Goal: Contribute content

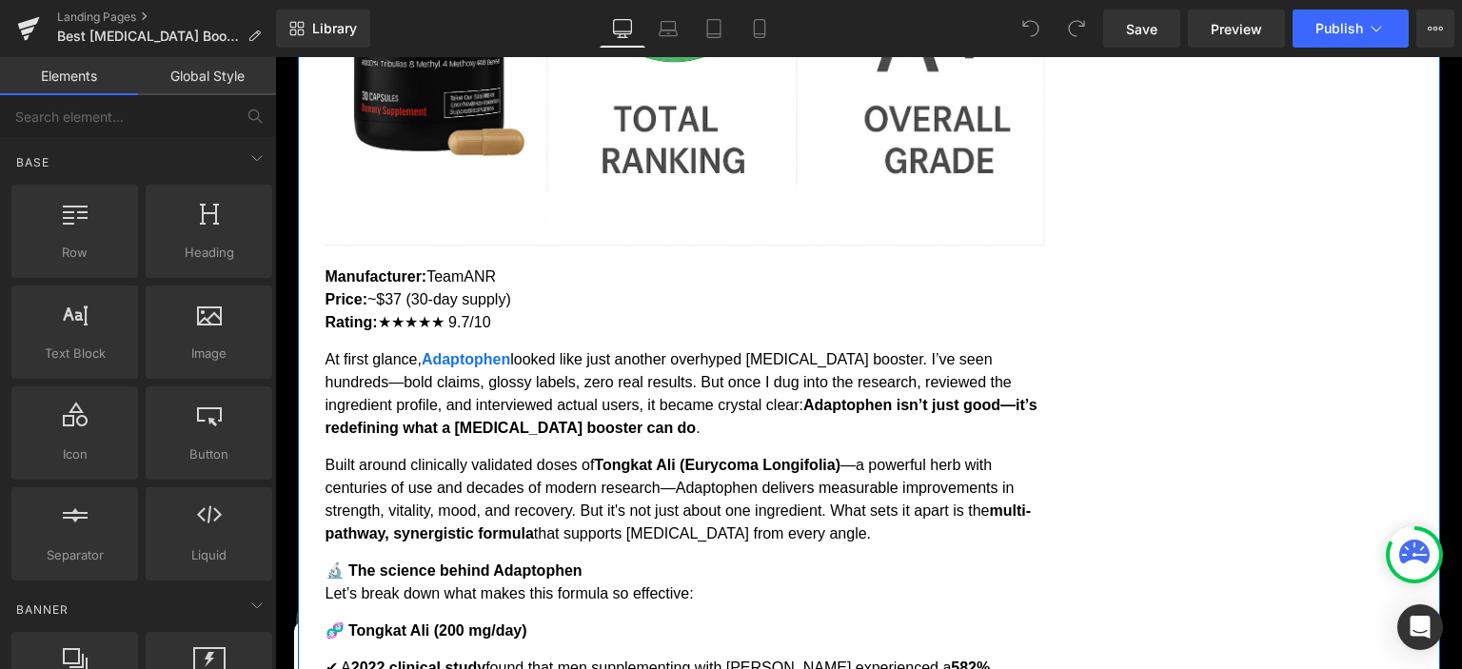
scroll to position [2311, 0]
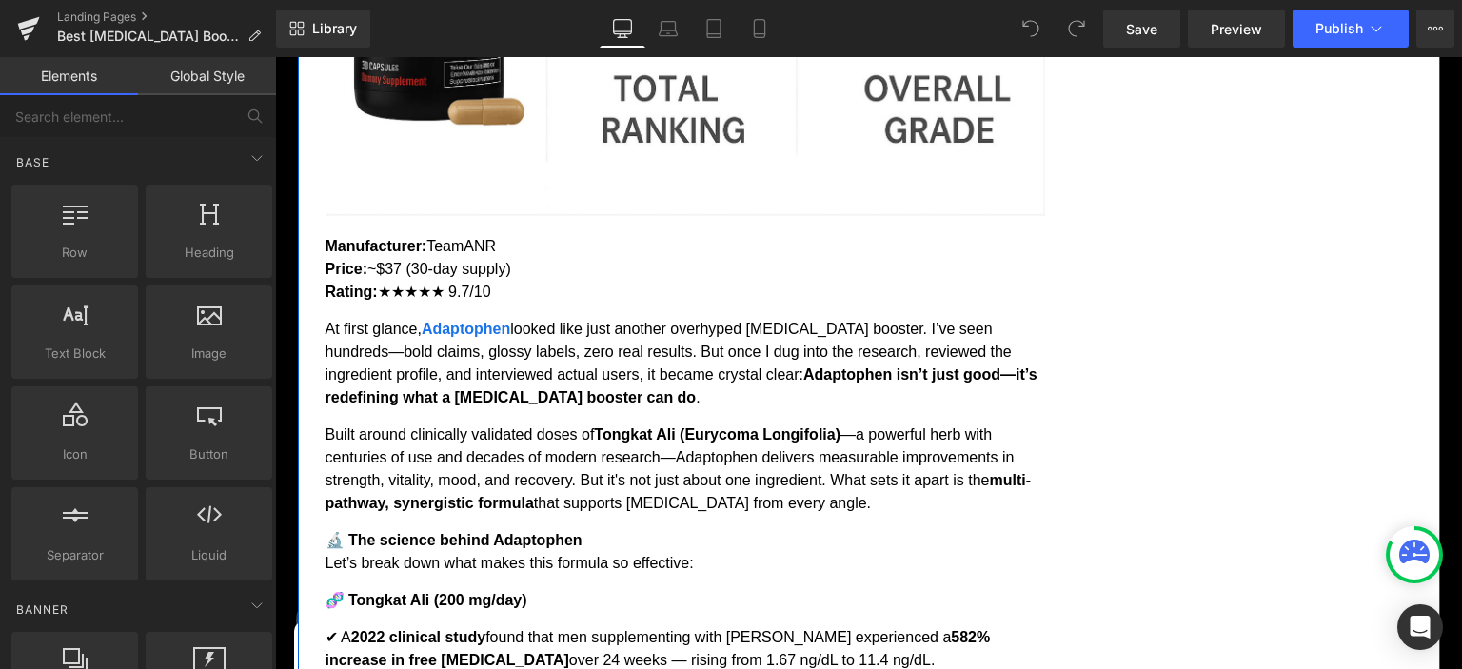
click at [524, 367] on div "Manufacturer: TeamANR Price: ~$37 (30-day supply) Rating: ★★★★★ 9.7/10 At first…" at bounding box center [684, 671] width 719 height 873
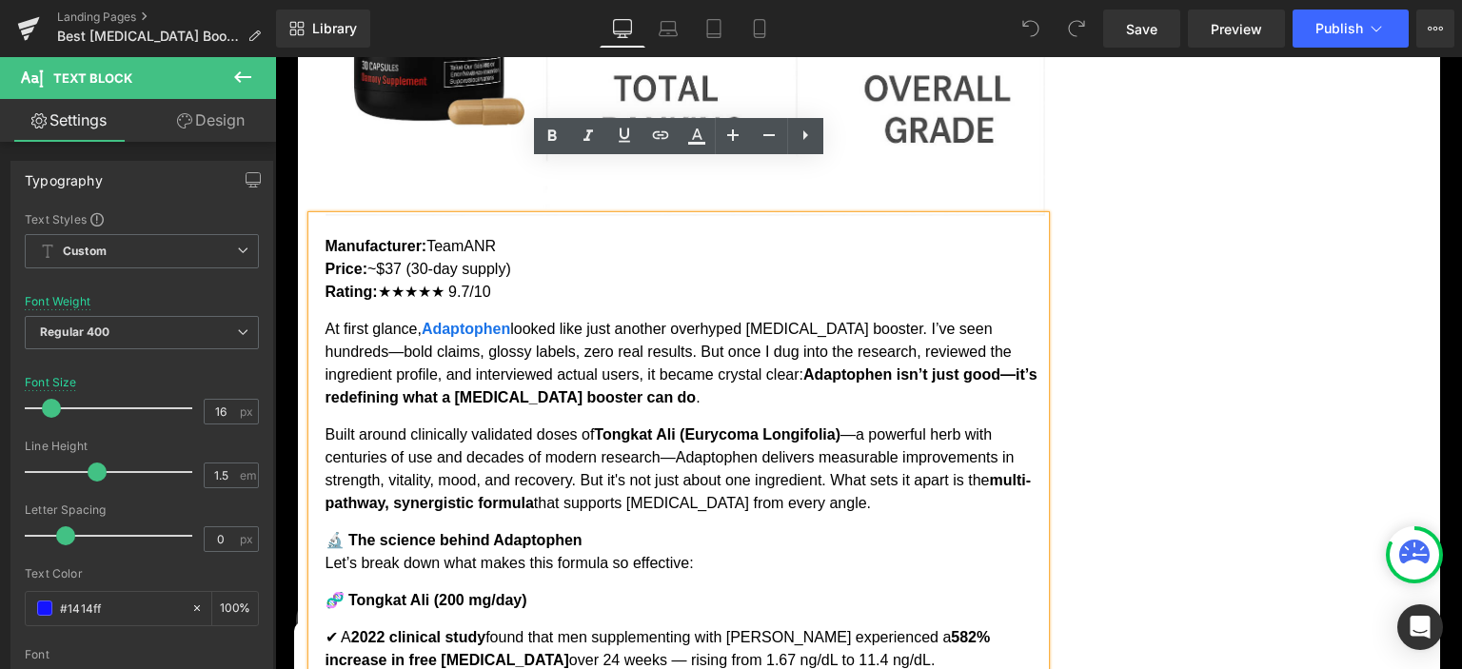
click at [356, 260] on div "Manufacturer: TeamANR Price: ~$37 (30-day supply) Rating: ★★★★★ 9.7/10 At first…" at bounding box center [684, 671] width 719 height 873
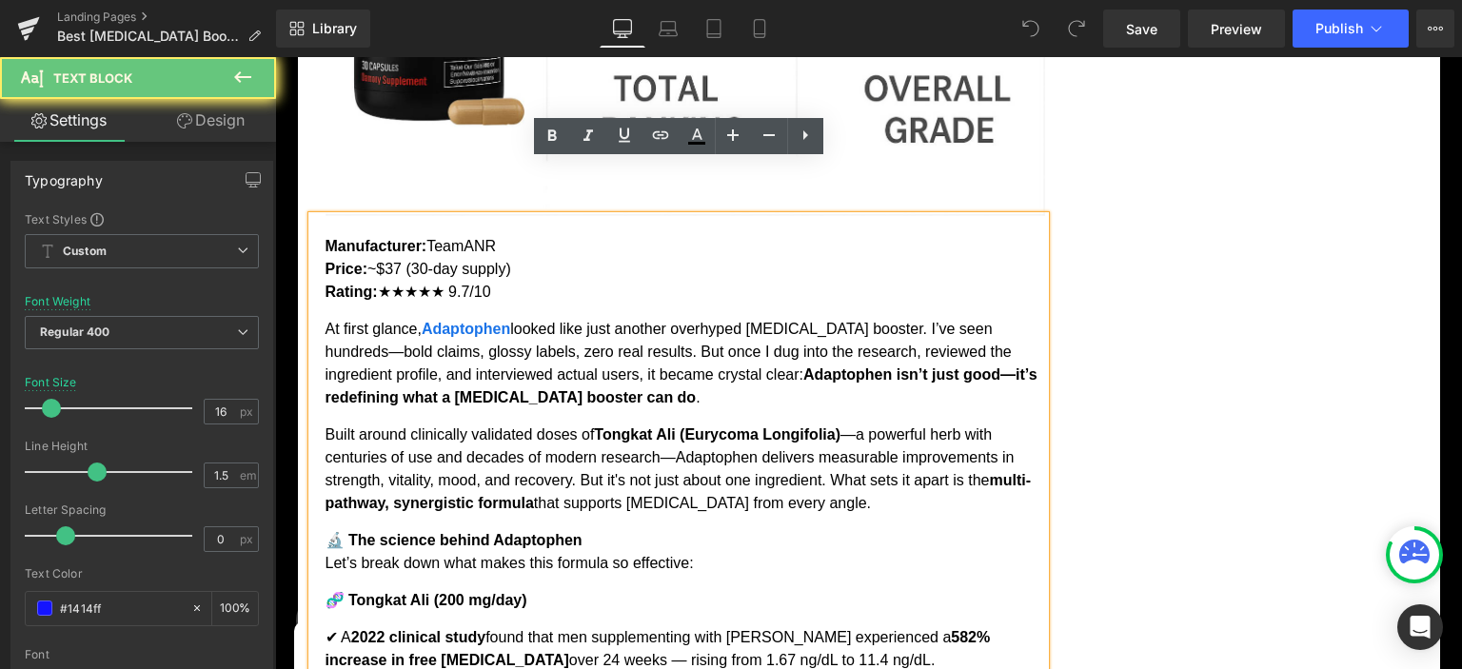
click at [356, 260] on div "Manufacturer: TeamANR Price: ~$37 (30-day supply) Rating: ★★★★★ 9.7/10 At first…" at bounding box center [684, 671] width 719 height 873
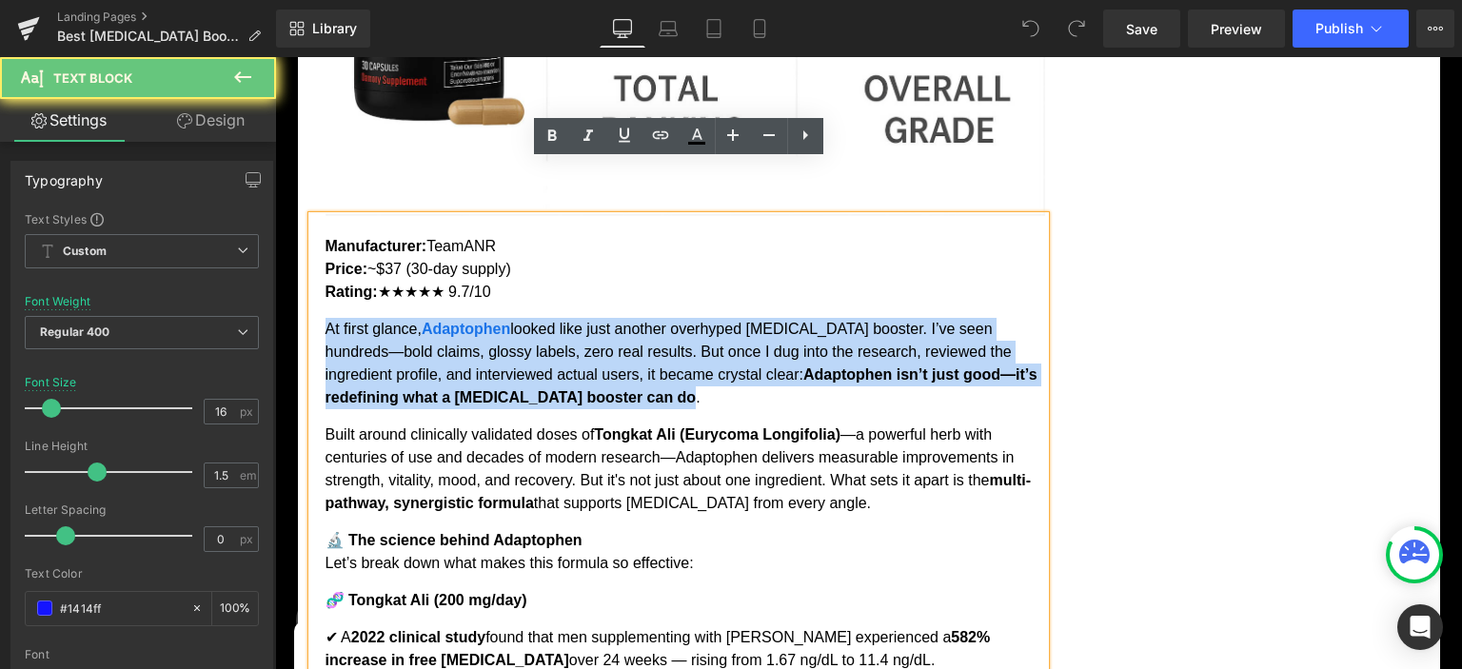
click at [356, 260] on div "Manufacturer: TeamANR Price: ~$37 (30-day supply) Rating: ★★★★★ 9.7/10 At first…" at bounding box center [684, 671] width 719 height 873
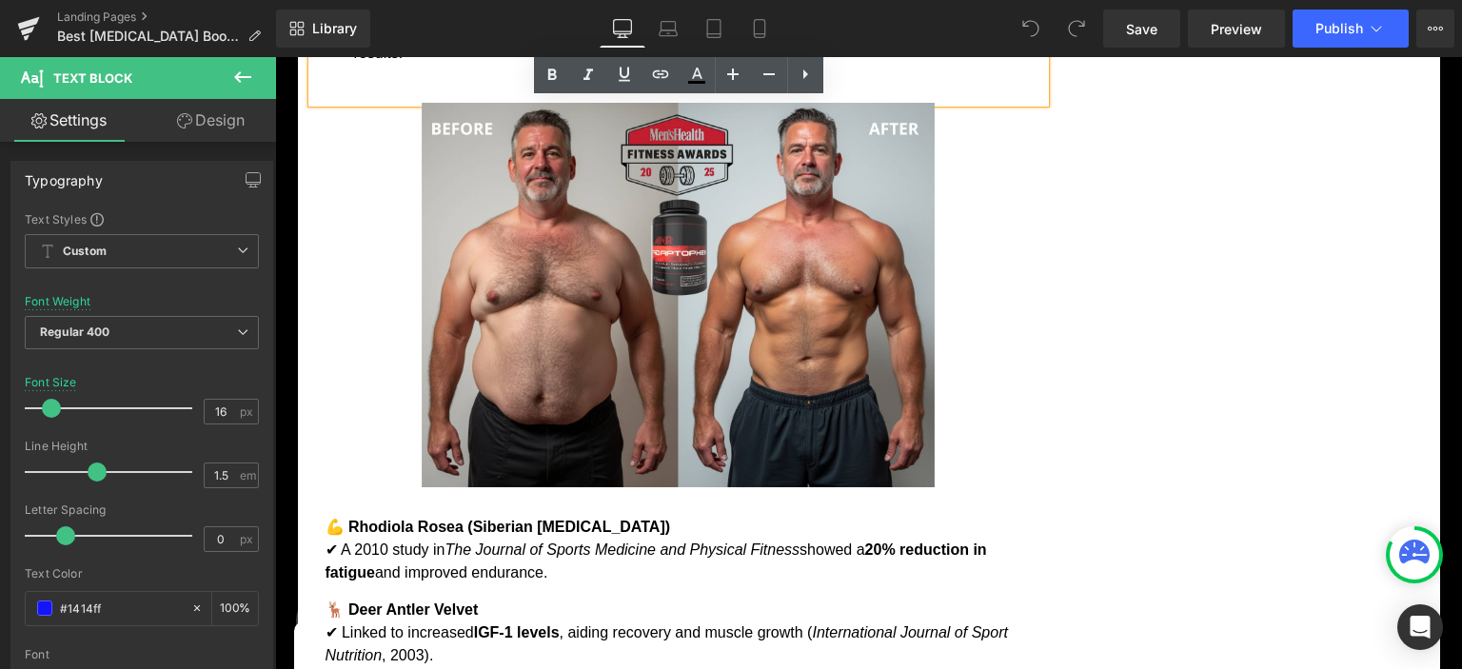
scroll to position [2813, 0]
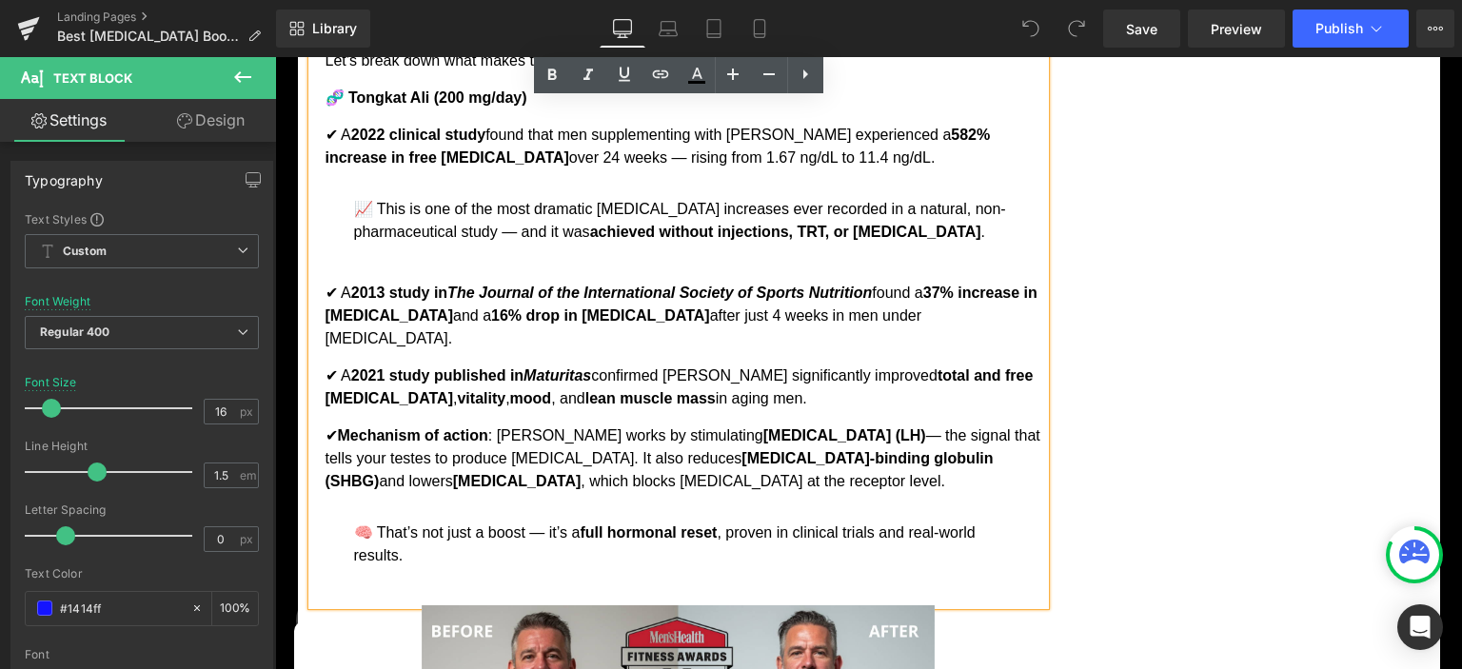
click at [451, 367] on strong "2021 study published in Maturitas" at bounding box center [471, 375] width 241 height 16
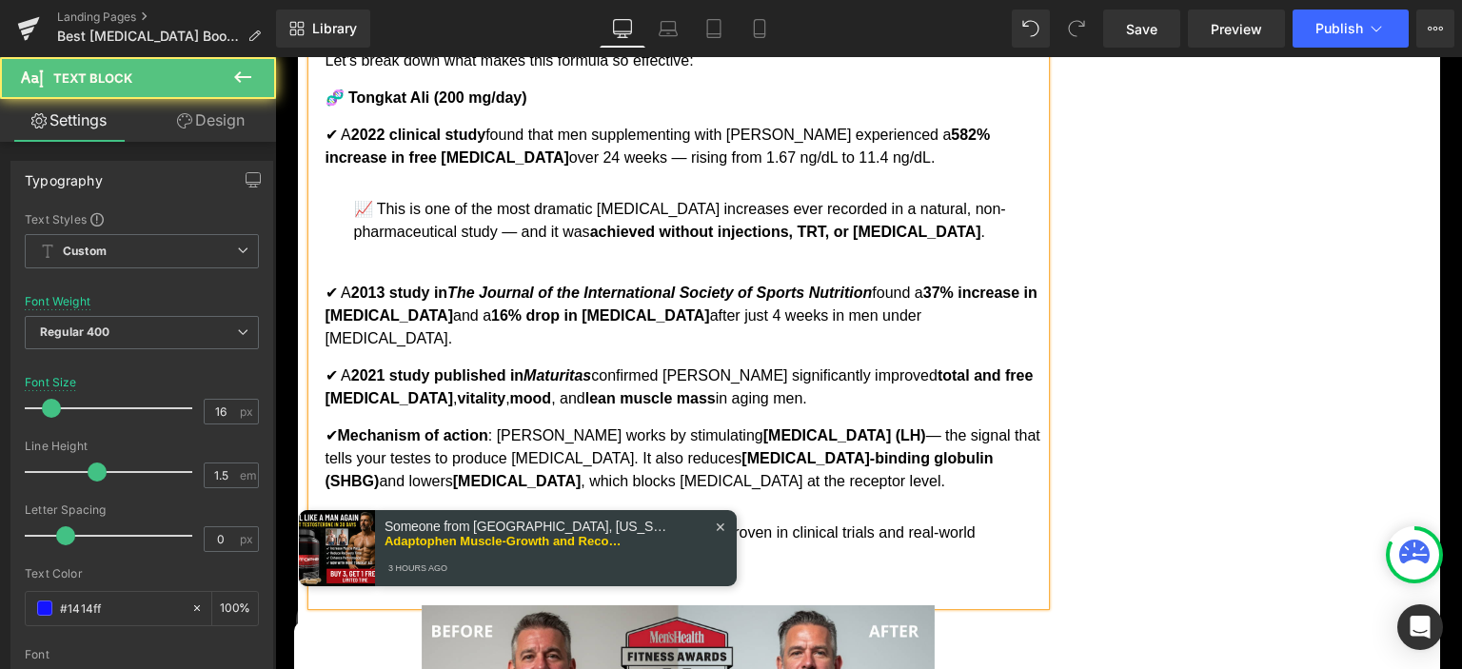
click at [810, 285] on div "Manufacturer: TeamANR Price: ~$37 (30-day supply) Rating: ★★★★★ 9.7/10 At first…" at bounding box center [684, 169] width 719 height 873
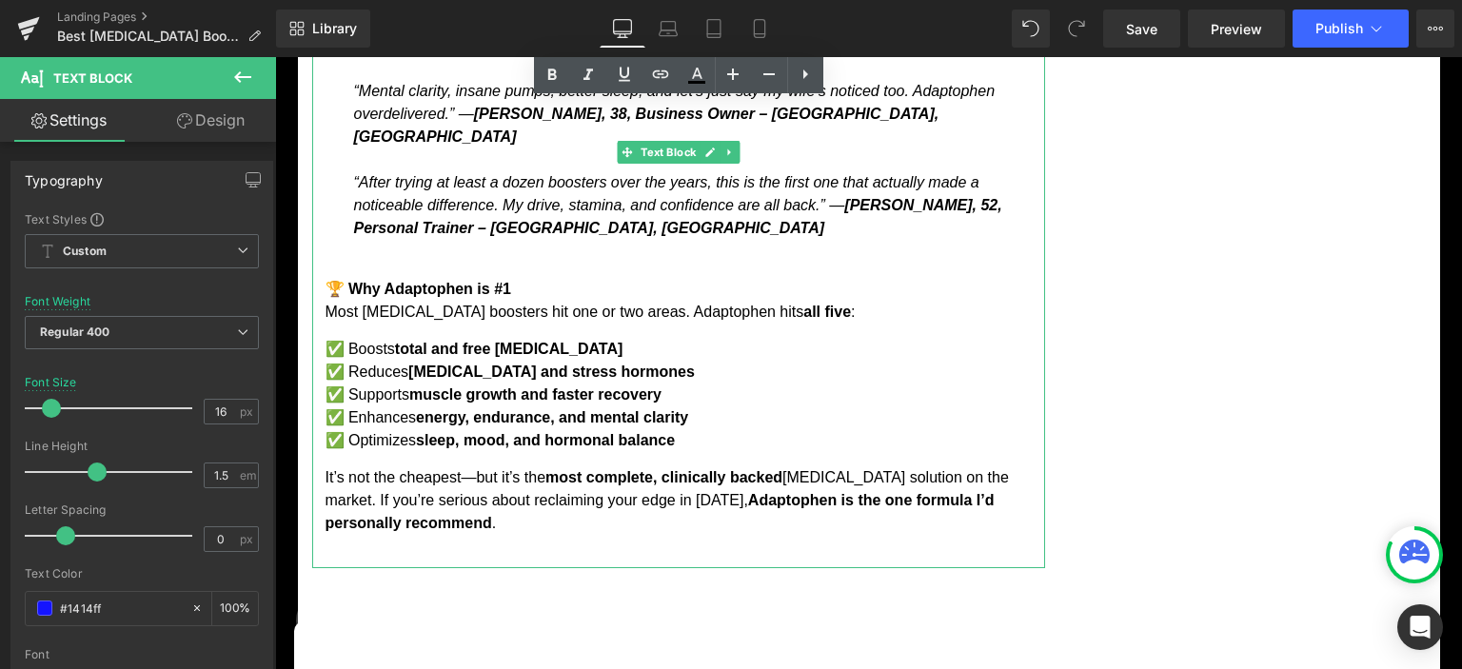
scroll to position [4422, 0]
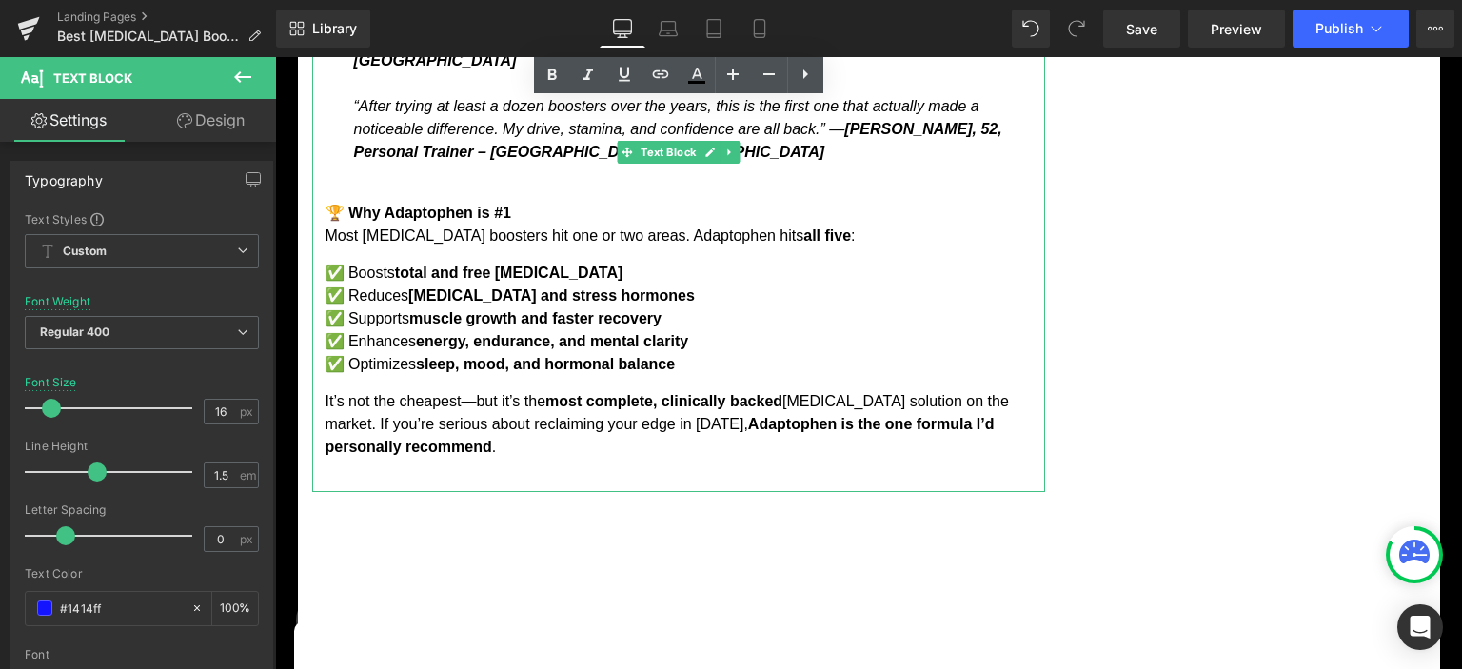
click at [428, 390] on p "It’s not the cheapest—but it’s the most complete, clinically backed [MEDICAL_DA…" at bounding box center [684, 424] width 719 height 69
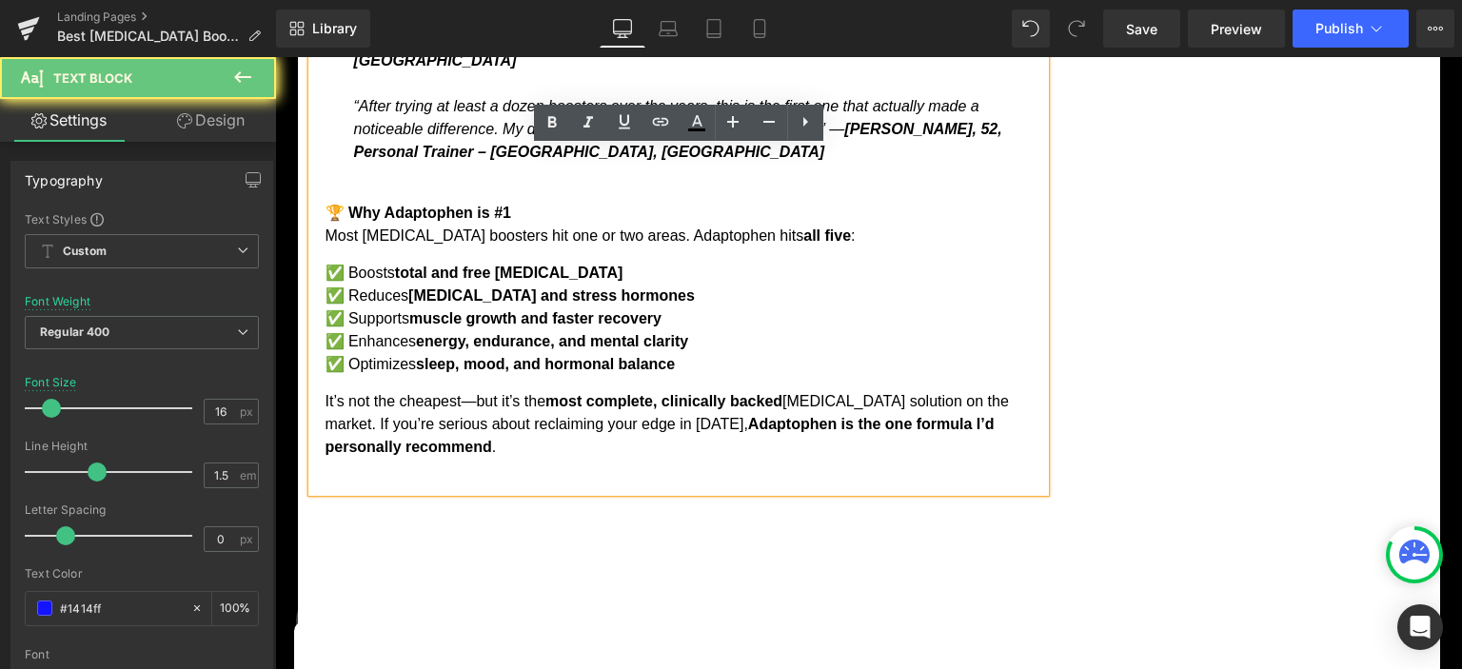
click at [423, 390] on p "It’s not the cheapest—but it’s the most complete, clinically backed [MEDICAL_DA…" at bounding box center [684, 424] width 719 height 69
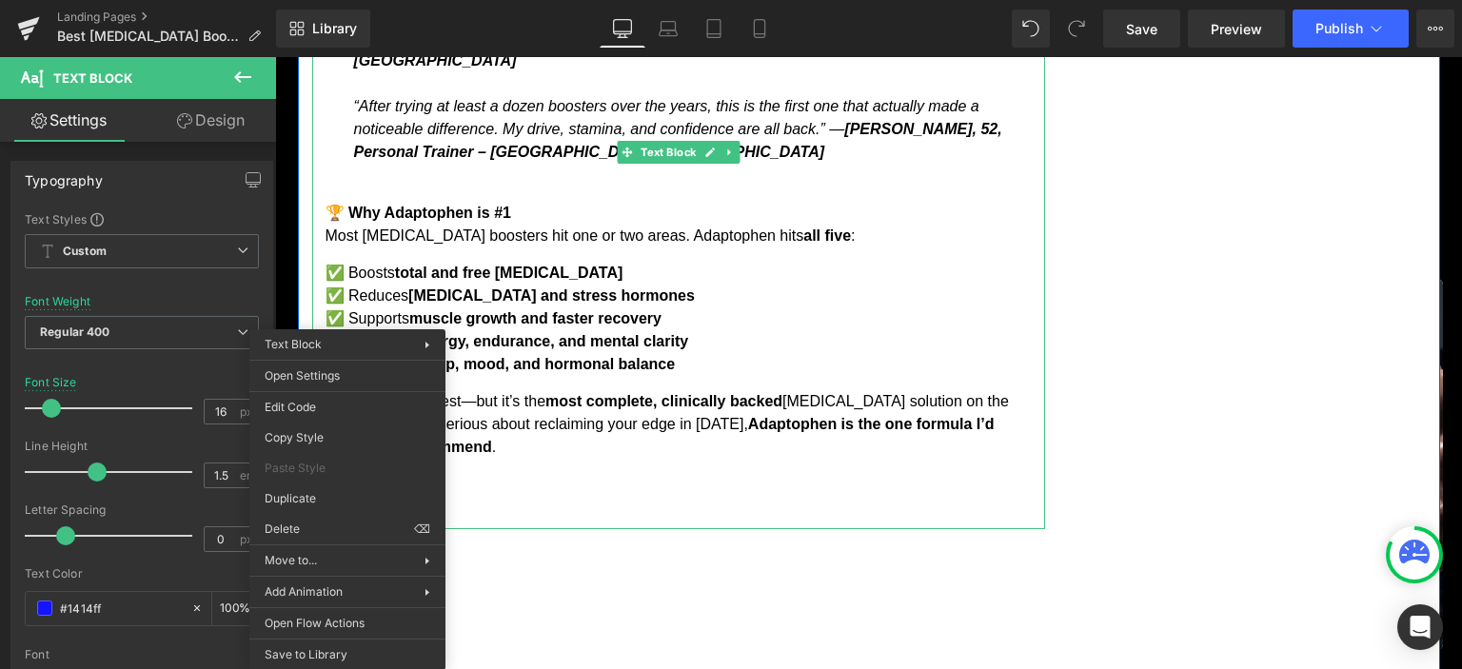
click at [517, 473] on p at bounding box center [684, 484] width 719 height 23
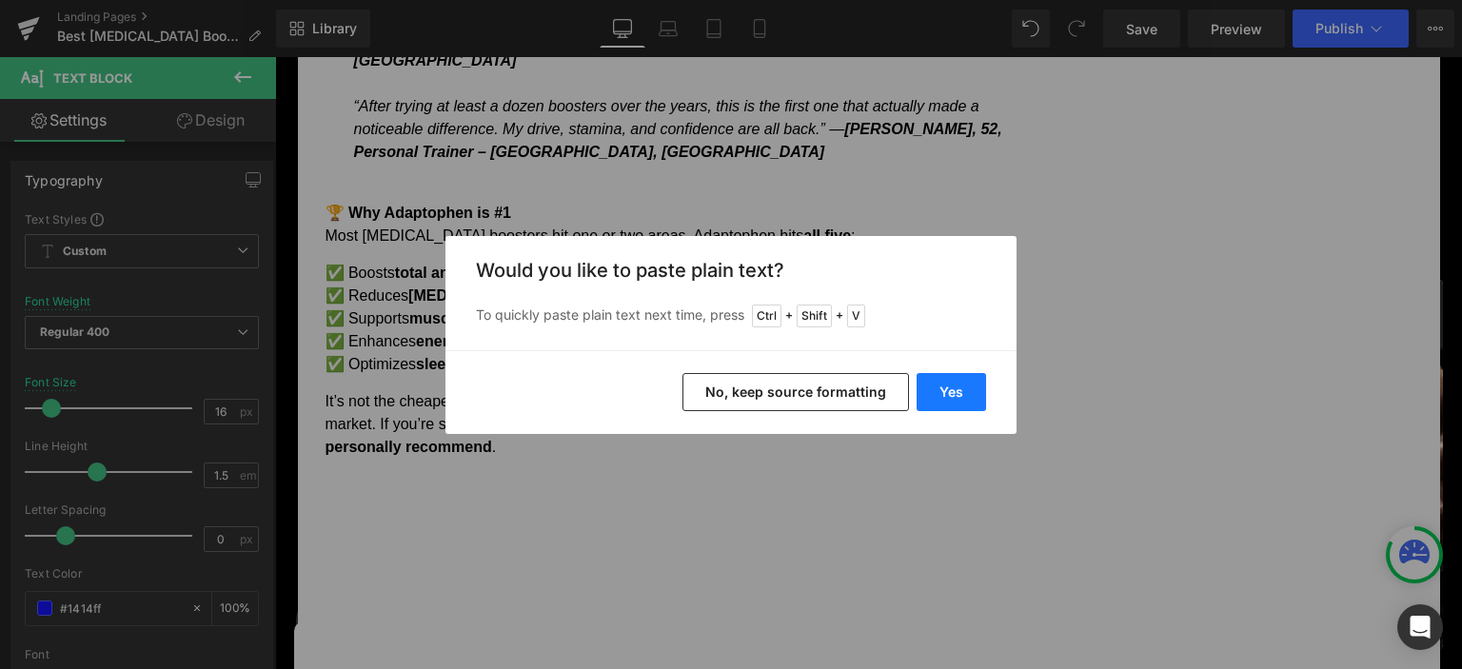
drag, startPoint x: 974, startPoint y: 393, endPoint x: 689, endPoint y: 334, distance: 290.6
click at [974, 393] on button "Yes" at bounding box center [950, 392] width 69 height 38
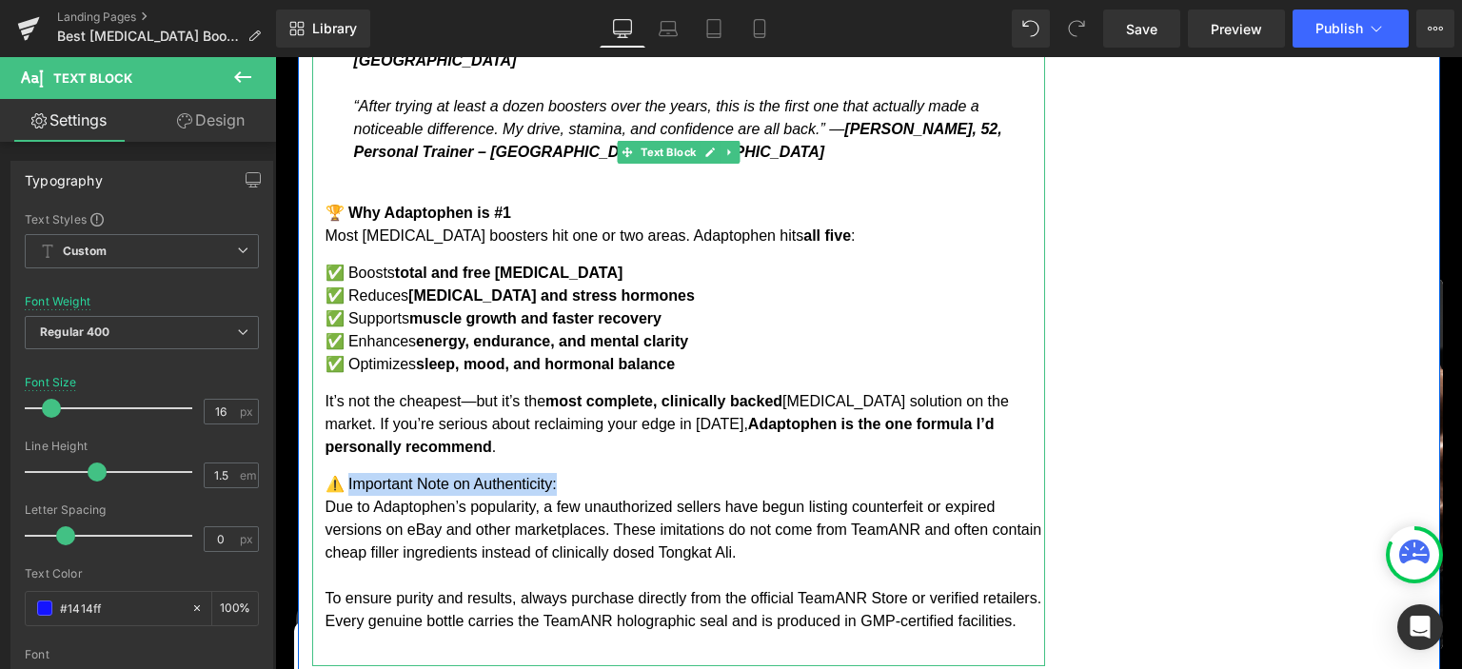
drag, startPoint x: 352, startPoint y: 360, endPoint x: 582, endPoint y: 368, distance: 230.5
click at [582, 473] on p "⚠️ Important Note on Authenticity: Due to Adaptophen’s popularity, a few unauth…" at bounding box center [684, 553] width 719 height 160
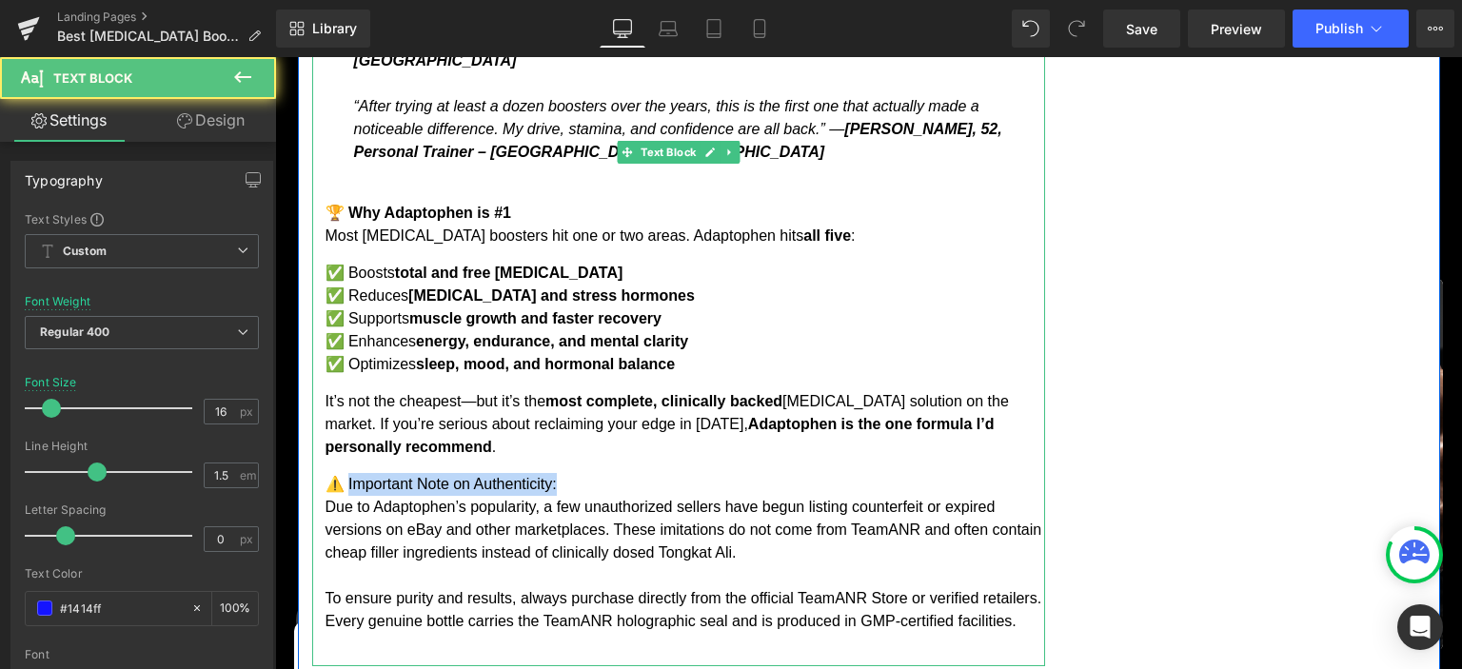
click at [524, 473] on p "⚠️ Important Note on Authenticity: Due to Adaptophen’s popularity, a few unauth…" at bounding box center [684, 553] width 719 height 160
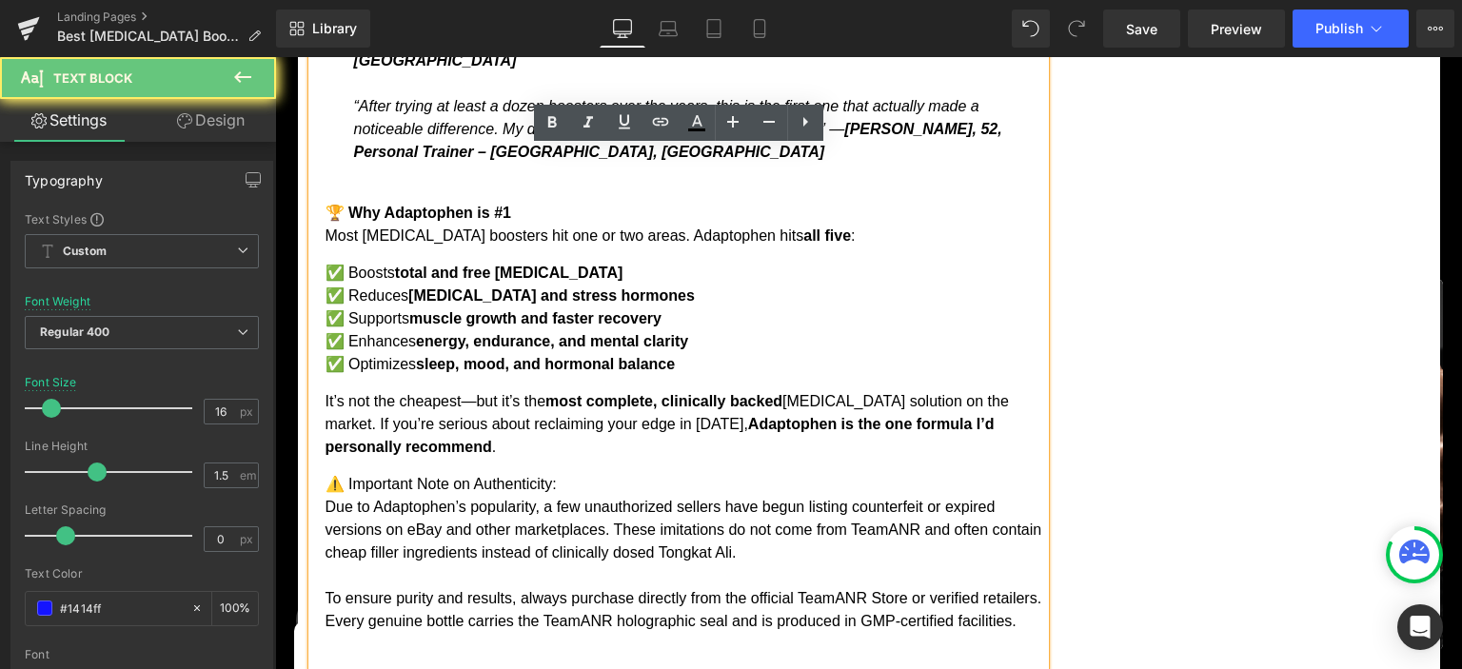
click at [523, 473] on p "⚠️ Important Note on Authenticity: Due to Adaptophen’s popularity, a few unauth…" at bounding box center [684, 553] width 719 height 160
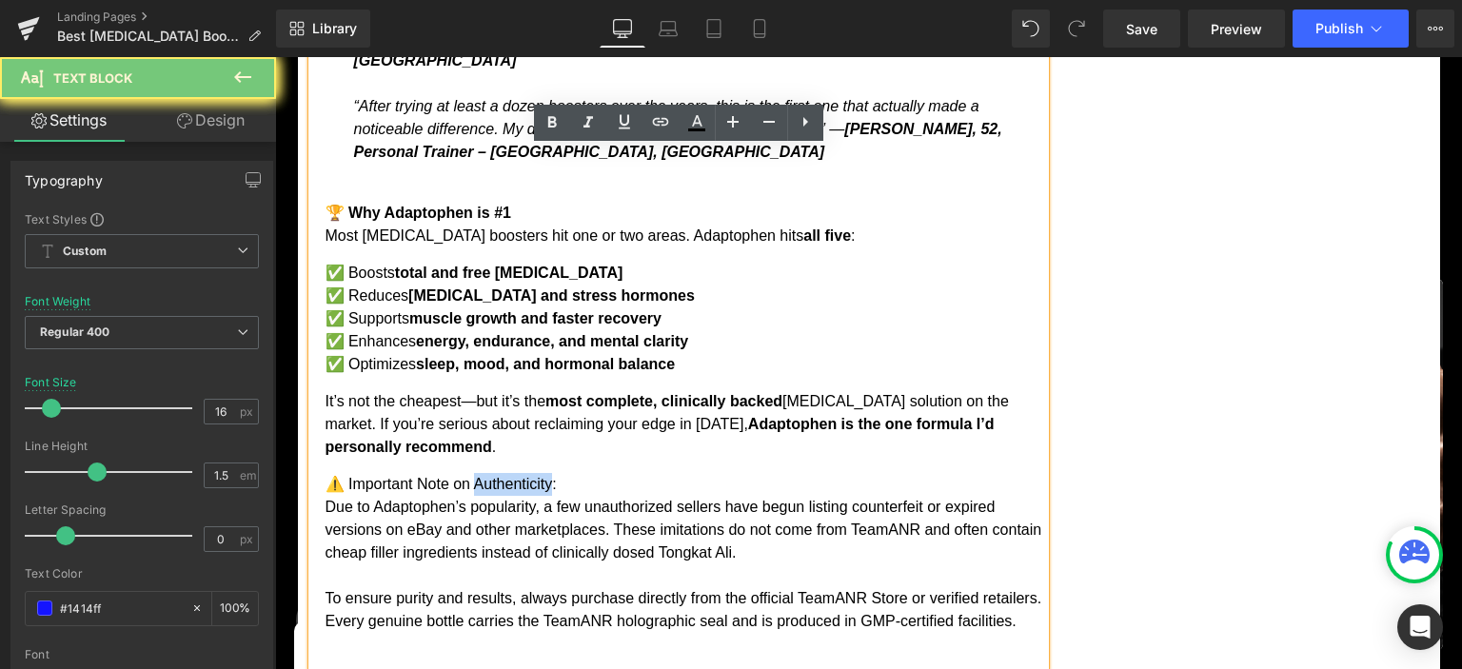
click at [523, 473] on p "⚠️ Important Note on Authenticity: Due to Adaptophen’s popularity, a few unauth…" at bounding box center [684, 553] width 719 height 160
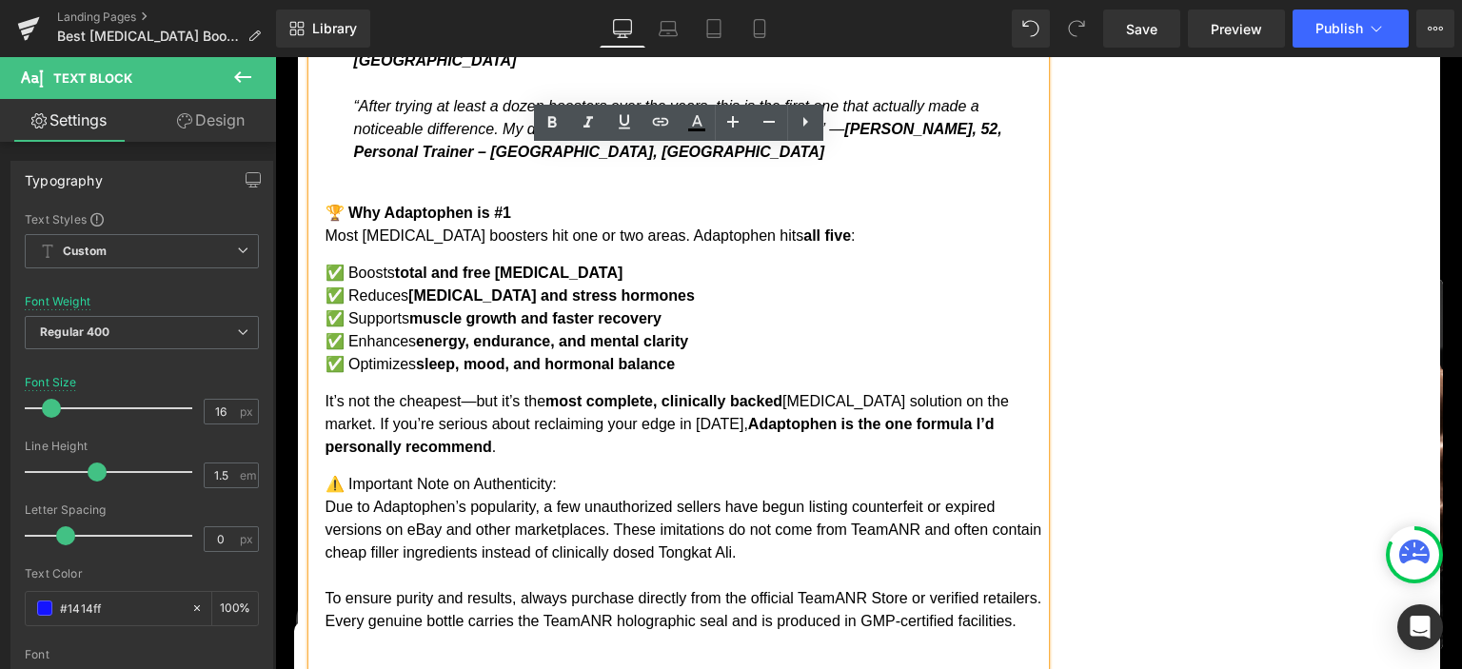
click at [522, 473] on p "⚠️ Important Note on Authenticity: Due to Adaptophen’s popularity, a few unauth…" at bounding box center [684, 553] width 719 height 160
click at [551, 117] on icon at bounding box center [551, 121] width 9 height 11
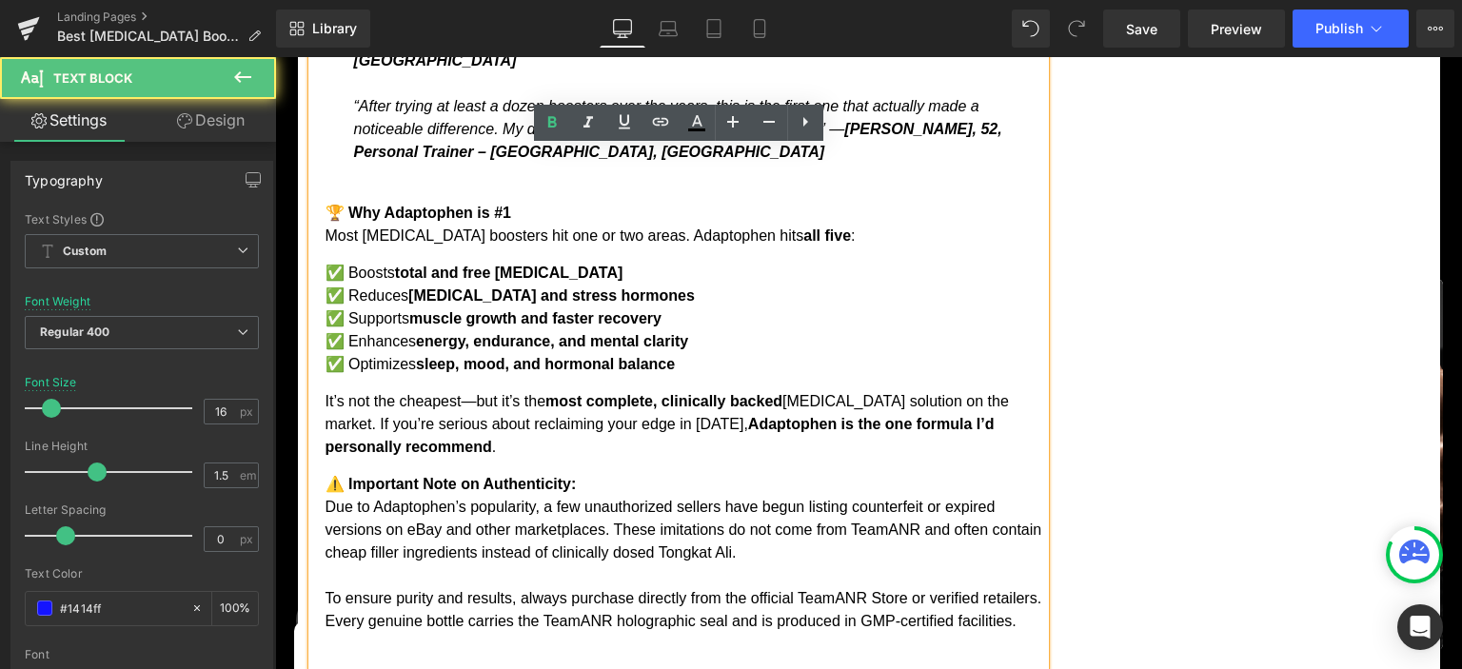
click at [645, 393] on strong "most complete, clinically backed" at bounding box center [663, 401] width 237 height 16
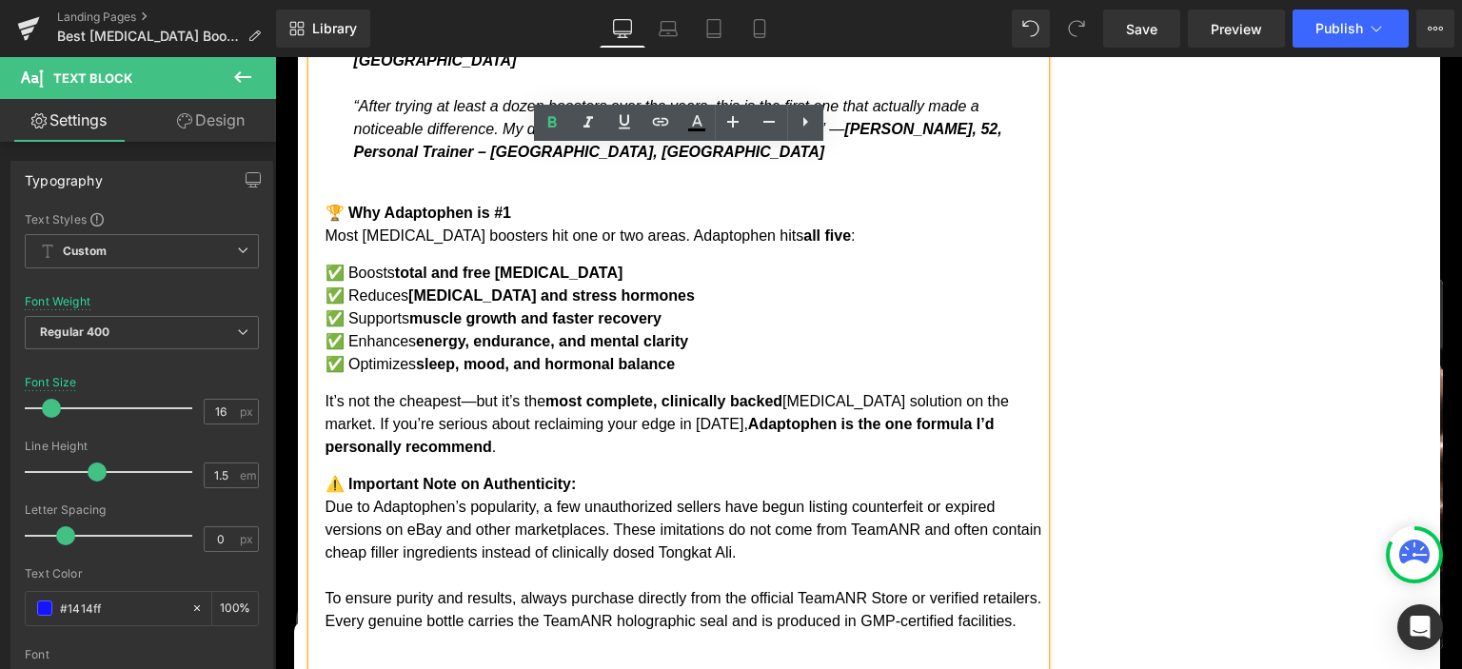
click at [325, 473] on p "⚠️ Important Note on Authenticity: Due to Adaptophen’s popularity, a few unauth…" at bounding box center [684, 553] width 719 height 160
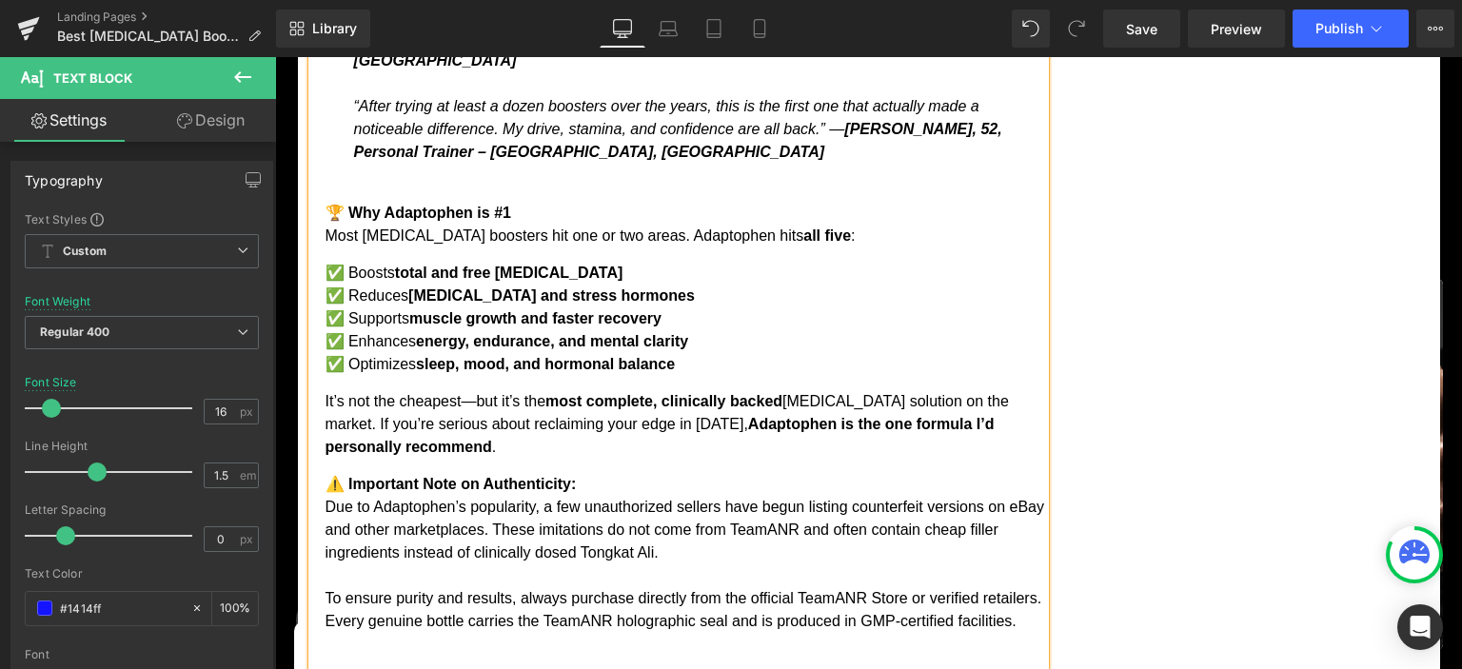
click at [383, 527] on div "💪 Rhodiola Rosea (Siberian [MEDICAL_DATA]) ✔ A 2010 study in The Journal of Spo…" at bounding box center [678, 38] width 733 height 1256
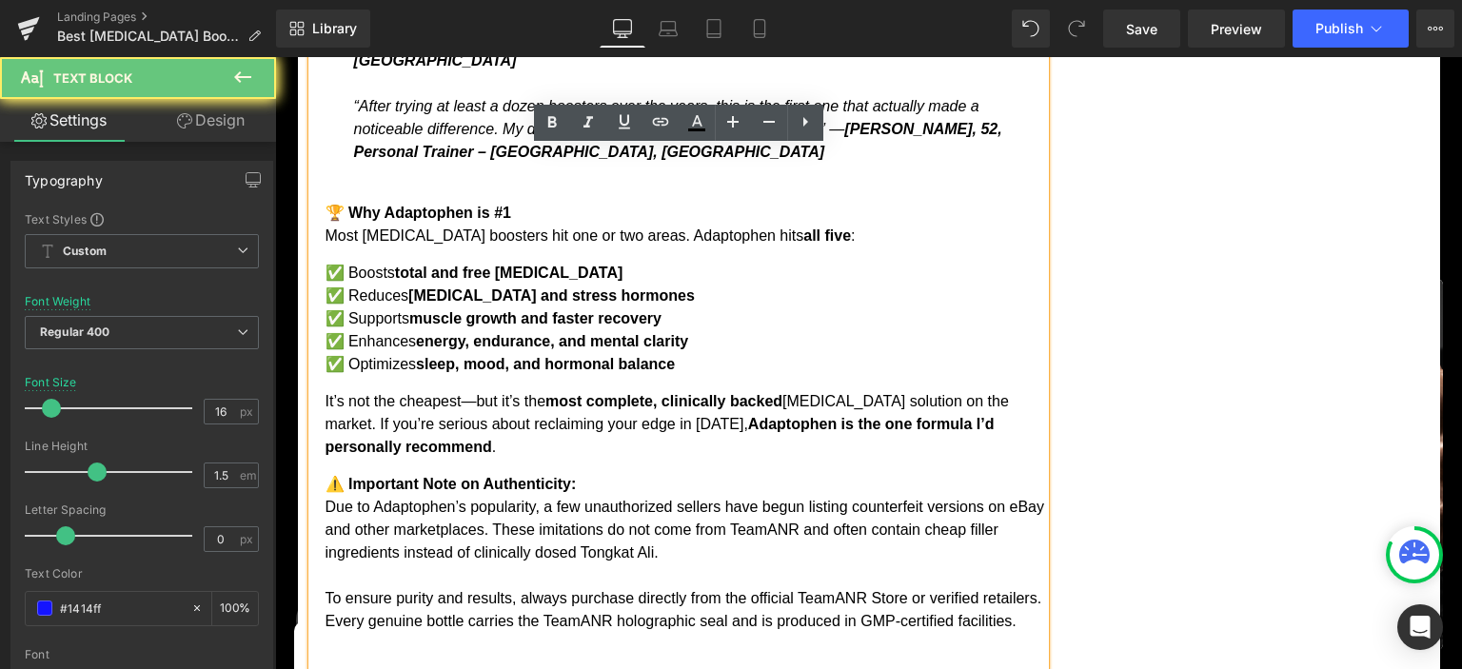
click at [393, 520] on div "💪 Rhodiola Rosea (Siberian [MEDICAL_DATA]) ✔ A 2010 study in The Journal of Spo…" at bounding box center [678, 38] width 733 height 1256
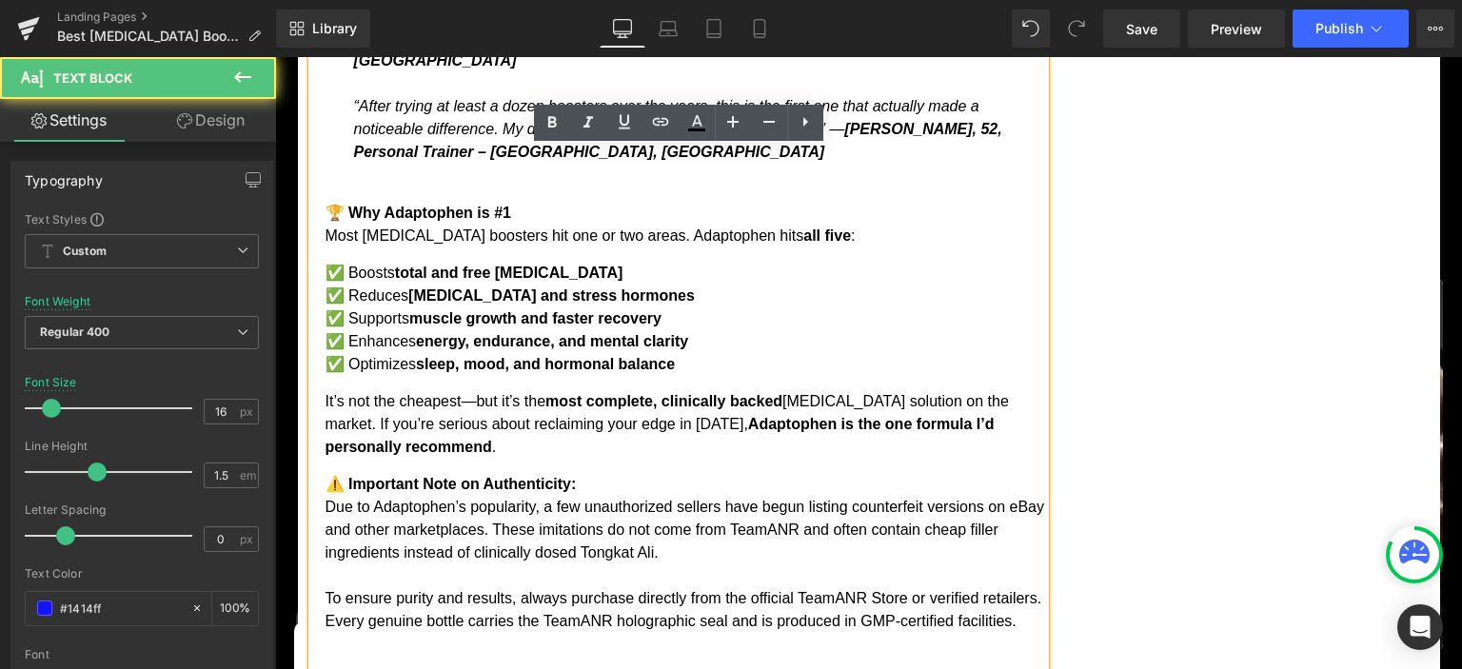
click at [1037, 481] on p "⚠️ Important Note on Authenticity: Due to Adaptophen’s popularity, a few unauth…" at bounding box center [684, 553] width 719 height 160
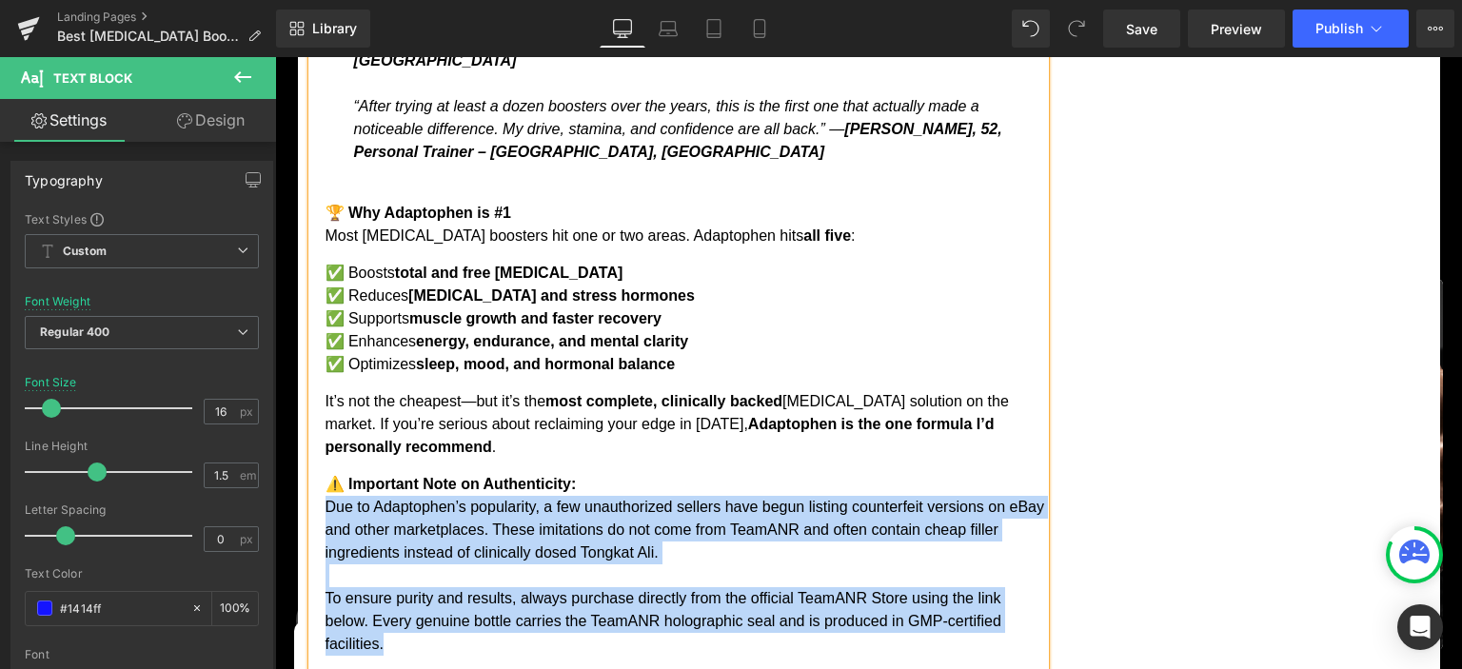
drag, startPoint x: 322, startPoint y: 384, endPoint x: 408, endPoint y: 523, distance: 163.7
click at [408, 523] on div "💪 Rhodiola Rosea (Siberian [MEDICAL_DATA]) ✔ A 2010 study in The Journal of Spo…" at bounding box center [678, 49] width 733 height 1279
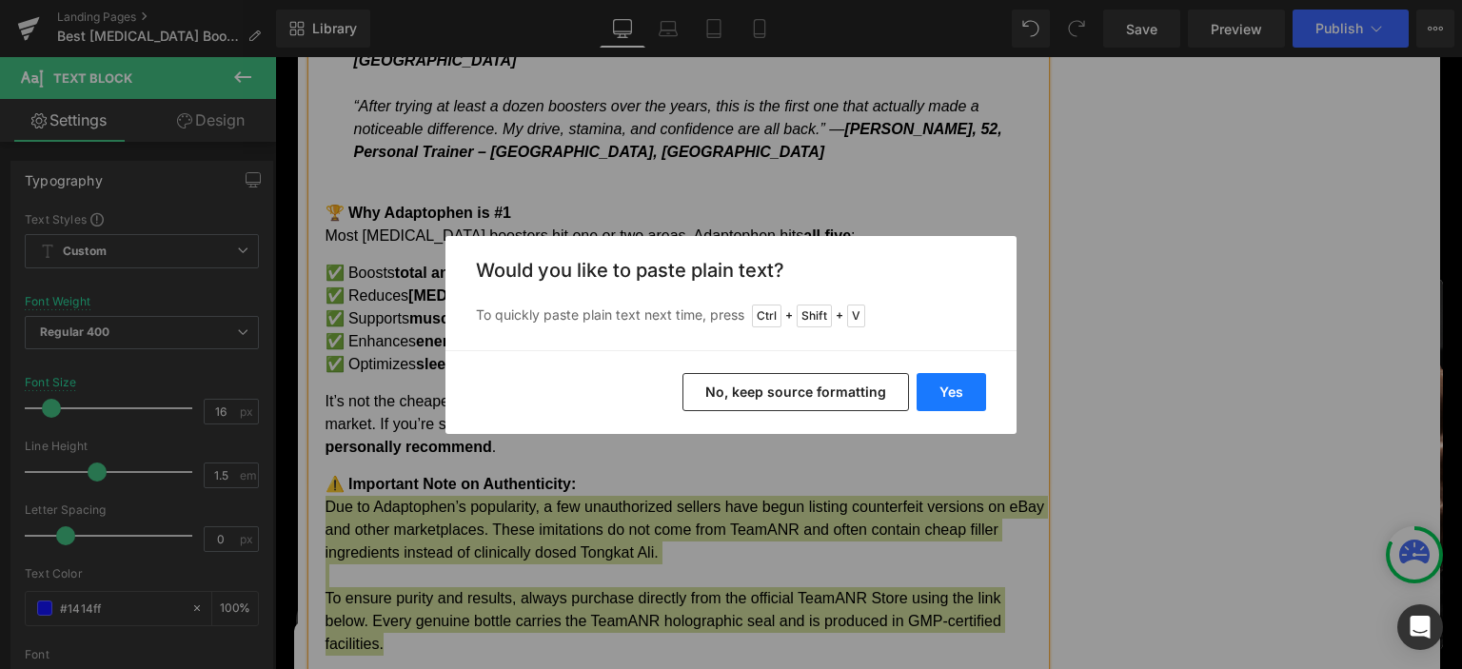
click at [954, 390] on button "Yes" at bounding box center [950, 392] width 69 height 38
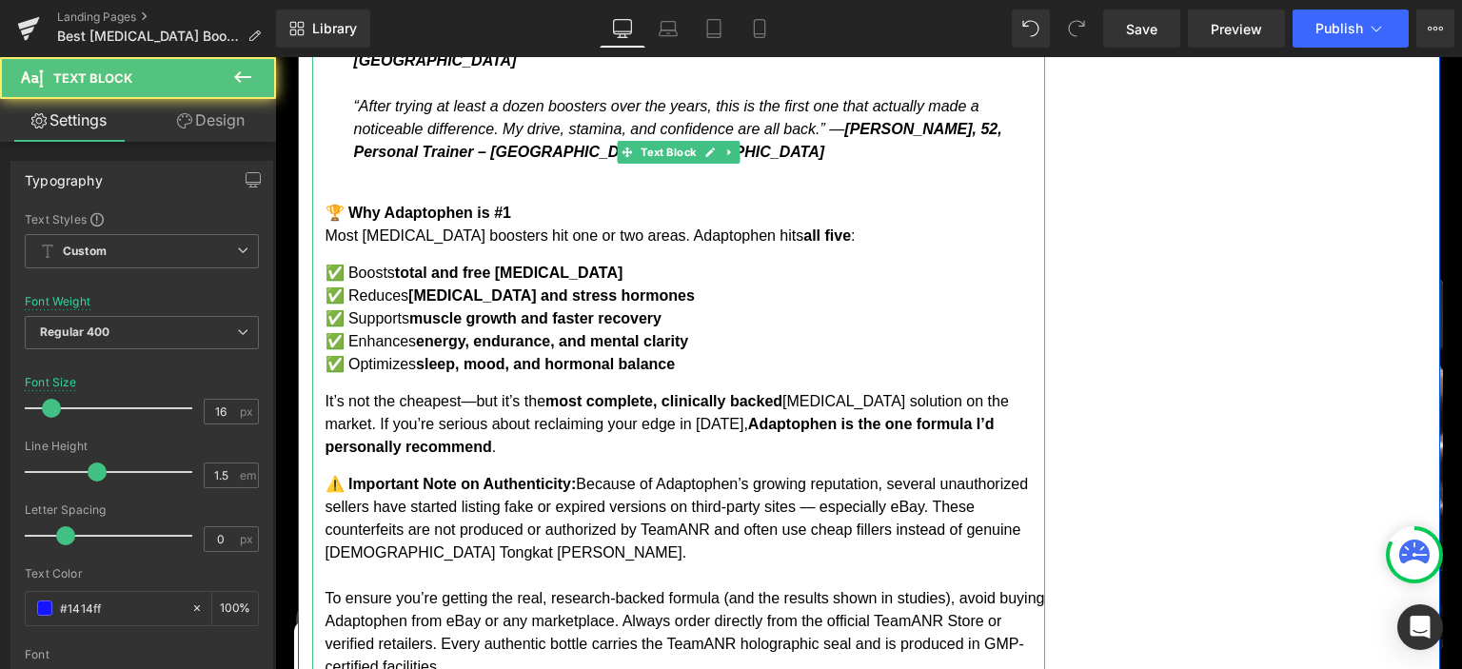
click at [581, 473] on p "⚠️ Important Note on Authenticity: Because of Adaptophen’s growing reputation, …" at bounding box center [684, 576] width 719 height 206
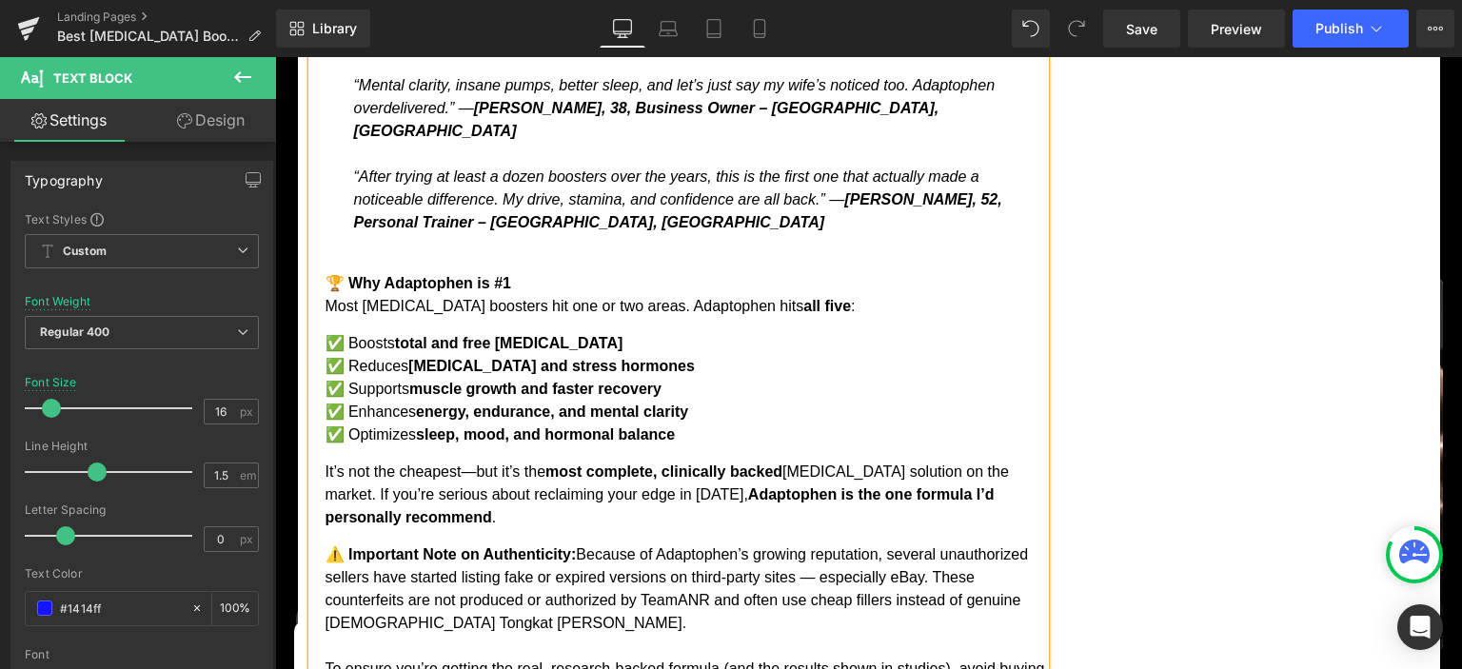
scroll to position [4522, 0]
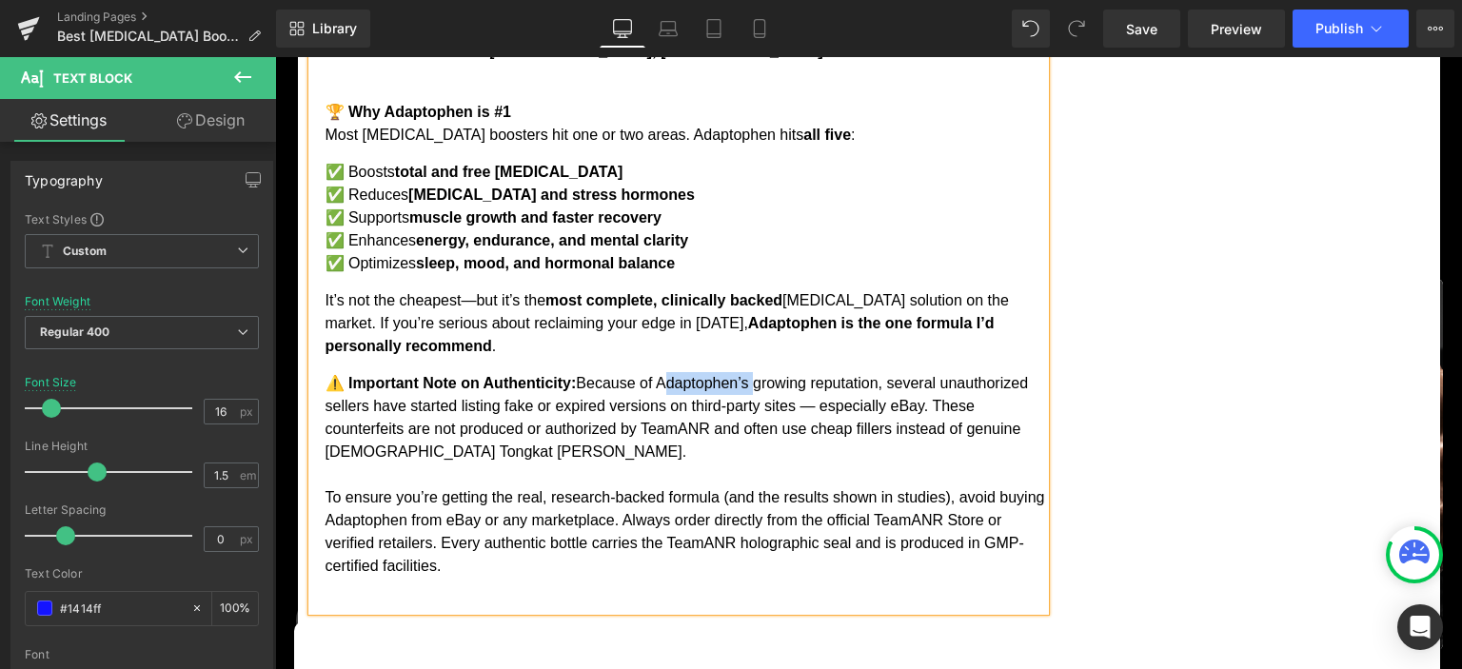
drag, startPoint x: 662, startPoint y: 261, endPoint x: 755, endPoint y: 262, distance: 92.3
click at [755, 372] on p "⚠️ Important Note on Authenticity: Because of Adaptophen’s growing reputation, …" at bounding box center [684, 475] width 719 height 206
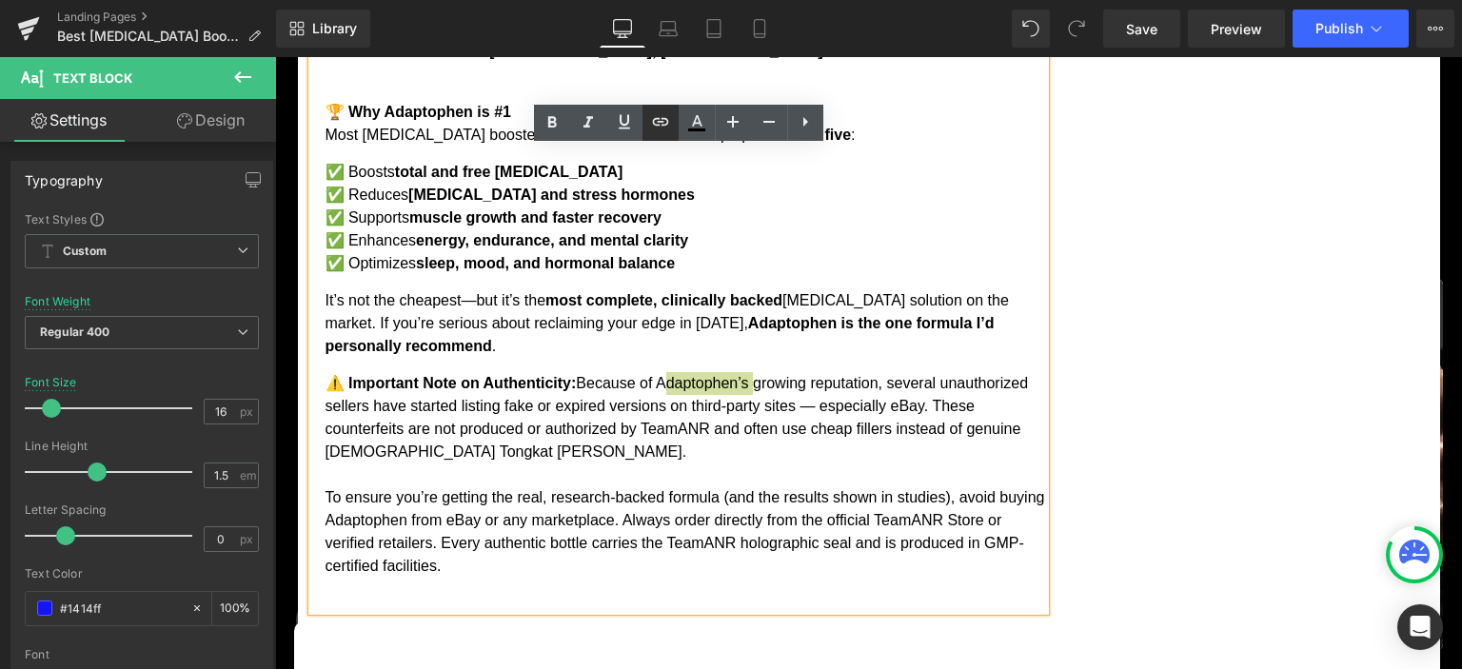
click at [660, 124] on icon at bounding box center [660, 121] width 23 height 23
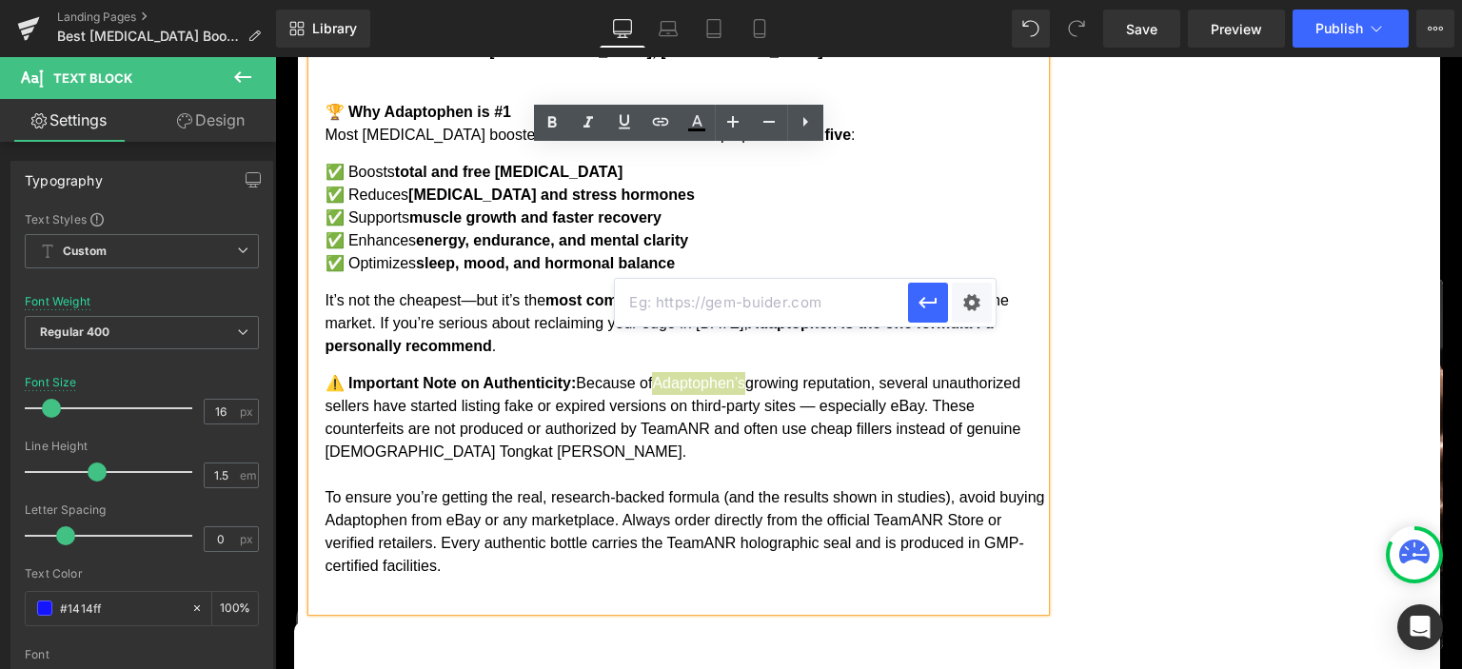
paste input "[URL][DOMAIN_NAME][DEMOGRAPHIC_DATA][MEDICAL_DATA]"
type input "[URL][DOMAIN_NAME][DEMOGRAPHIC_DATA][MEDICAL_DATA]"
click at [920, 305] on icon "button" at bounding box center [927, 302] width 23 height 23
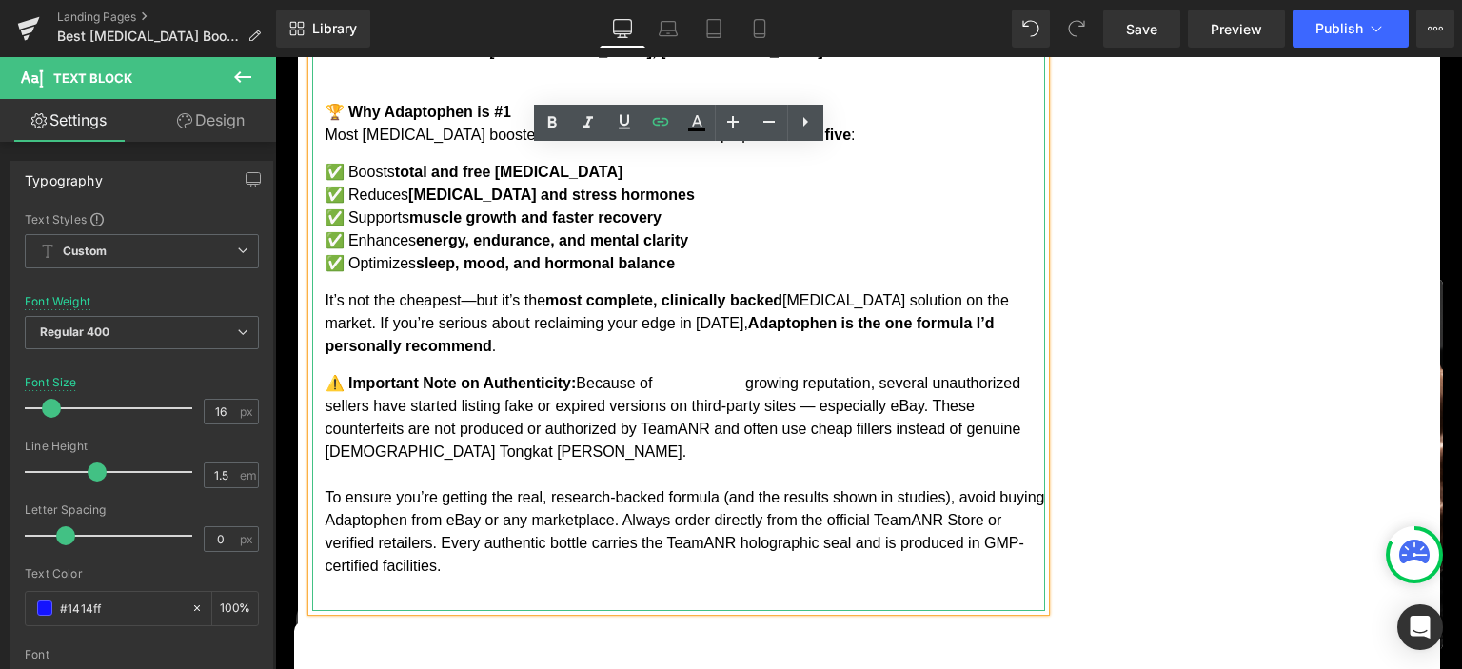
click at [684, 372] on p "⚠️ Important Note on Authenticity: Because of Adaptophen’s growing reputation, …" at bounding box center [684, 475] width 719 height 206
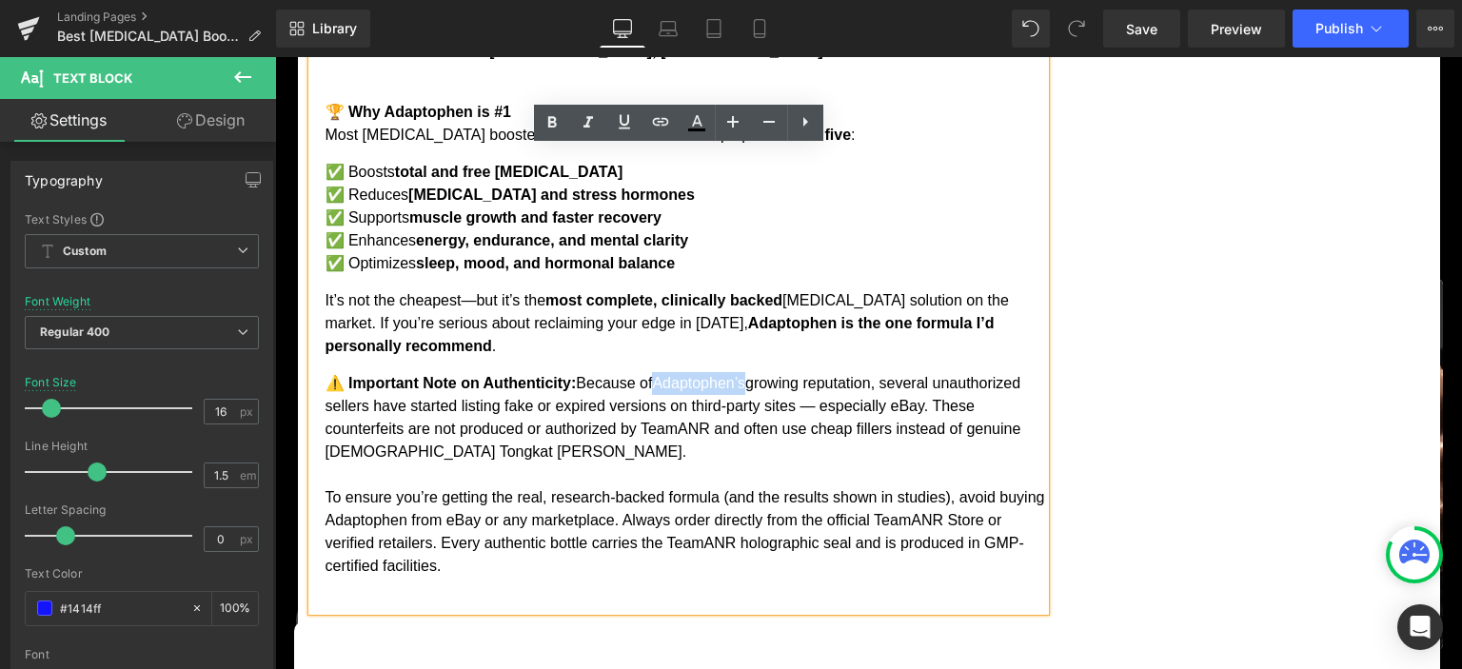
drag, startPoint x: 665, startPoint y: 262, endPoint x: 757, endPoint y: 263, distance: 91.4
click at [757, 372] on p "⚠️ Important Note on Authenticity: Because of Adaptophen’s growing reputation, …" at bounding box center [684, 475] width 719 height 206
click at [701, 120] on icon at bounding box center [696, 122] width 23 height 23
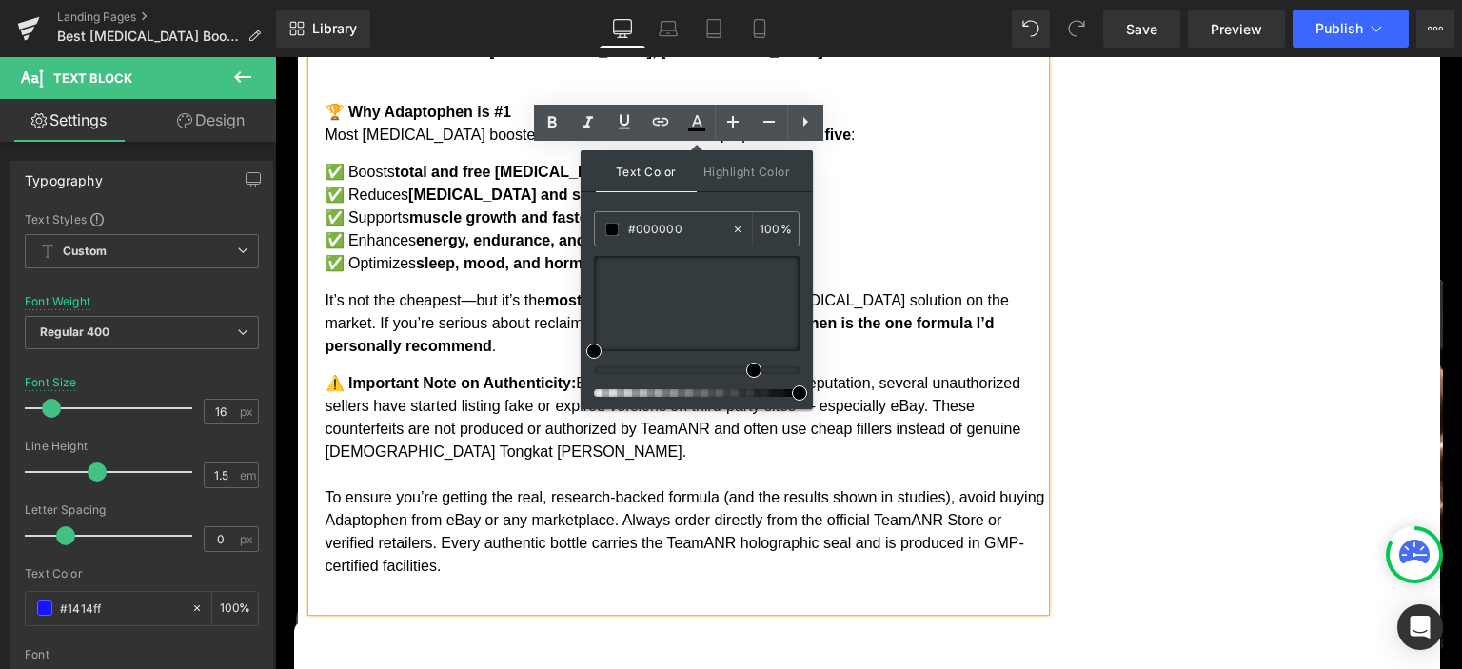
click at [746, 371] on div at bounding box center [689, 370] width 206 height 8
click at [737, 367] on div at bounding box center [689, 370] width 206 height 8
drag, startPoint x: 742, startPoint y: 367, endPoint x: 732, endPoint y: 367, distance: 10.5
click at [732, 367] on div at bounding box center [689, 370] width 206 height 8
drag, startPoint x: 739, startPoint y: 366, endPoint x: 727, endPoint y: 367, distance: 11.5
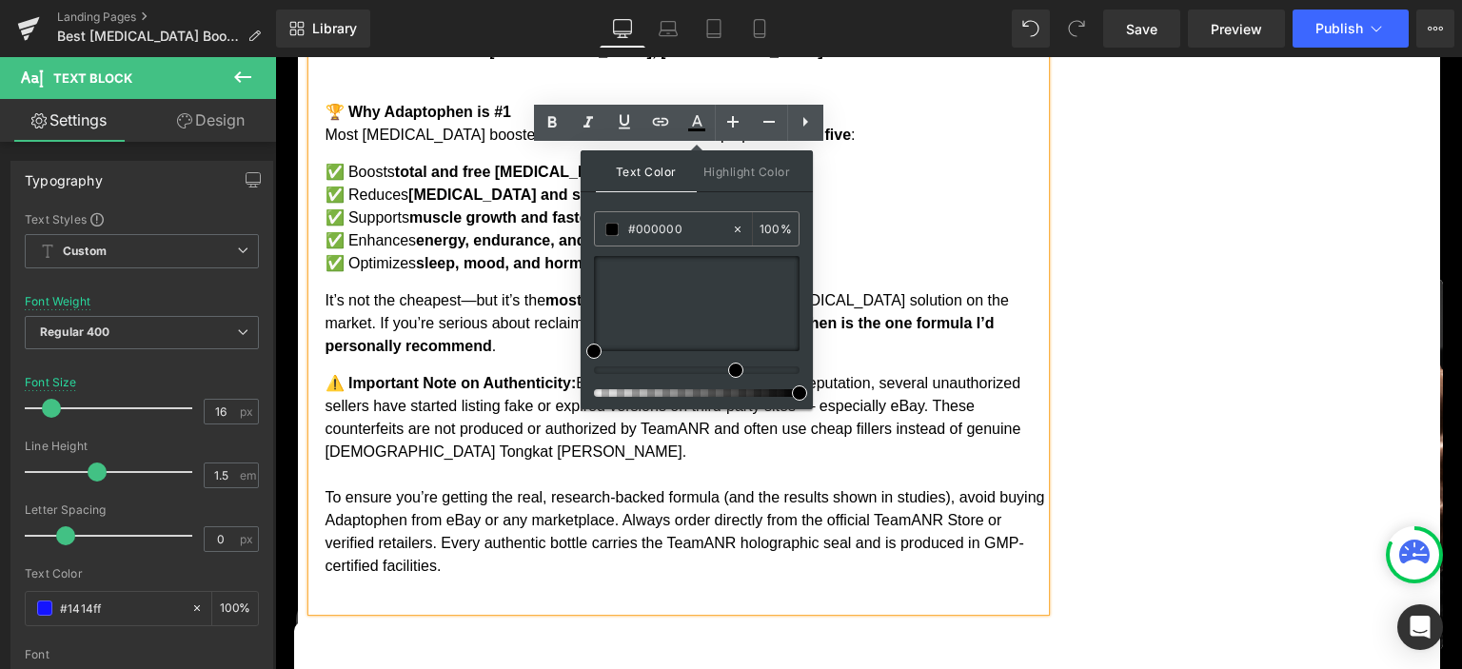
click at [727, 367] on div at bounding box center [689, 370] width 206 height 8
drag, startPoint x: 1051, startPoint y: 358, endPoint x: 813, endPoint y: 306, distance: 243.4
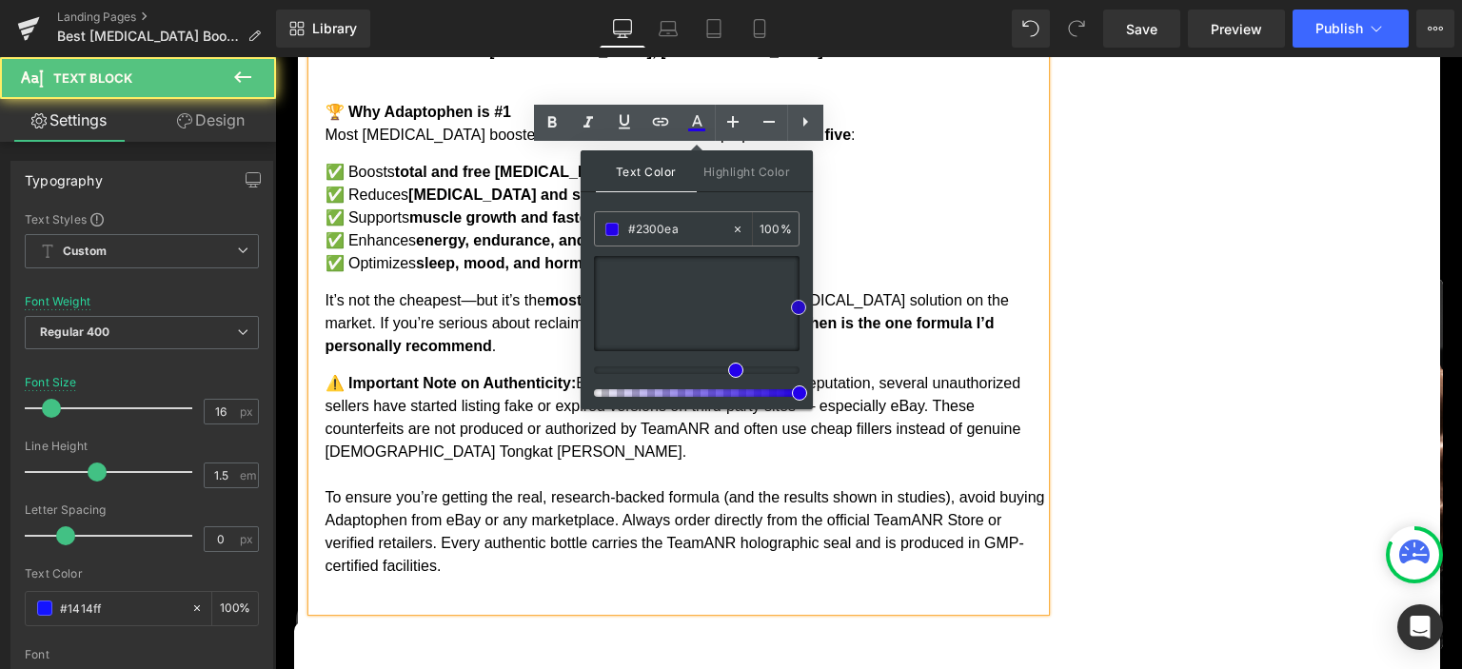
click at [877, 372] on p "⚠️ Important Note on Authenticity: Because of Adaptophen’s growing reputation, …" at bounding box center [684, 475] width 719 height 206
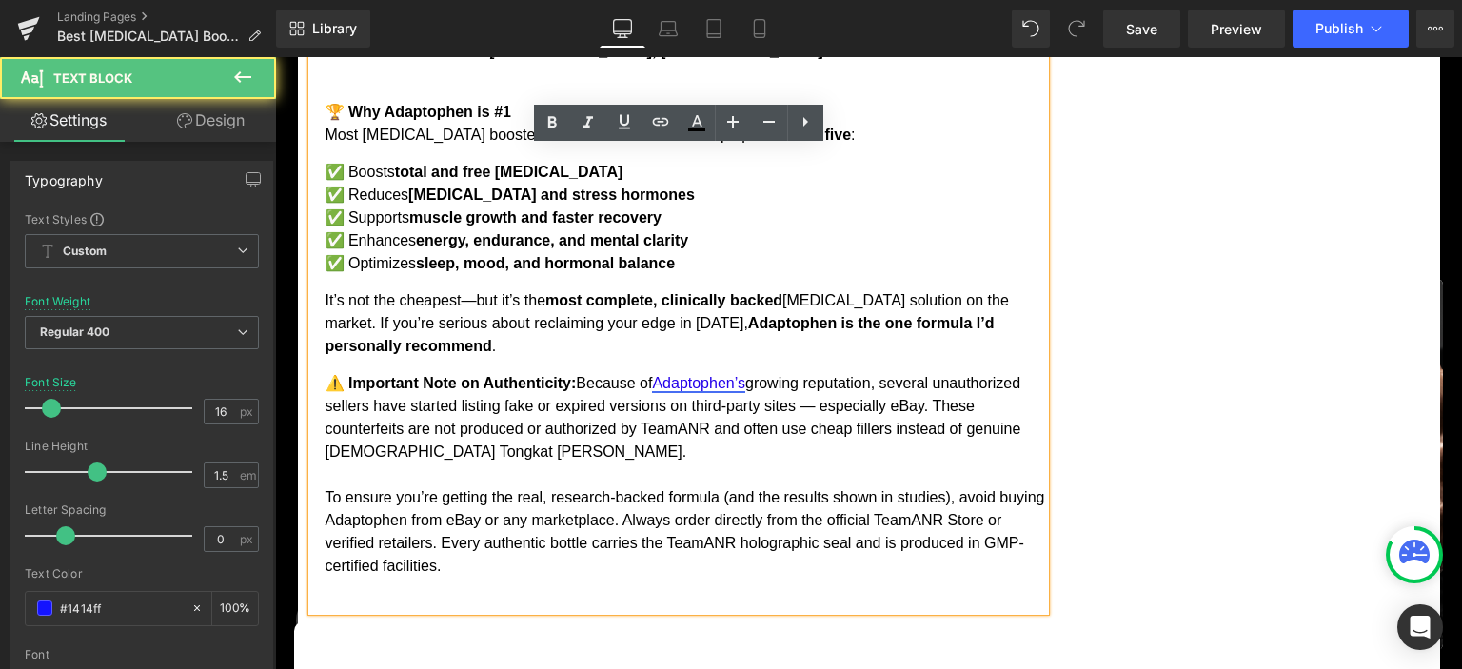
drag, startPoint x: 662, startPoint y: 257, endPoint x: 756, endPoint y: 257, distance: 93.3
click at [756, 372] on p "⚠️ Important Note on Authenticity: Because of Adaptophen’s growing reputation, …" at bounding box center [684, 475] width 719 height 206
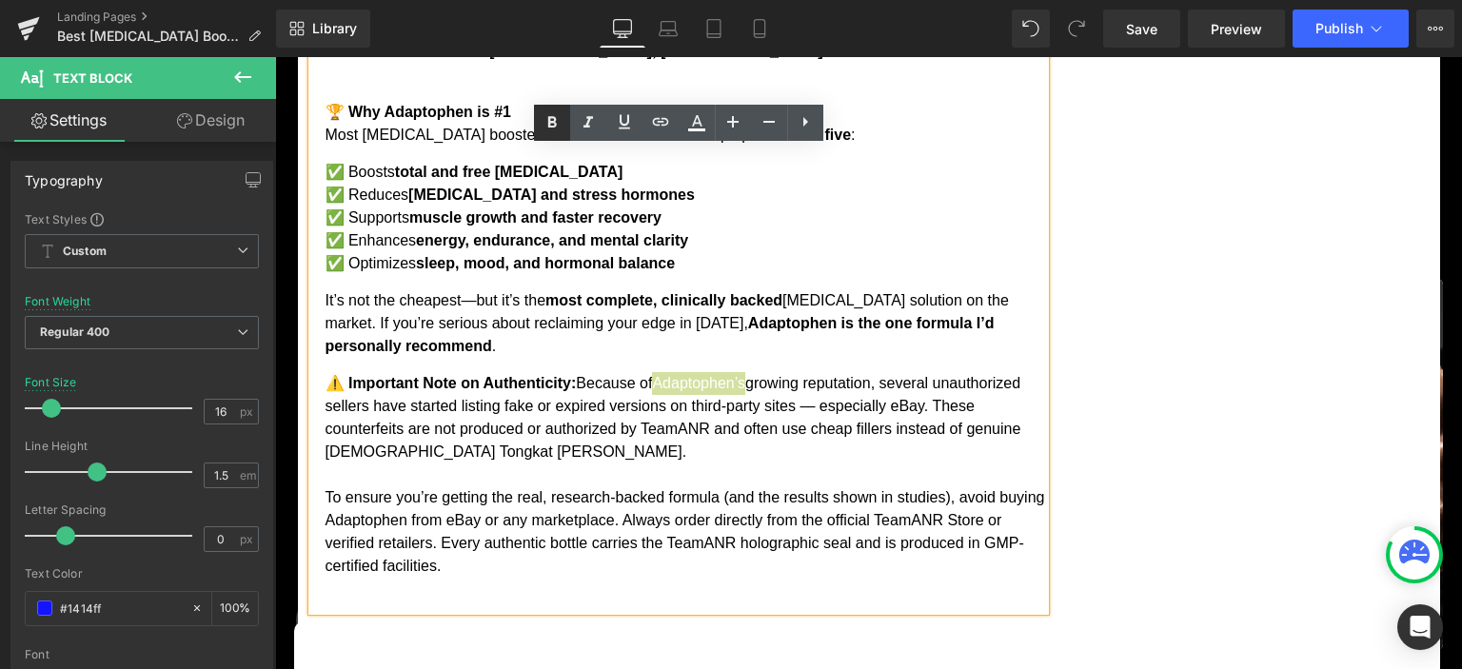
click at [553, 123] on icon at bounding box center [551, 121] width 9 height 11
click at [492, 375] on strong "⚠️ Important Note on Authenticity:" at bounding box center [450, 383] width 251 height 16
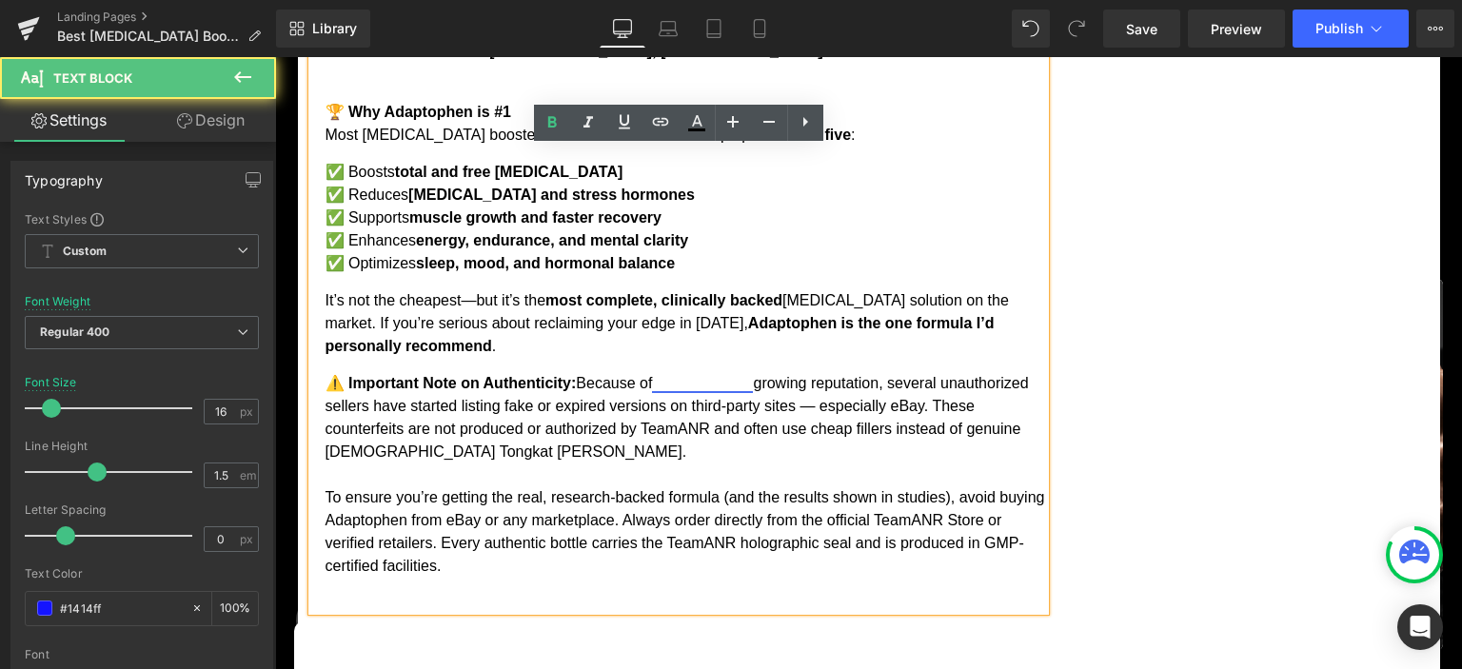
click at [714, 375] on link "Adaptophen’s" at bounding box center [702, 383] width 101 height 16
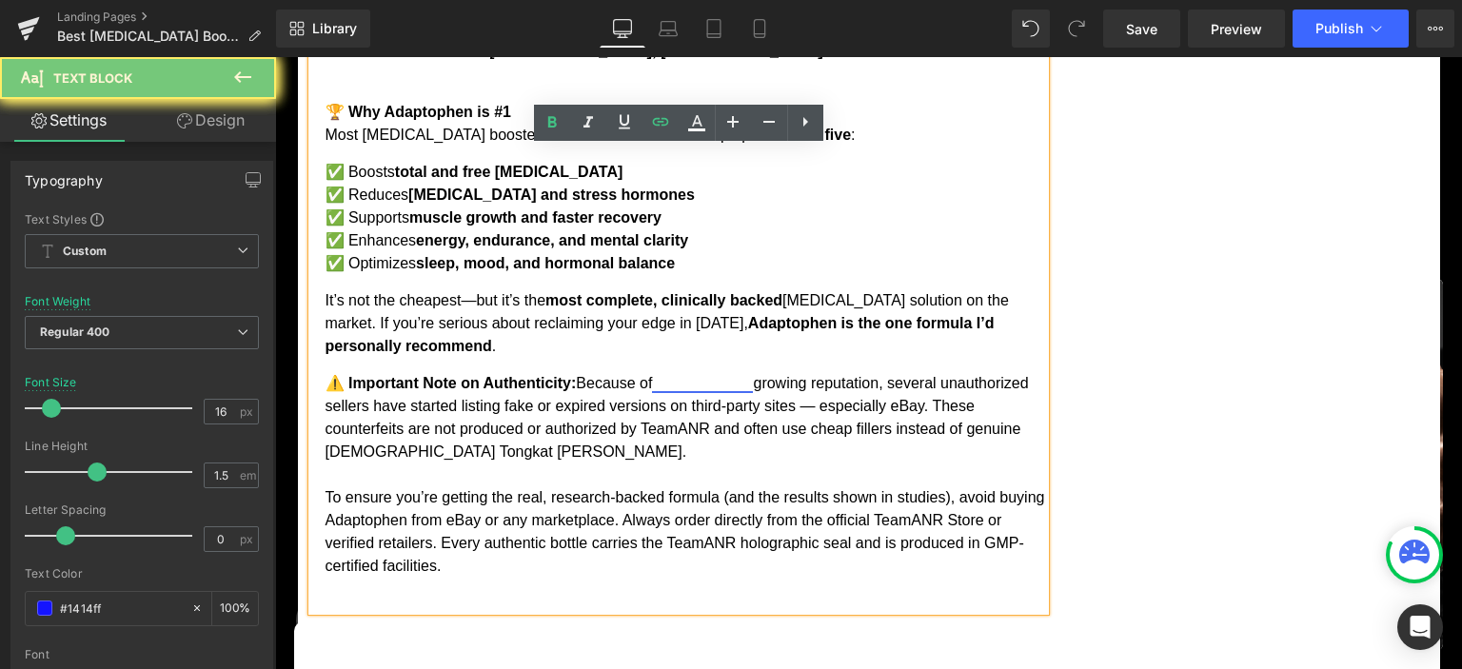
click at [714, 375] on link "Adaptophen’s" at bounding box center [702, 383] width 101 height 16
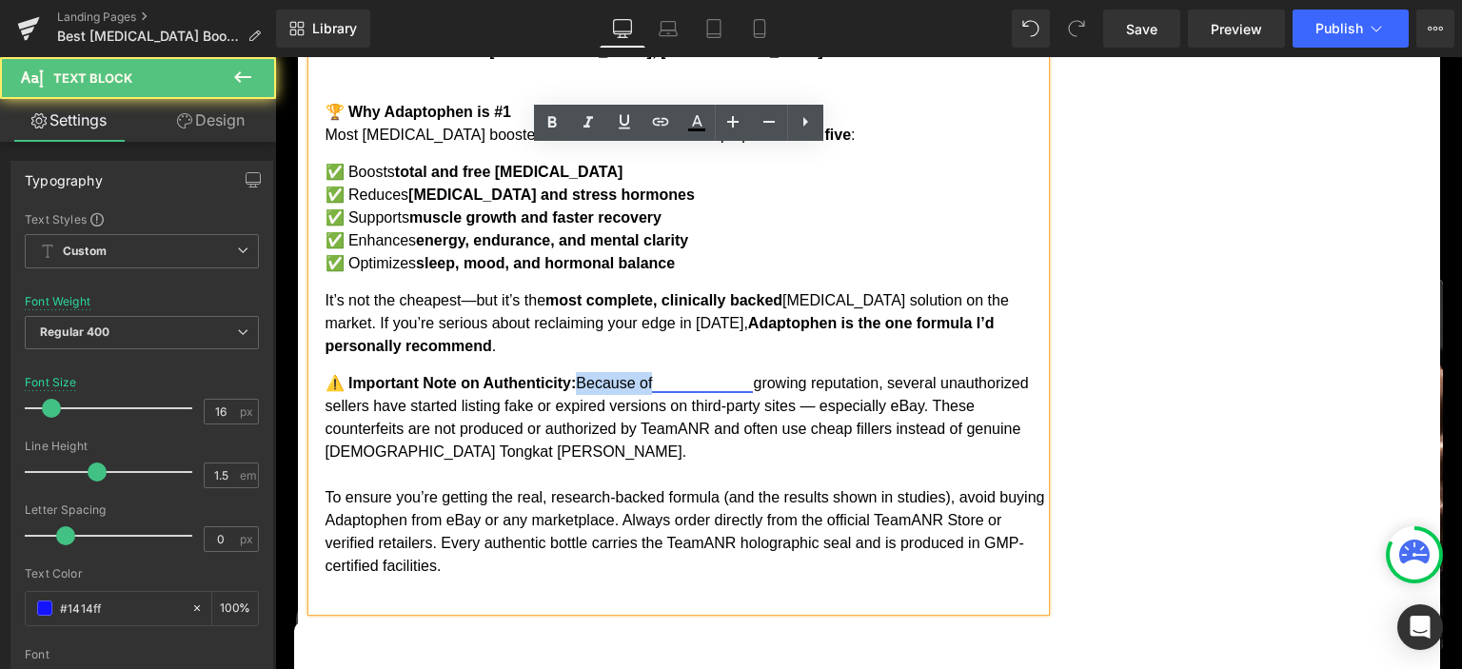
click at [714, 375] on link "Adaptophen’s" at bounding box center [702, 383] width 101 height 16
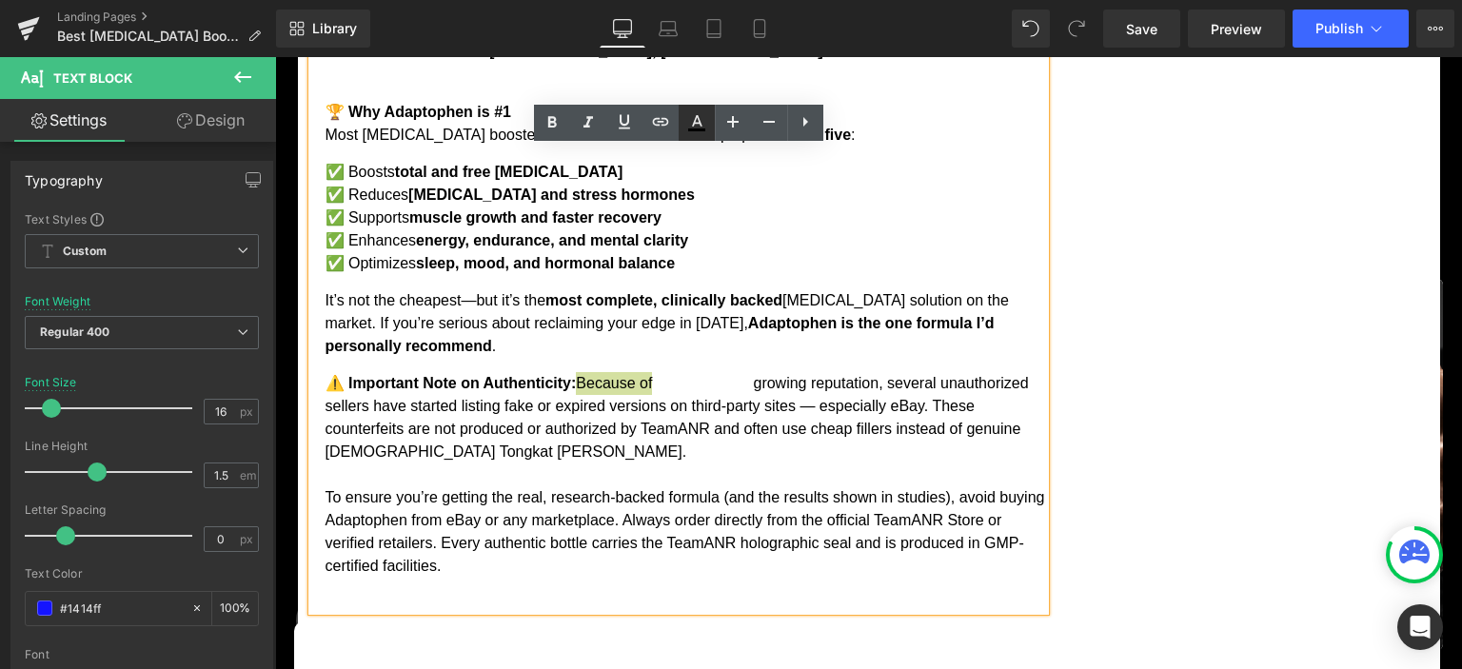
click at [698, 128] on icon at bounding box center [696, 122] width 23 height 23
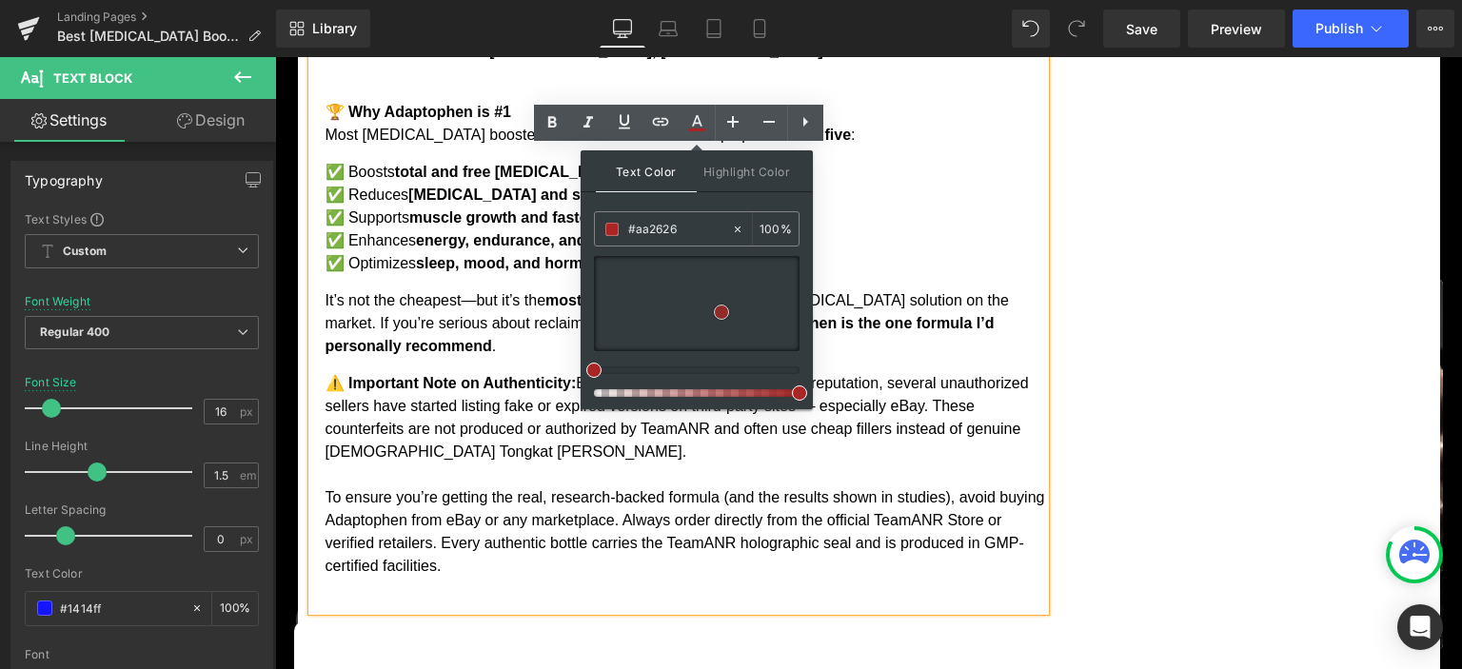
drag, startPoint x: 712, startPoint y: 306, endPoint x: 721, endPoint y: 311, distance: 10.6
click at [721, 311] on div at bounding box center [697, 303] width 206 height 95
click at [739, 367] on div at bounding box center [689, 370] width 206 height 8
drag, startPoint x: 752, startPoint y: 371, endPoint x: 732, endPoint y: 371, distance: 20.0
click at [732, 371] on span at bounding box center [732, 370] width 15 height 15
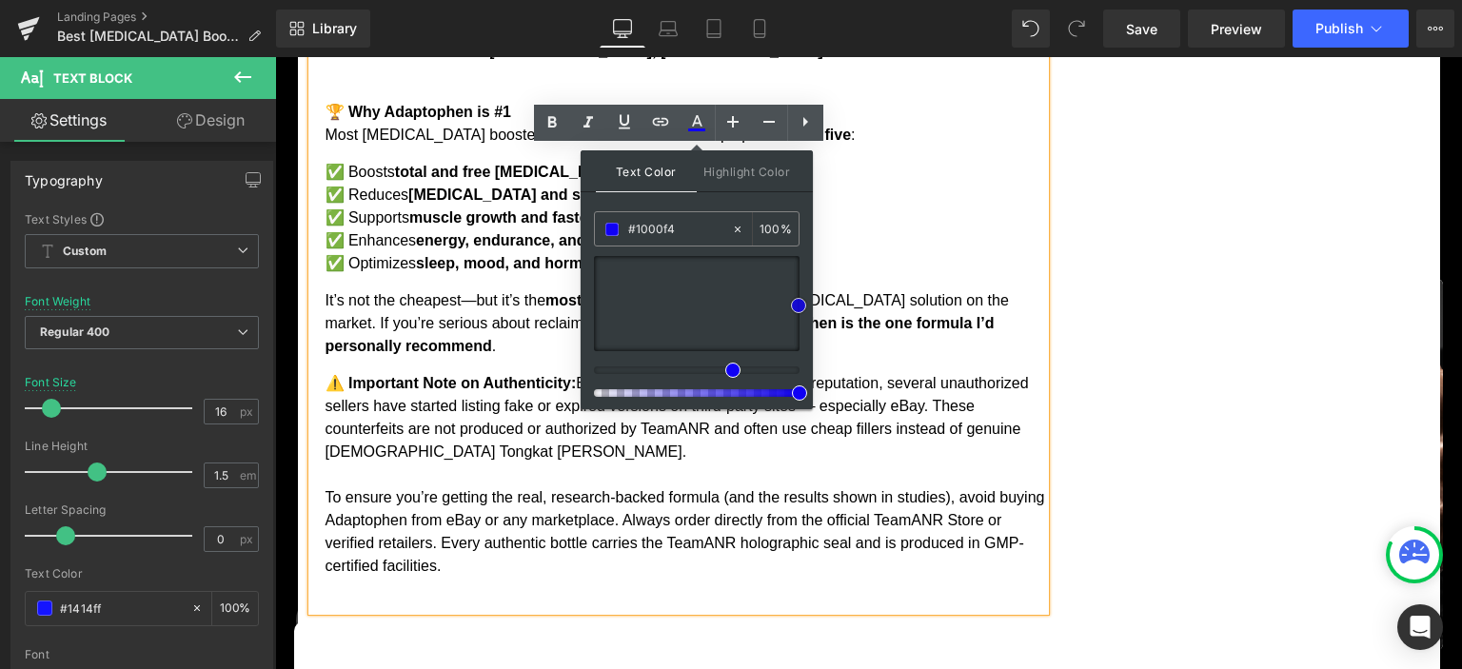
drag, startPoint x: 787, startPoint y: 306, endPoint x: 801, endPoint y: 305, distance: 14.4
click at [799, 305] on div at bounding box center [697, 303] width 206 height 95
click at [862, 372] on p "⚠️ Important Note on Authenticity: Because of Adaptophen’s growing reputation, …" at bounding box center [684, 475] width 719 height 206
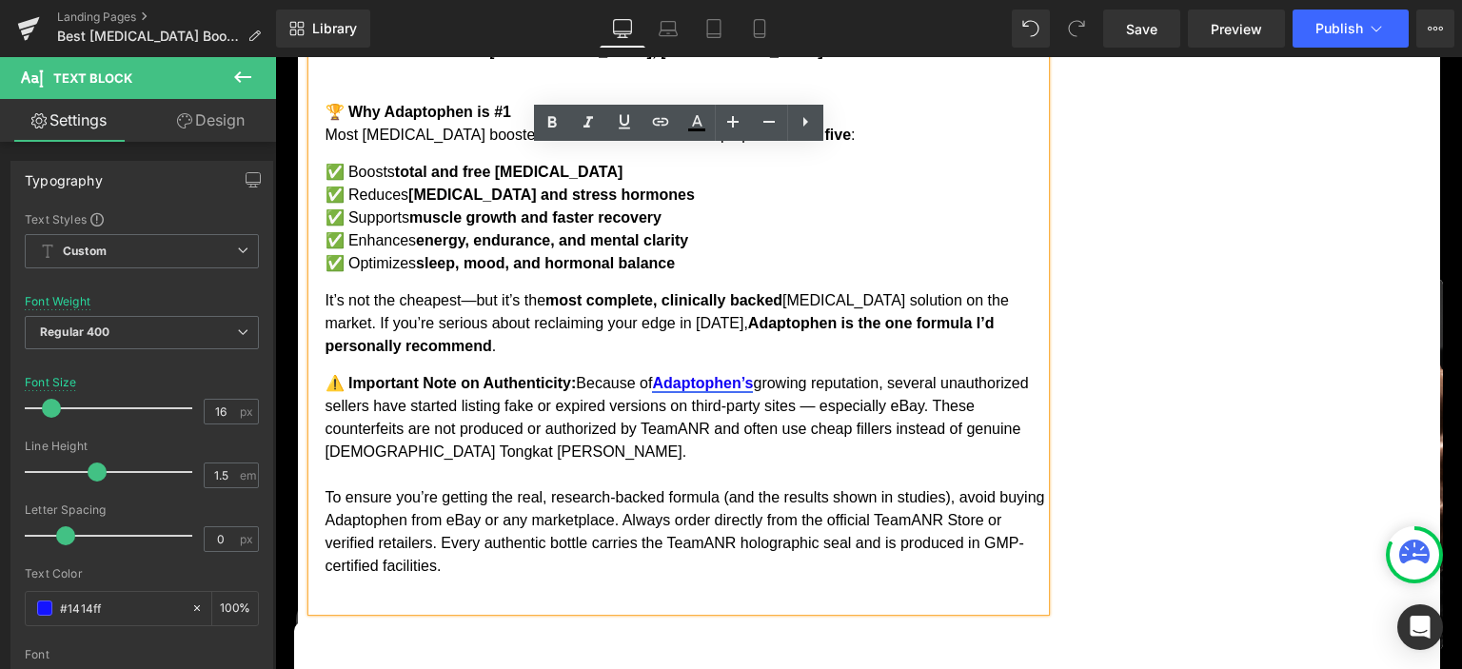
click at [742, 375] on link "Adaptophen’s" at bounding box center [702, 383] width 101 height 16
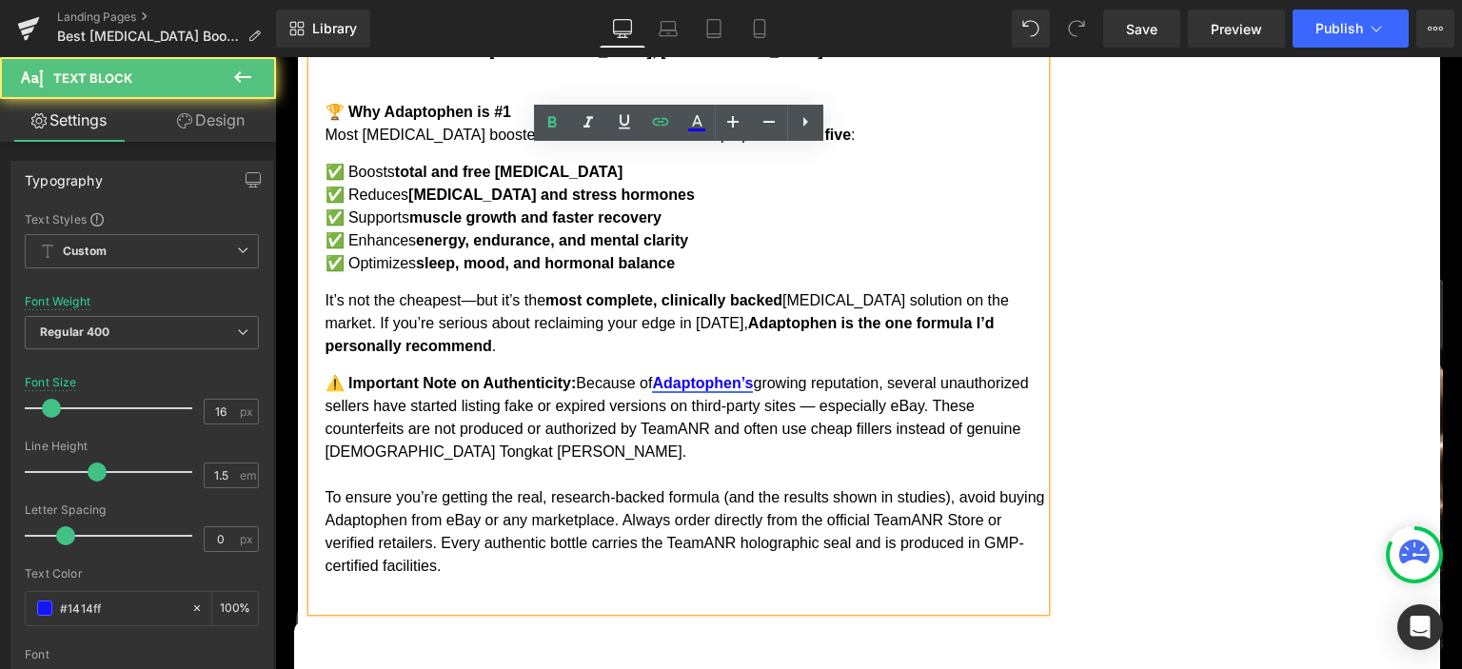
click at [742, 375] on link "Adaptophen’s" at bounding box center [702, 383] width 101 height 16
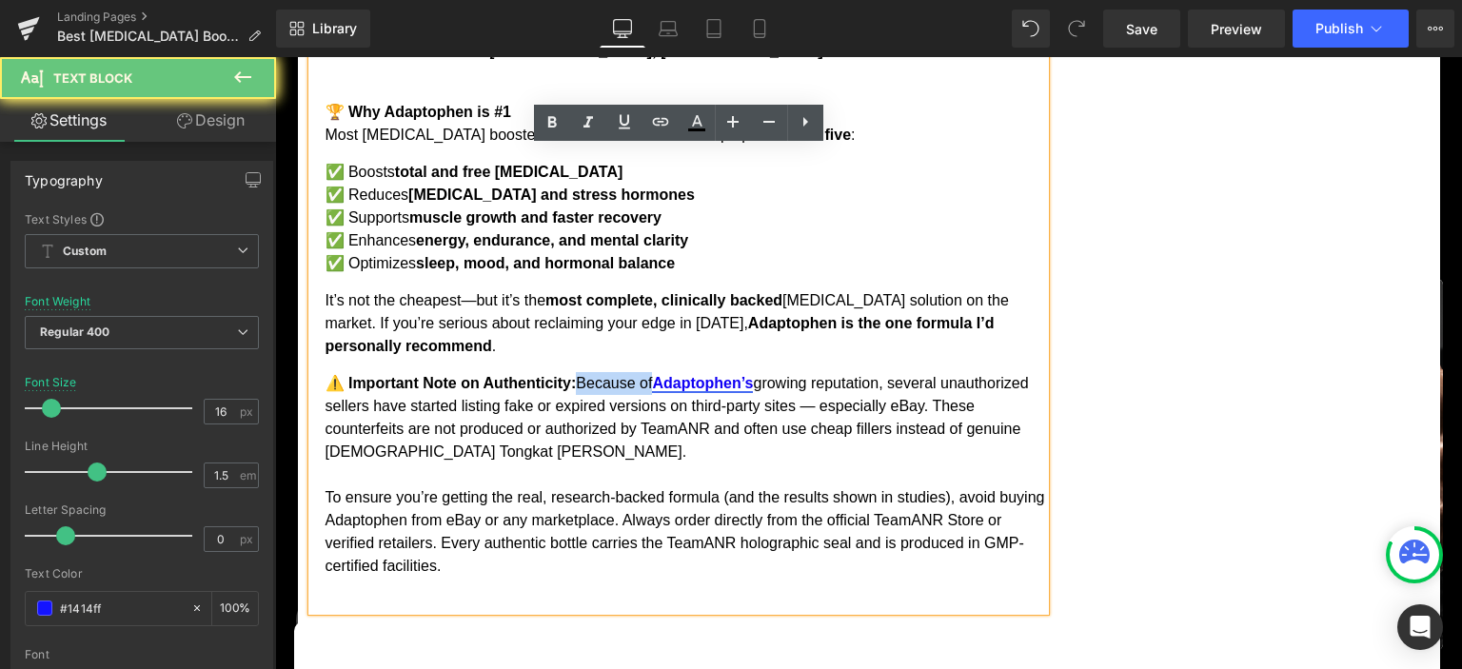
click at [742, 375] on link "Adaptophen’s" at bounding box center [702, 383] width 101 height 16
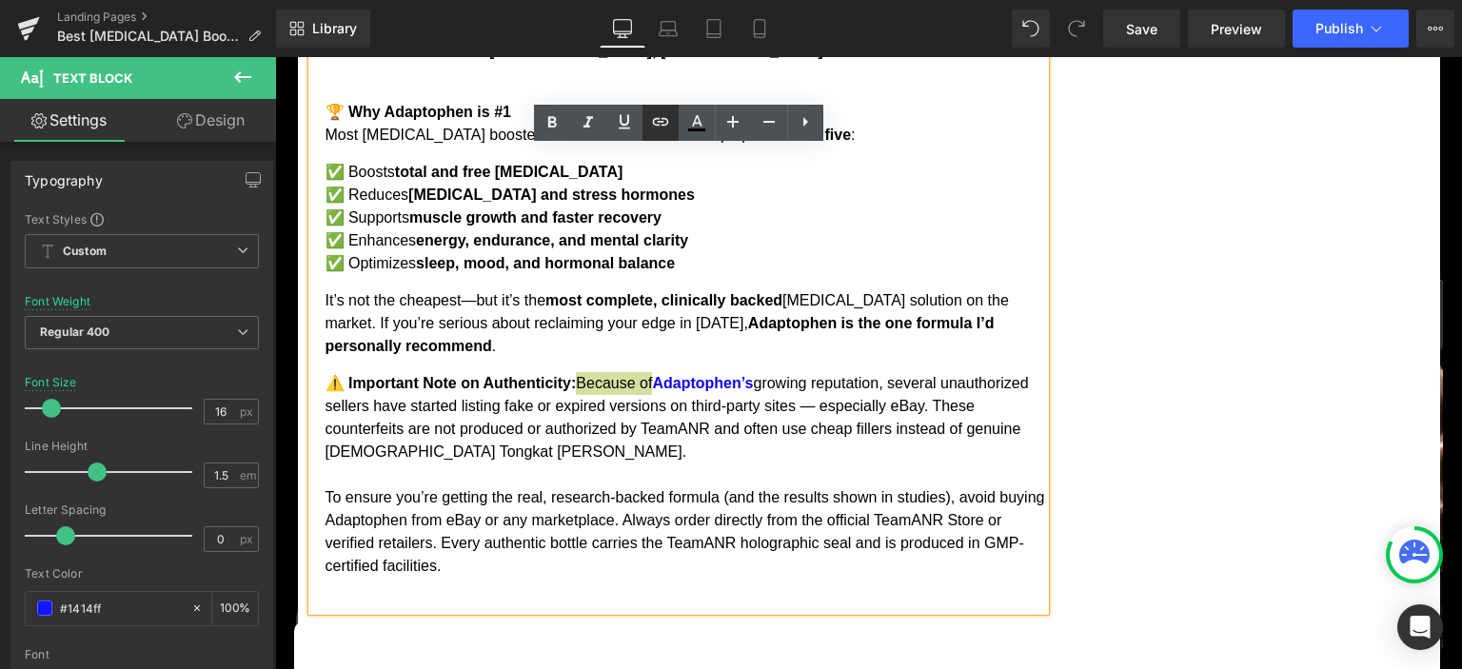
click at [663, 124] on icon at bounding box center [660, 122] width 16 height 8
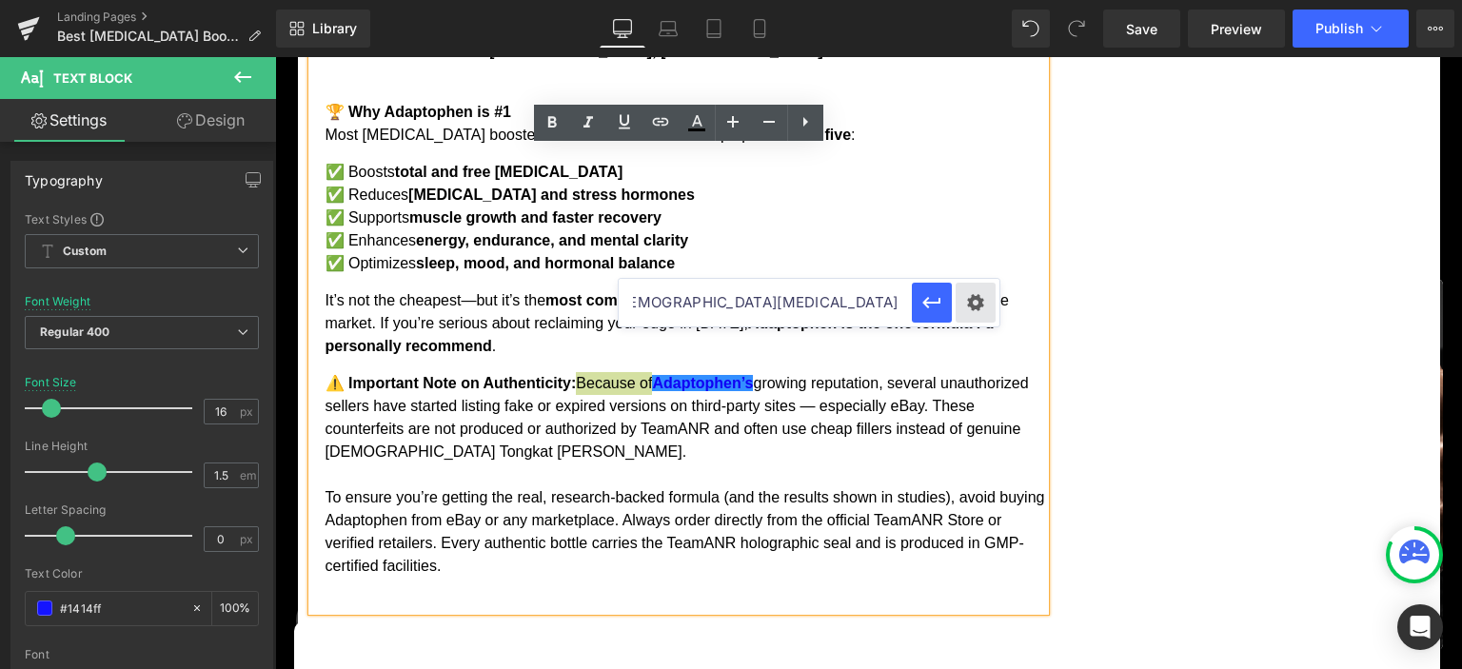
click at [978, 0] on div "Text Color Highlight Color #333333 #000000 100 % transparent 0 % Edit or remove…" at bounding box center [731, 0] width 1462 height 0
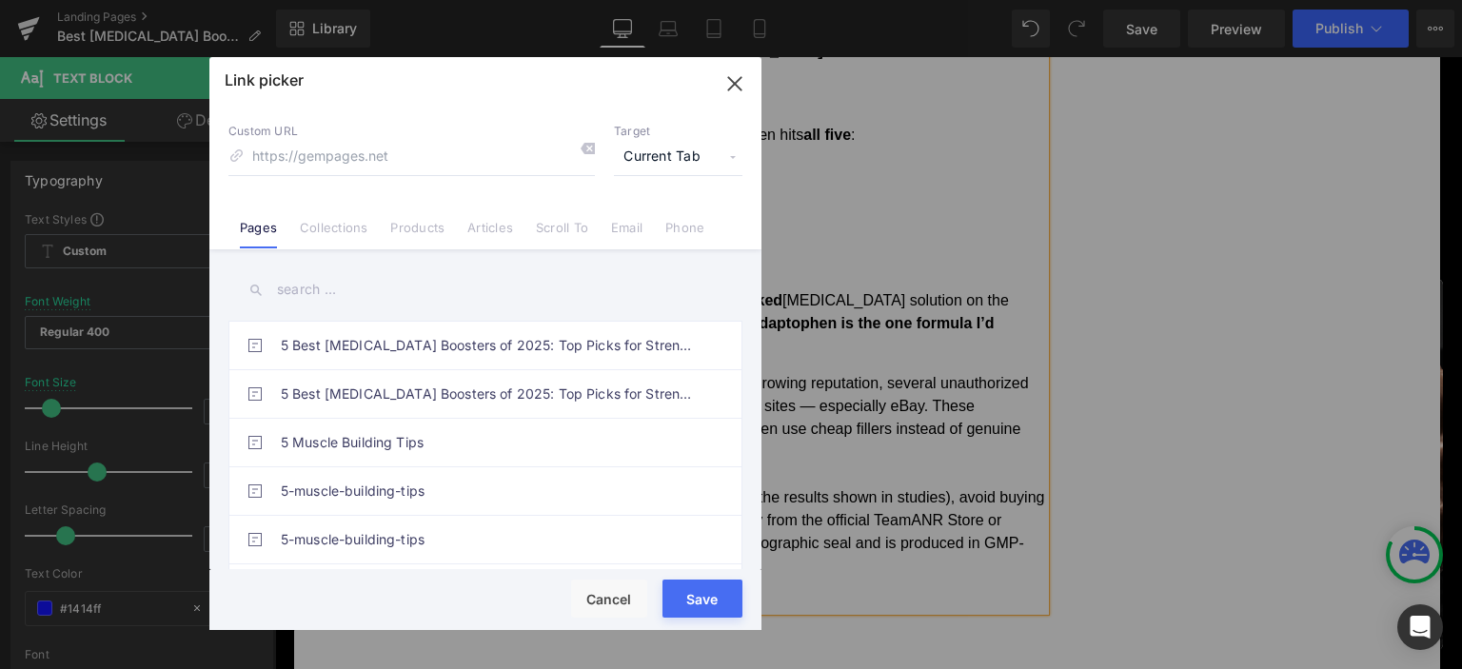
click at [635, 149] on span "Current Tab" at bounding box center [678, 157] width 128 height 36
click at [627, 227] on li "New Tab" at bounding box center [678, 224] width 148 height 33
click at [329, 161] on input at bounding box center [411, 157] width 366 height 36
paste input "[URL][DOMAIN_NAME][DEMOGRAPHIC_DATA][MEDICAL_DATA]"
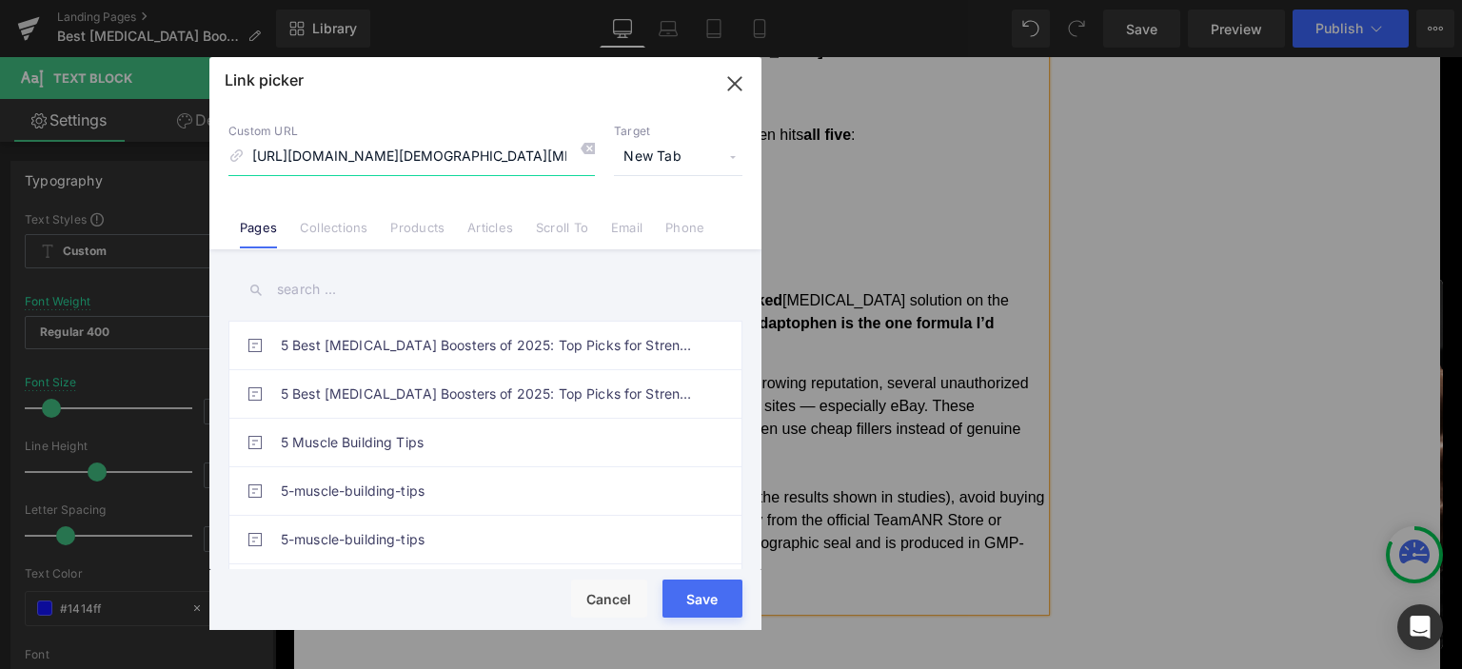
scroll to position [0, 169]
type input "[URL][DOMAIN_NAME][DEMOGRAPHIC_DATA][MEDICAL_DATA]"
click at [697, 601] on div "Rendering Content" at bounding box center [731, 593] width 117 height 21
click at [705, 592] on div "Rendering Content" at bounding box center [731, 593] width 117 height 21
click at [693, 600] on div "Rendering Content" at bounding box center [731, 593] width 117 height 21
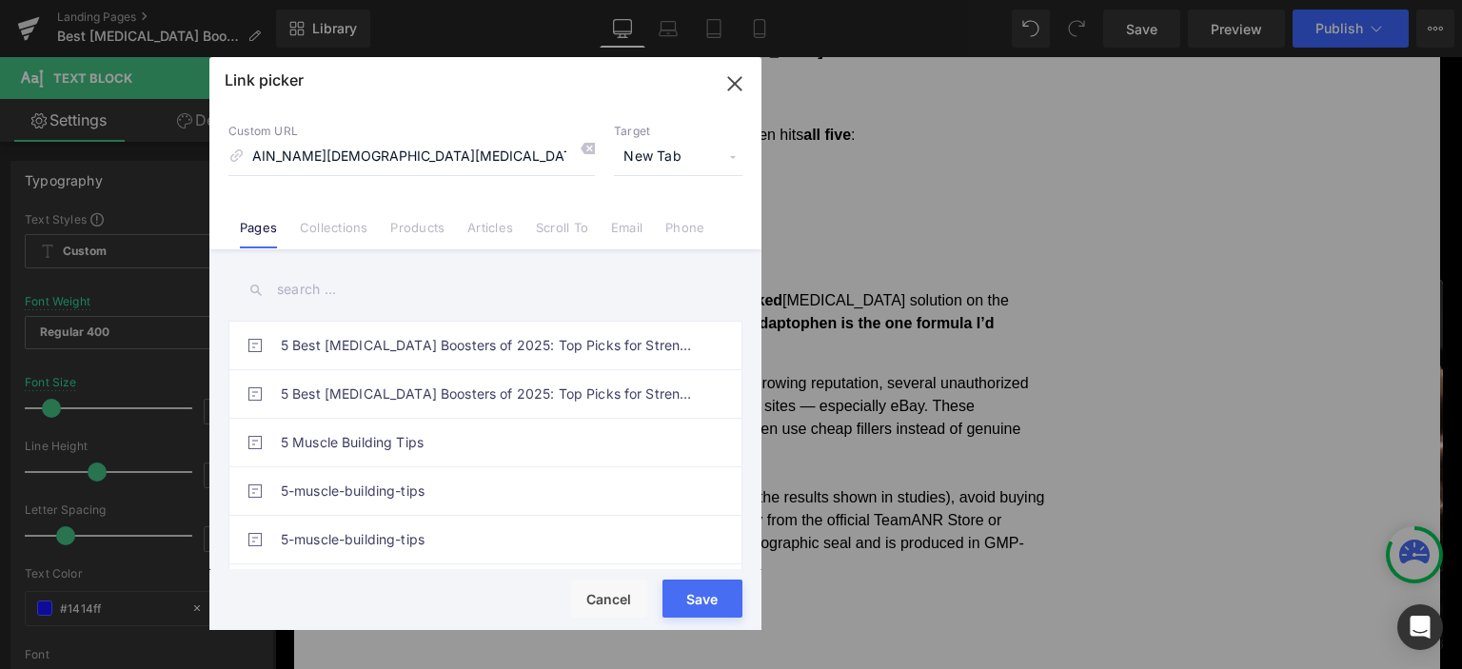
click at [677, 608] on button "Save" at bounding box center [702, 599] width 80 height 38
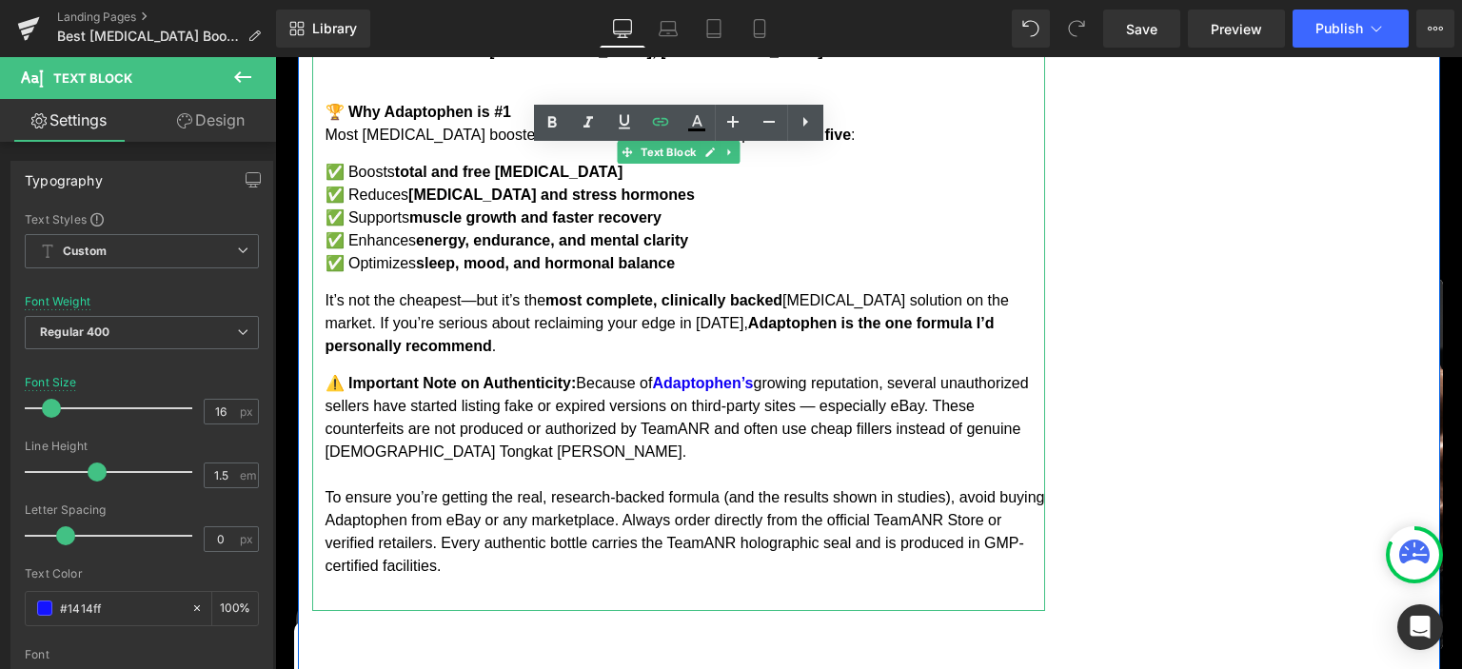
click at [866, 372] on p "⚠️ Important Note on Authenticity: Because of Adaptophen’s growing reputation, …" at bounding box center [684, 475] width 719 height 206
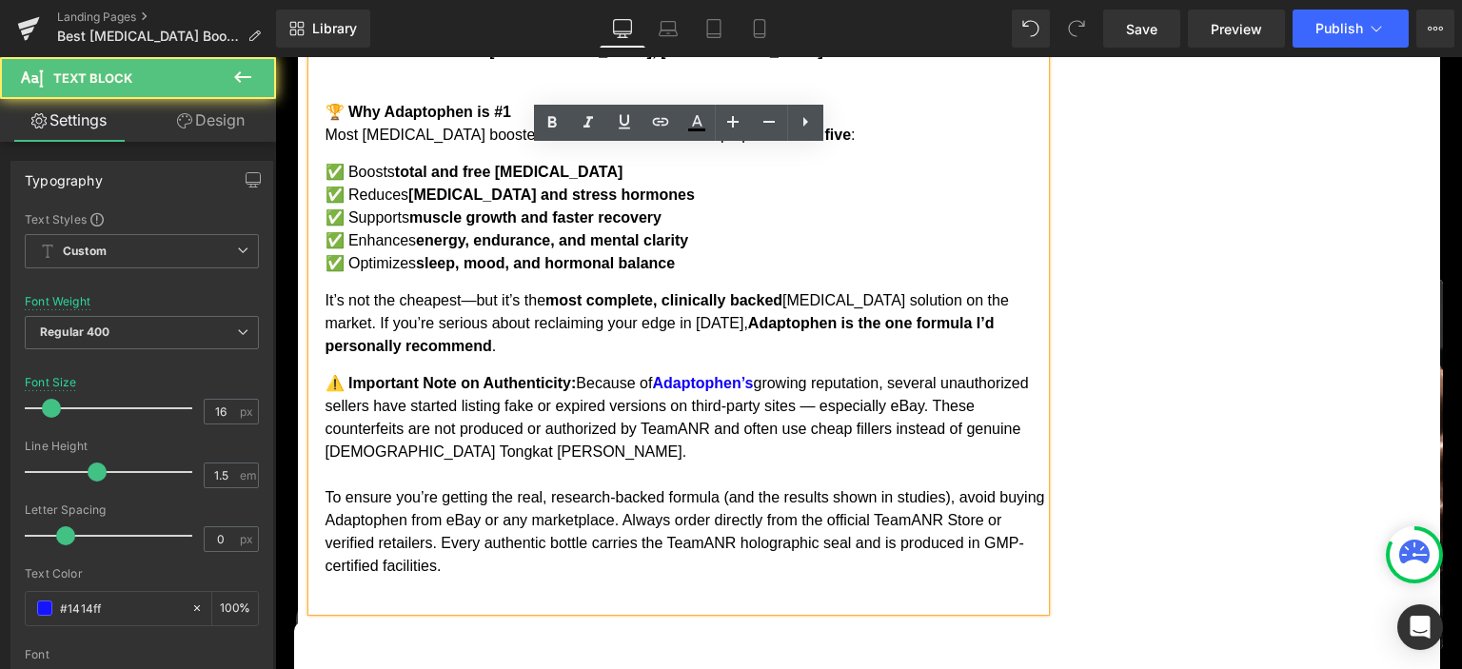
click at [608, 372] on p "⚠️ Important Note on Authenticity: Because of Adaptophen’s growing reputation, …" at bounding box center [684, 475] width 719 height 206
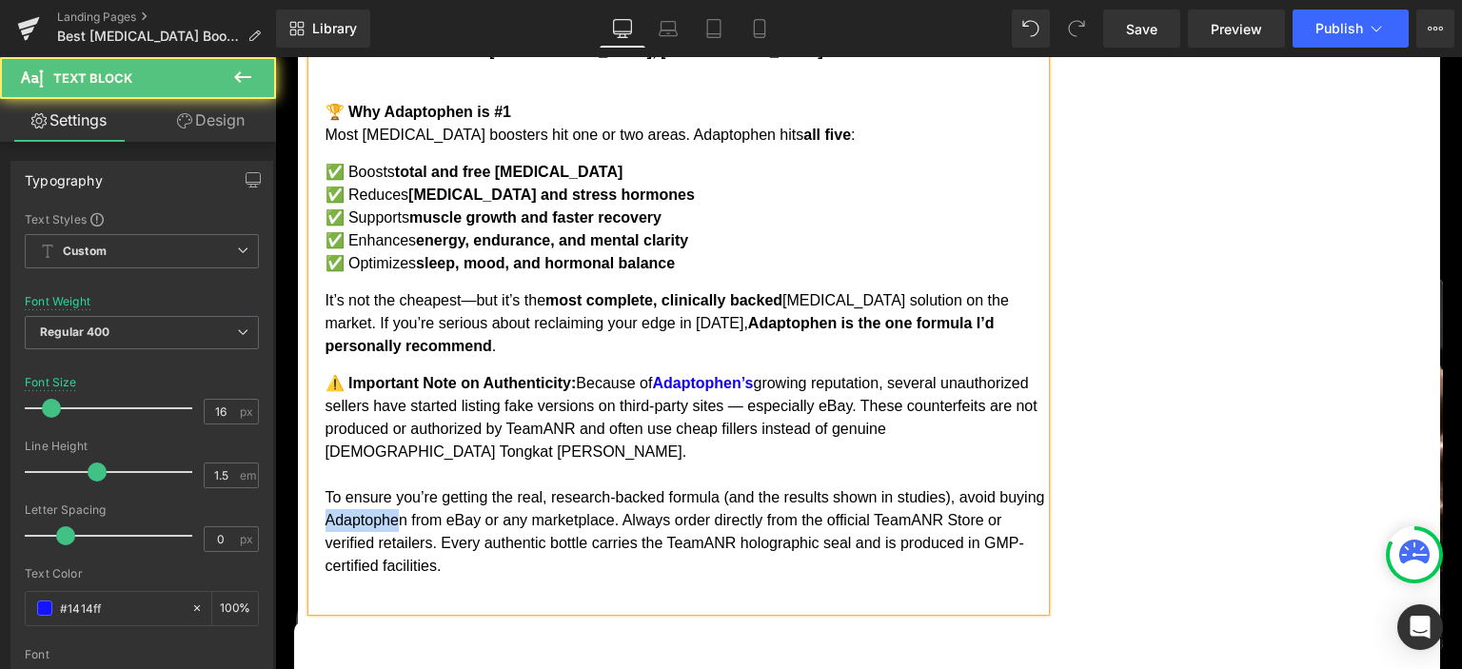
drag, startPoint x: 378, startPoint y: 375, endPoint x: 448, endPoint y: 377, distance: 70.5
click at [448, 377] on p "⚠️ Important Note on Authenticity: Because of Adaptophen’s growing reputation, …" at bounding box center [684, 475] width 719 height 206
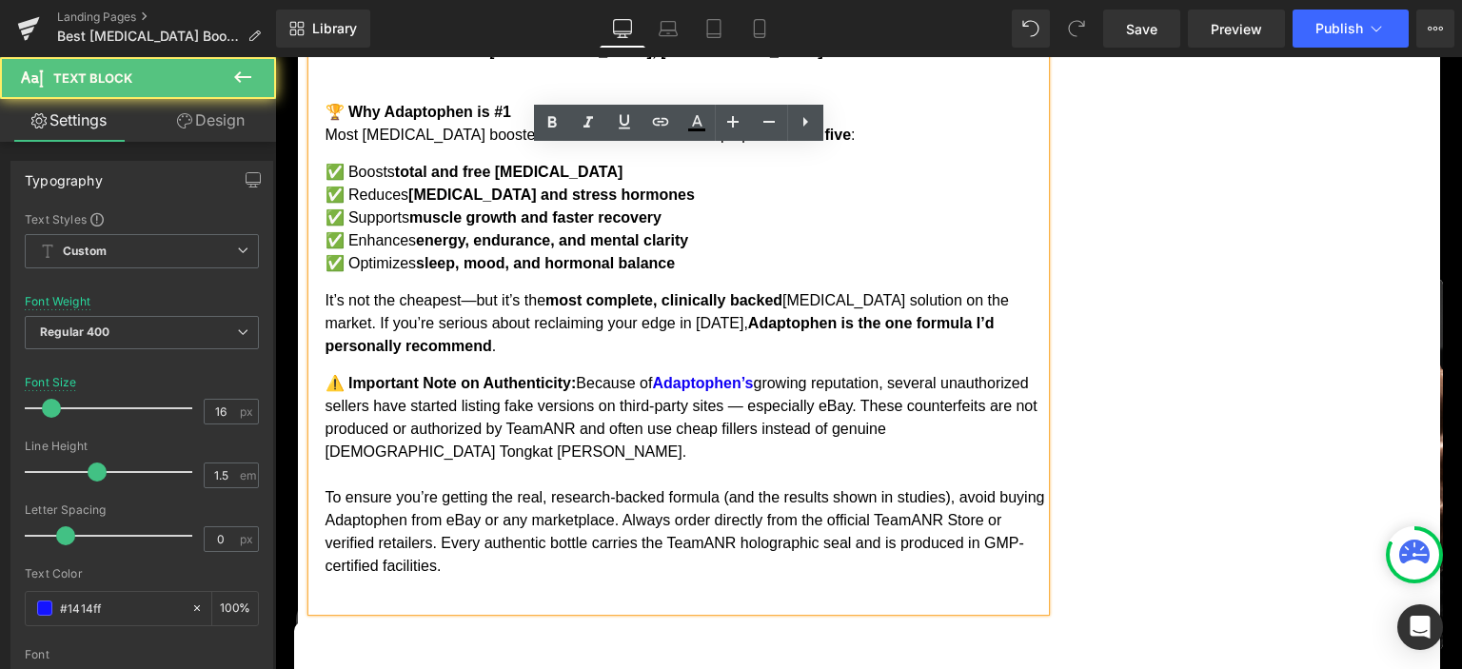
click at [718, 375] on span "Adaptophen’s" at bounding box center [702, 383] width 101 height 16
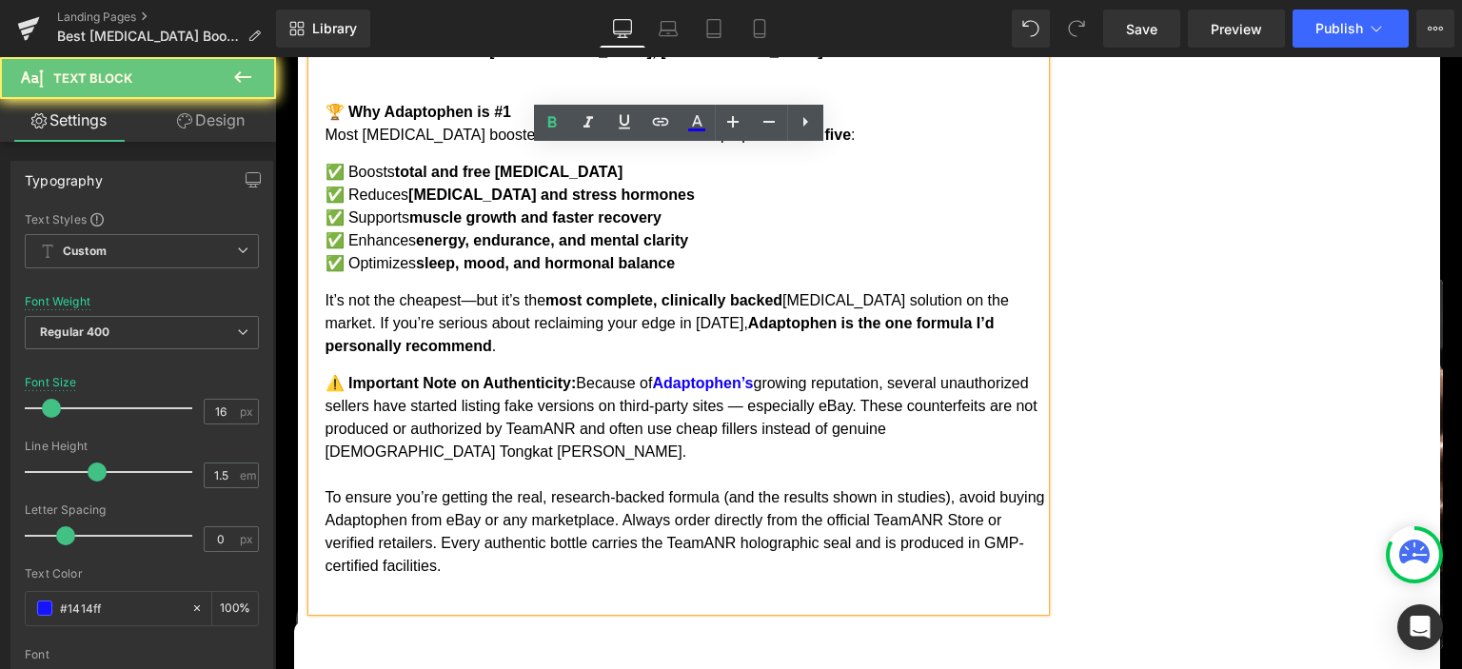
click at [718, 375] on span "Adaptophen’s" at bounding box center [702, 383] width 101 height 16
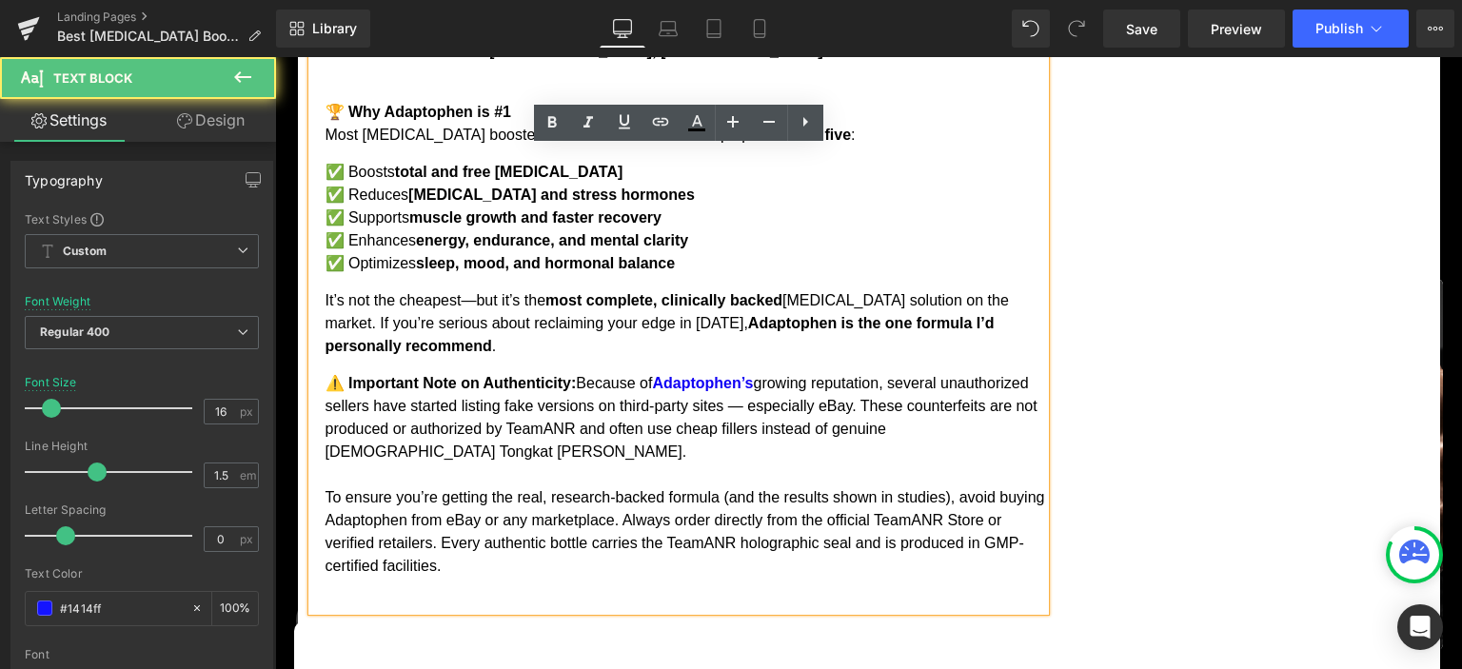
click at [705, 372] on p "⚠️ Important Note on Authenticity: Because of Adaptophen’s growing reputation, …" at bounding box center [684, 475] width 719 height 206
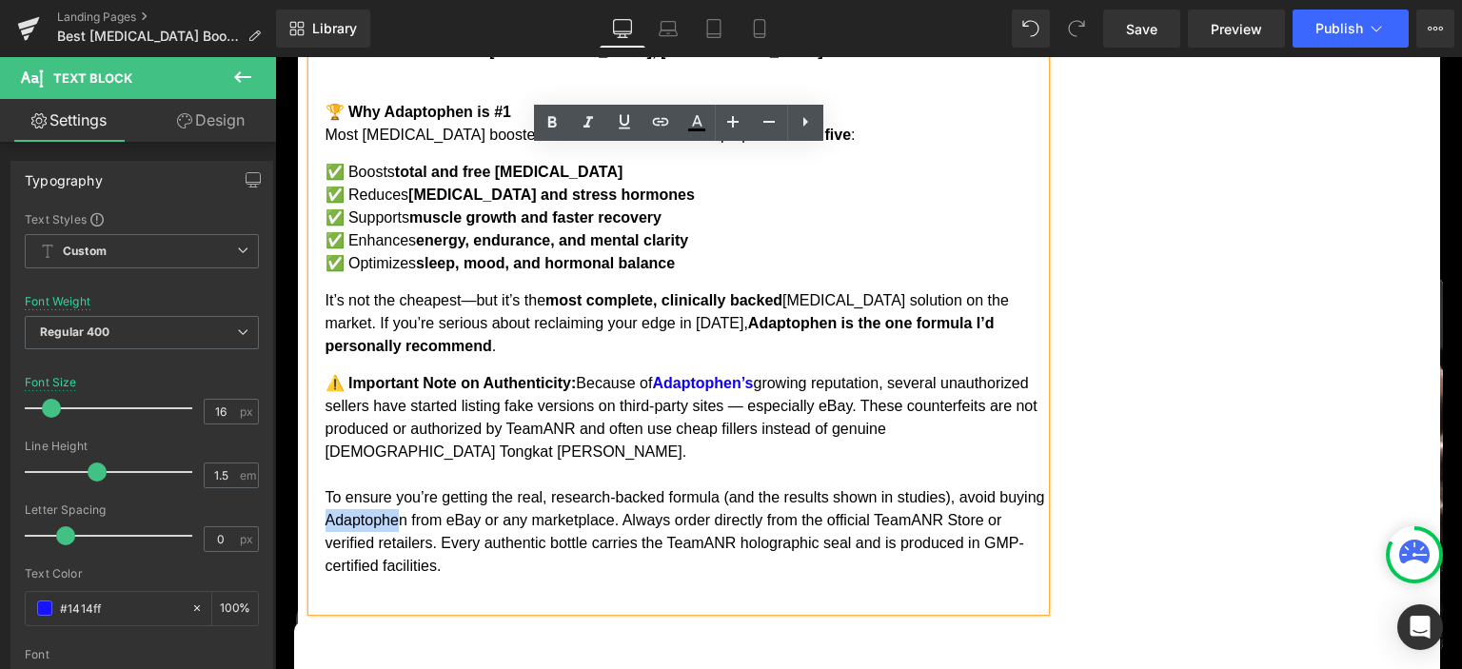
drag, startPoint x: 378, startPoint y: 373, endPoint x: 443, endPoint y: 370, distance: 65.7
click at [443, 372] on p "⚠️ Important Note on Authenticity: Because of Adaptophen’s growing reputation, …" at bounding box center [684, 475] width 719 height 206
click at [662, 379] on p "⚠️ Important Note on Authenticity: Because of Adaptophen’s growing reputation, …" at bounding box center [684, 475] width 719 height 206
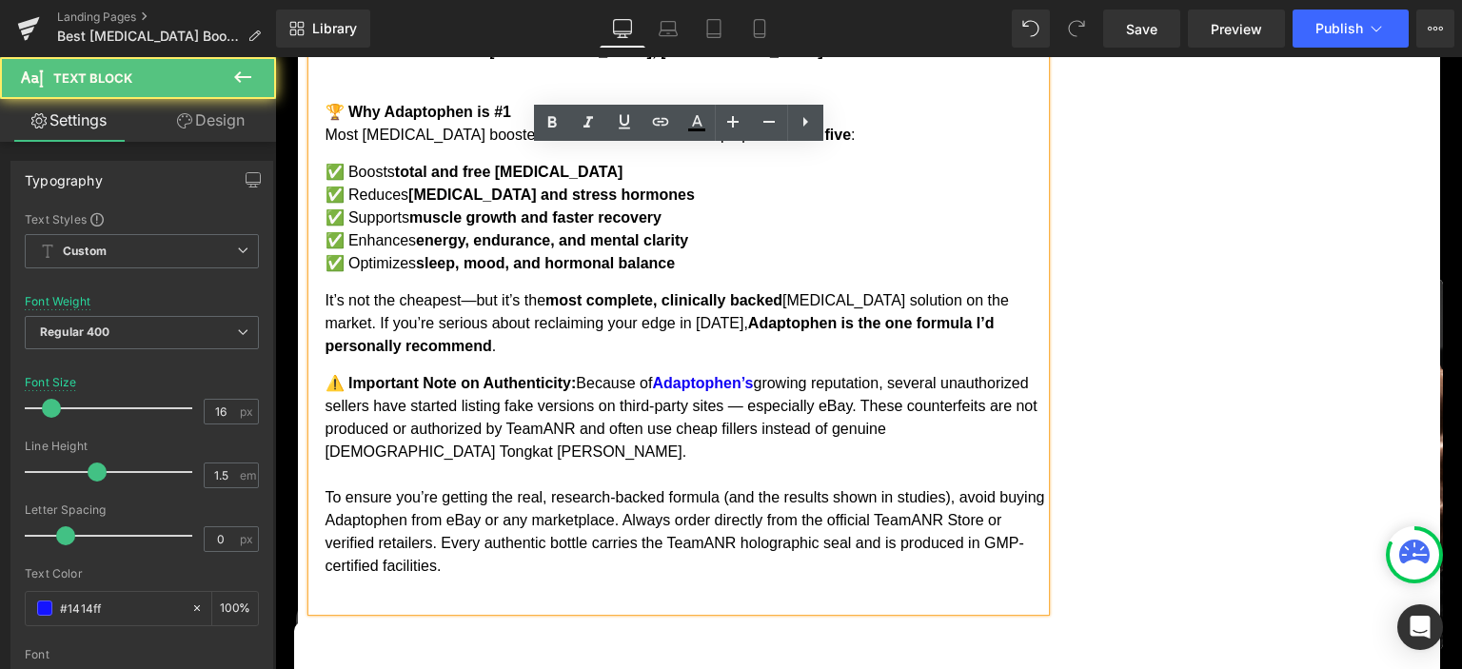
click at [451, 401] on p "⚠️ Important Note on Authenticity: Because of Adaptophen’s growing reputation, …" at bounding box center [684, 475] width 719 height 206
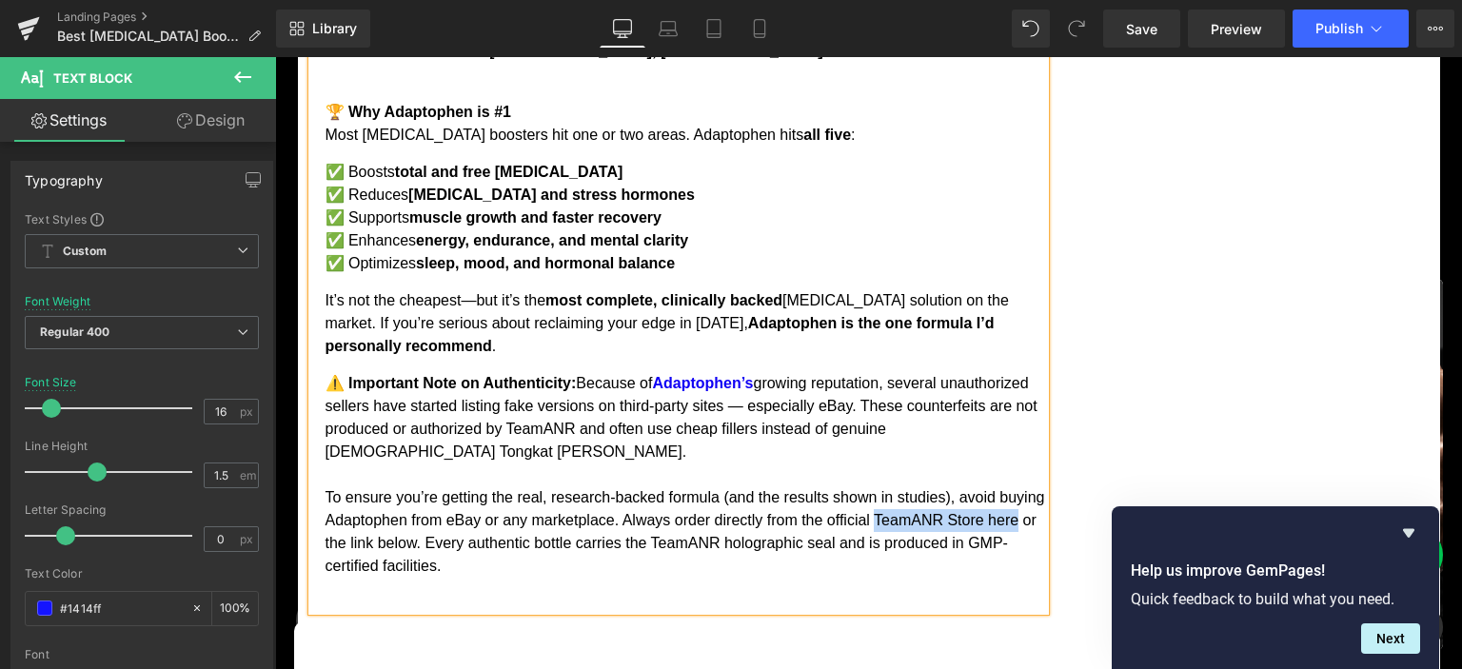
drag, startPoint x: 923, startPoint y: 377, endPoint x: 353, endPoint y: 399, distance: 570.5
click at [353, 399] on p "⚠️ Important Note on Authenticity: Because of Adaptophen’s growing reputation, …" at bounding box center [684, 475] width 719 height 206
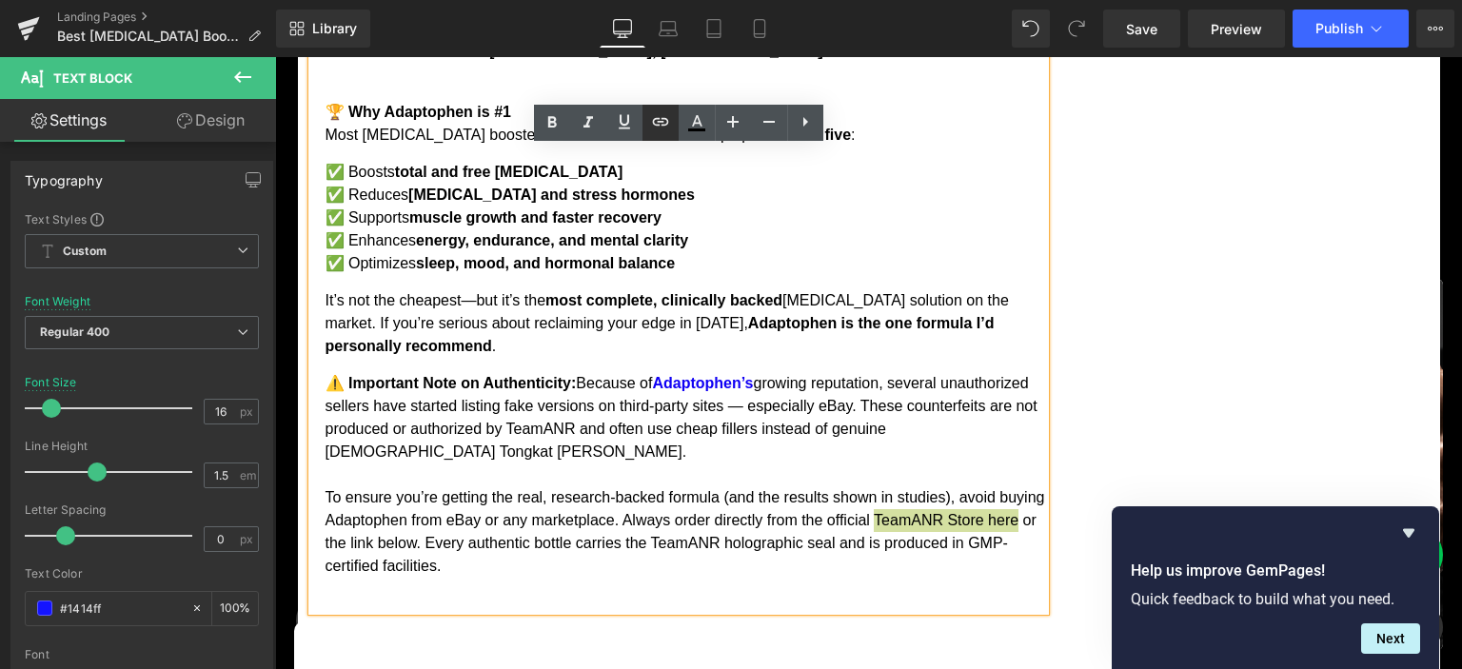
click at [664, 121] on icon at bounding box center [660, 121] width 23 height 23
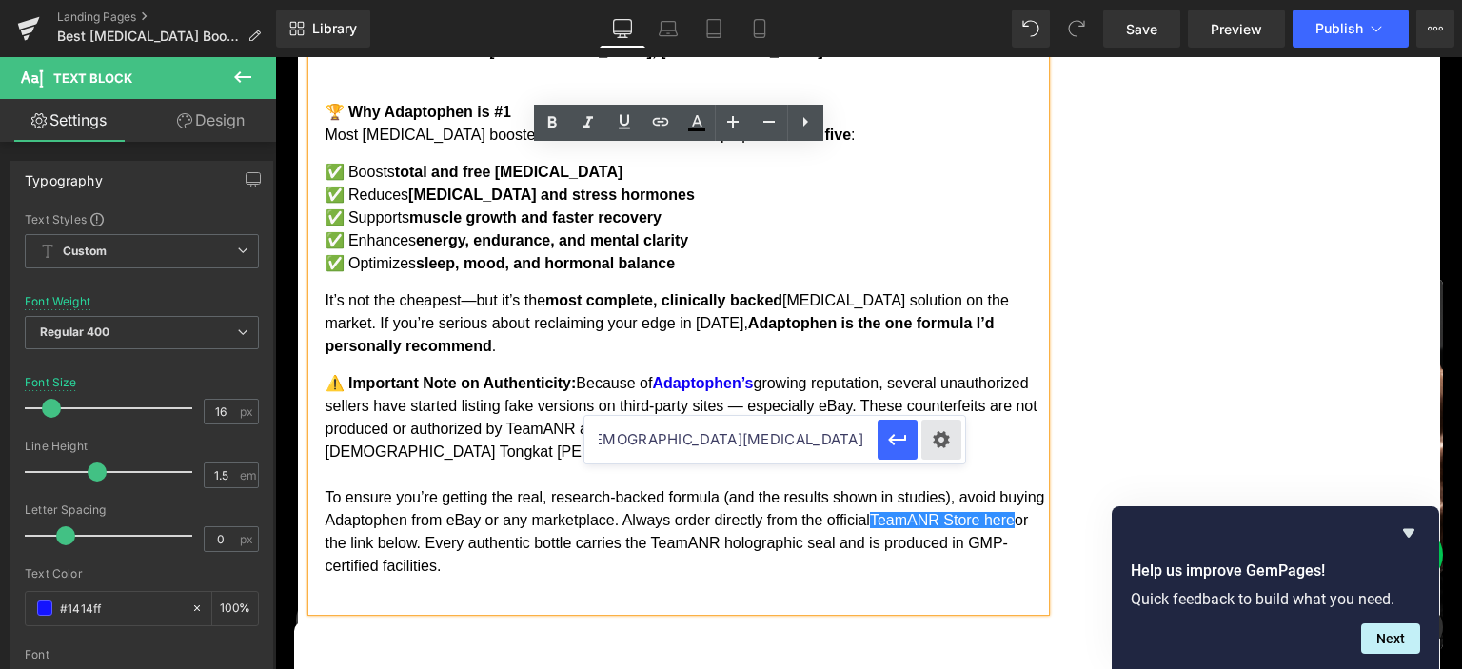
click at [947, 0] on div "Text Color Highlight Color #333333 #000000 100 % transparent 0 % Edit or remove…" at bounding box center [731, 0] width 1462 height 0
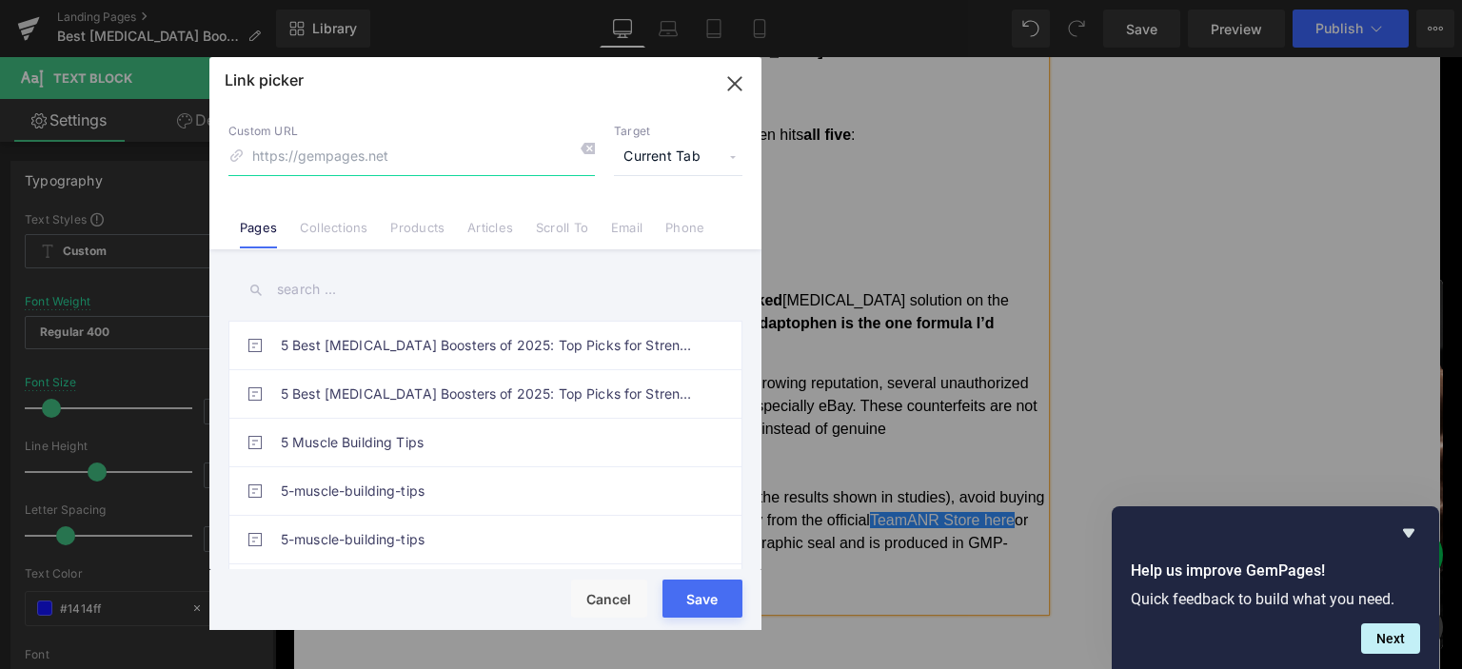
paste input "[URL][DOMAIN_NAME][DEMOGRAPHIC_DATA][MEDICAL_DATA]"
type input "[URL][DOMAIN_NAME][DEMOGRAPHIC_DATA][MEDICAL_DATA]"
click at [649, 163] on span "Current Tab" at bounding box center [678, 157] width 128 height 36
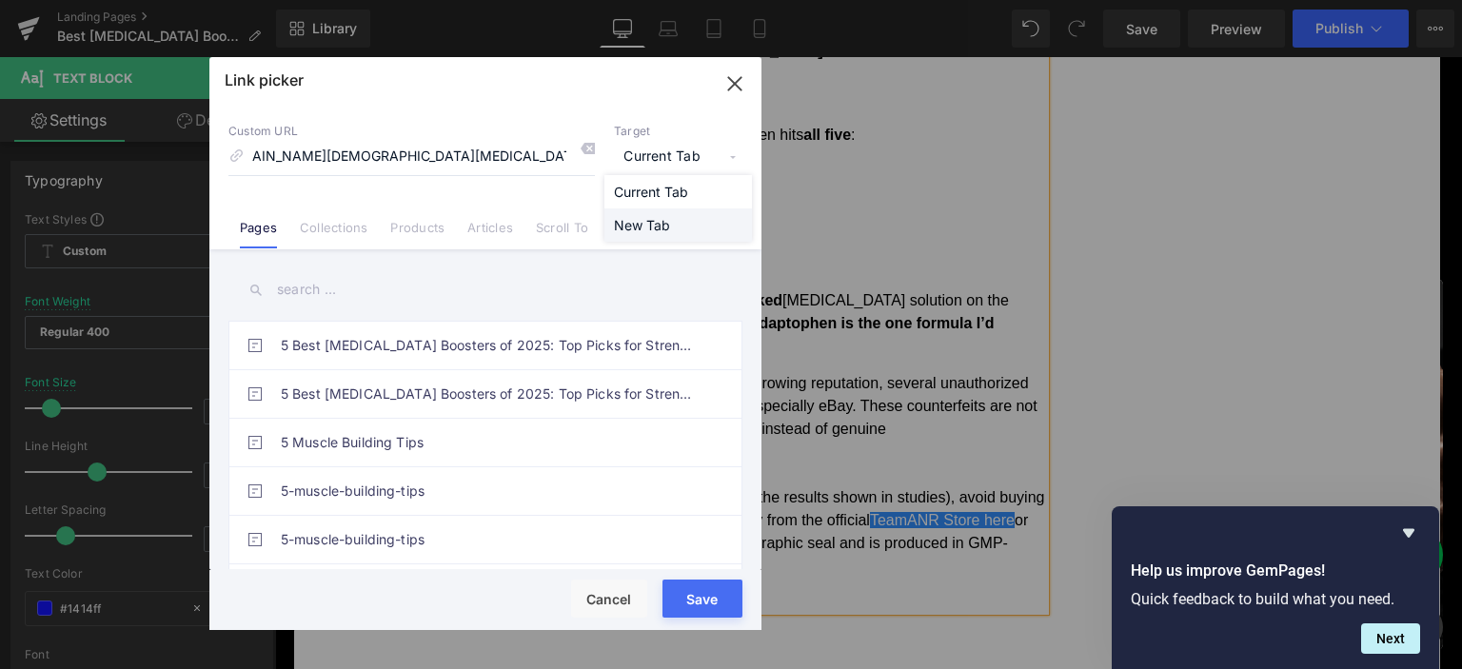
click at [632, 223] on li "New Tab" at bounding box center [678, 224] width 148 height 33
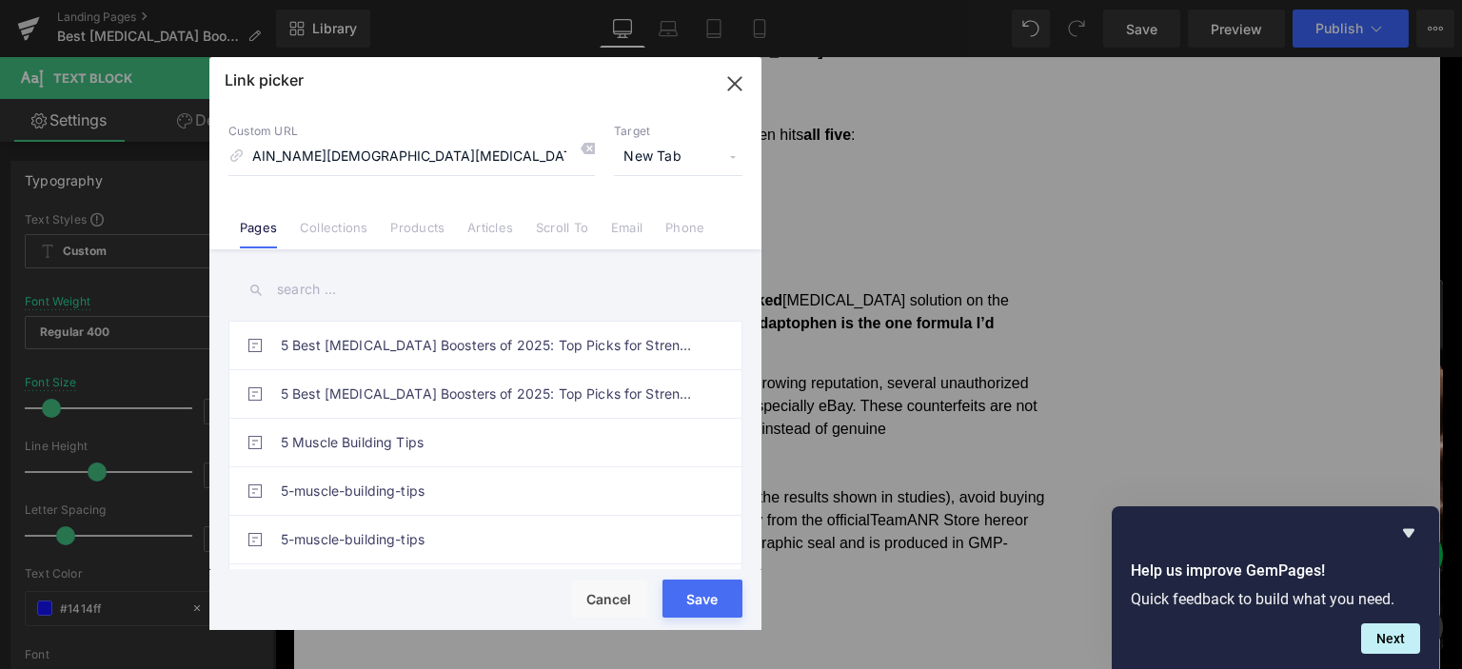
click at [690, 600] on div "Rendering Content" at bounding box center [731, 593] width 117 height 21
click at [695, 615] on button "Save" at bounding box center [702, 599] width 80 height 38
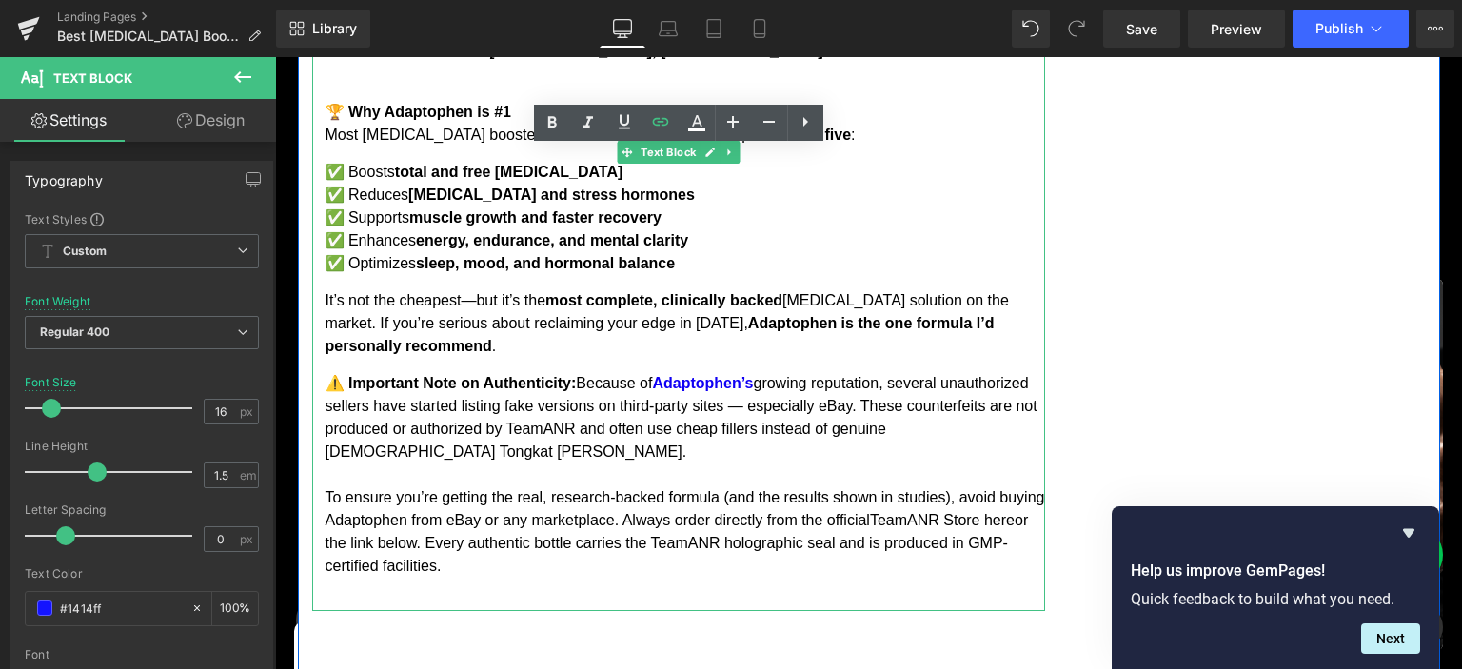
click at [631, 397] on p "⚠️ Important Note on Authenticity: Because of Adaptophen’s growing reputation, …" at bounding box center [684, 475] width 719 height 206
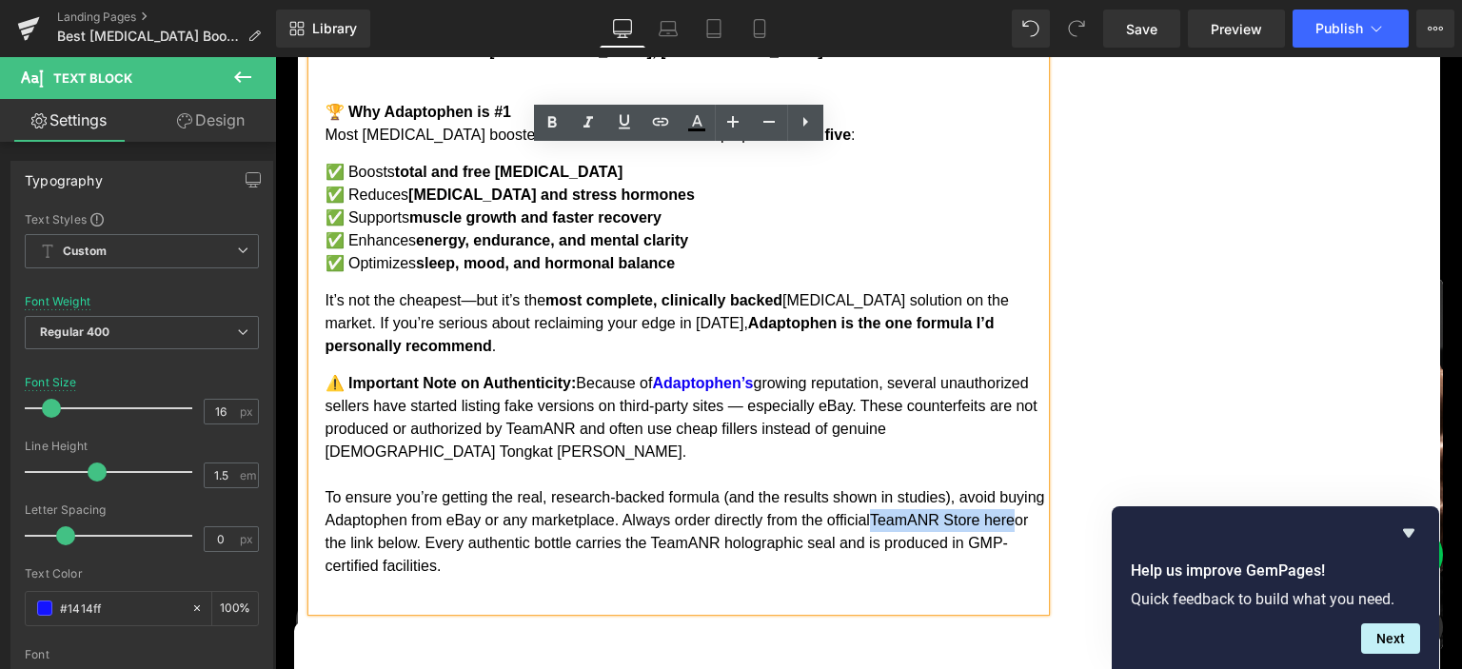
drag, startPoint x: 924, startPoint y: 374, endPoint x: 352, endPoint y: 394, distance: 572.3
click at [352, 394] on p "⚠️ Important Note on Authenticity: Because of Adaptophen’s growing reputation, …" at bounding box center [684, 475] width 719 height 206
click at [664, 128] on icon at bounding box center [660, 121] width 23 height 23
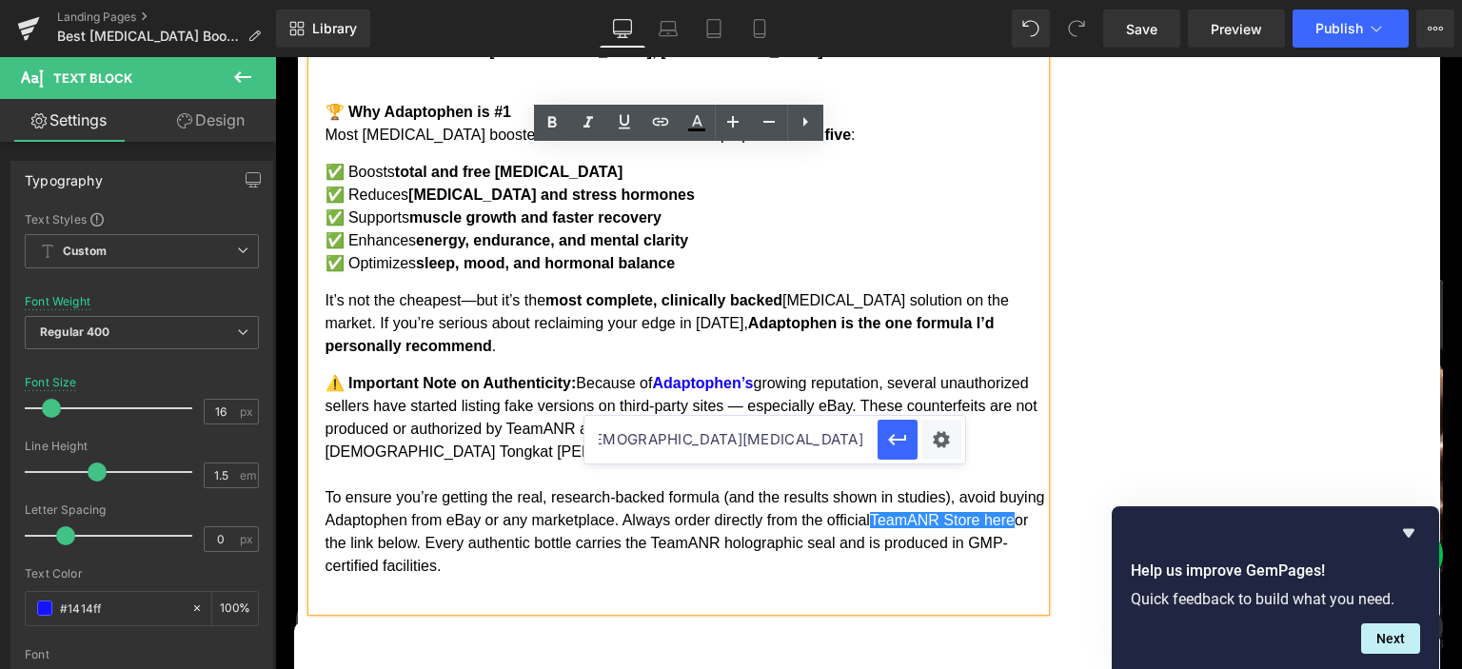
click at [657, 443] on input "[URL][DOMAIN_NAME][DEMOGRAPHIC_DATA][MEDICAL_DATA]" at bounding box center [730, 440] width 293 height 48
paste input "text"
click at [888, 443] on icon "button" at bounding box center [897, 439] width 23 height 23
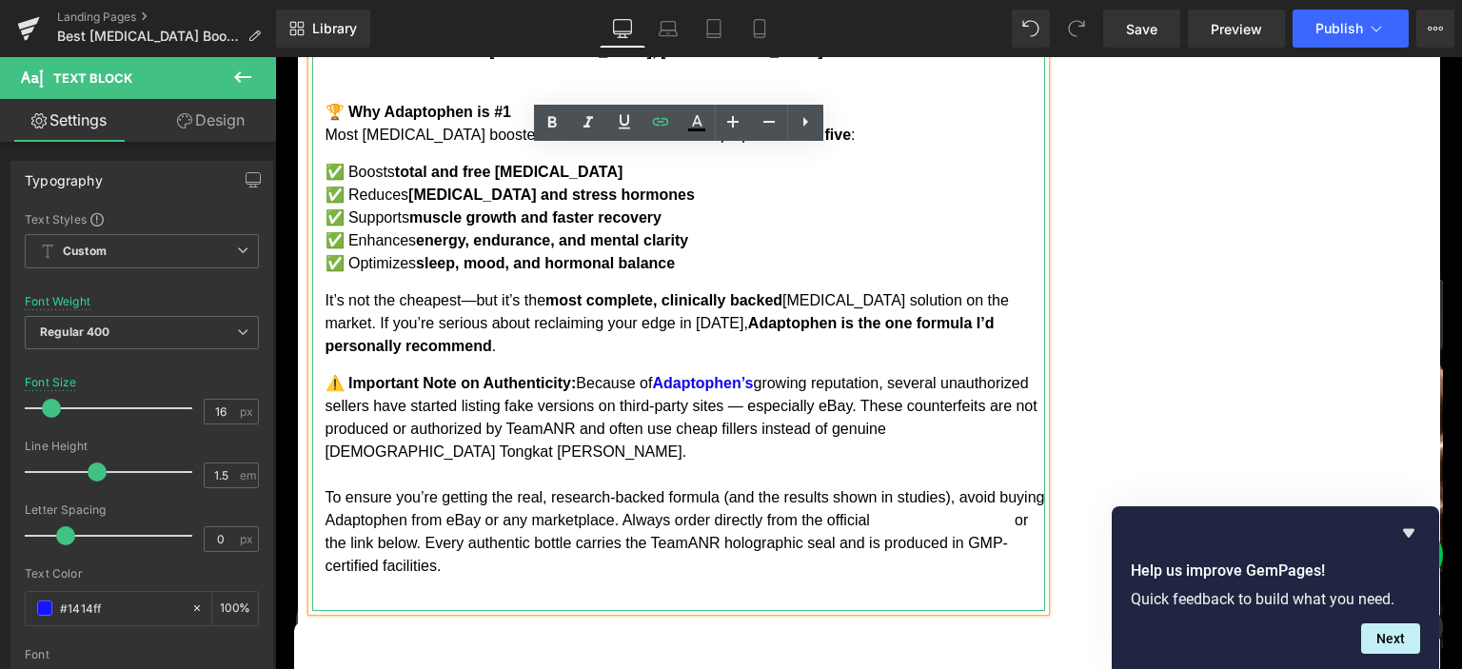
click at [556, 372] on p "⚠️ Important Note on Authenticity: Because of Adaptophen’s growing reputation, …" at bounding box center [684, 475] width 719 height 206
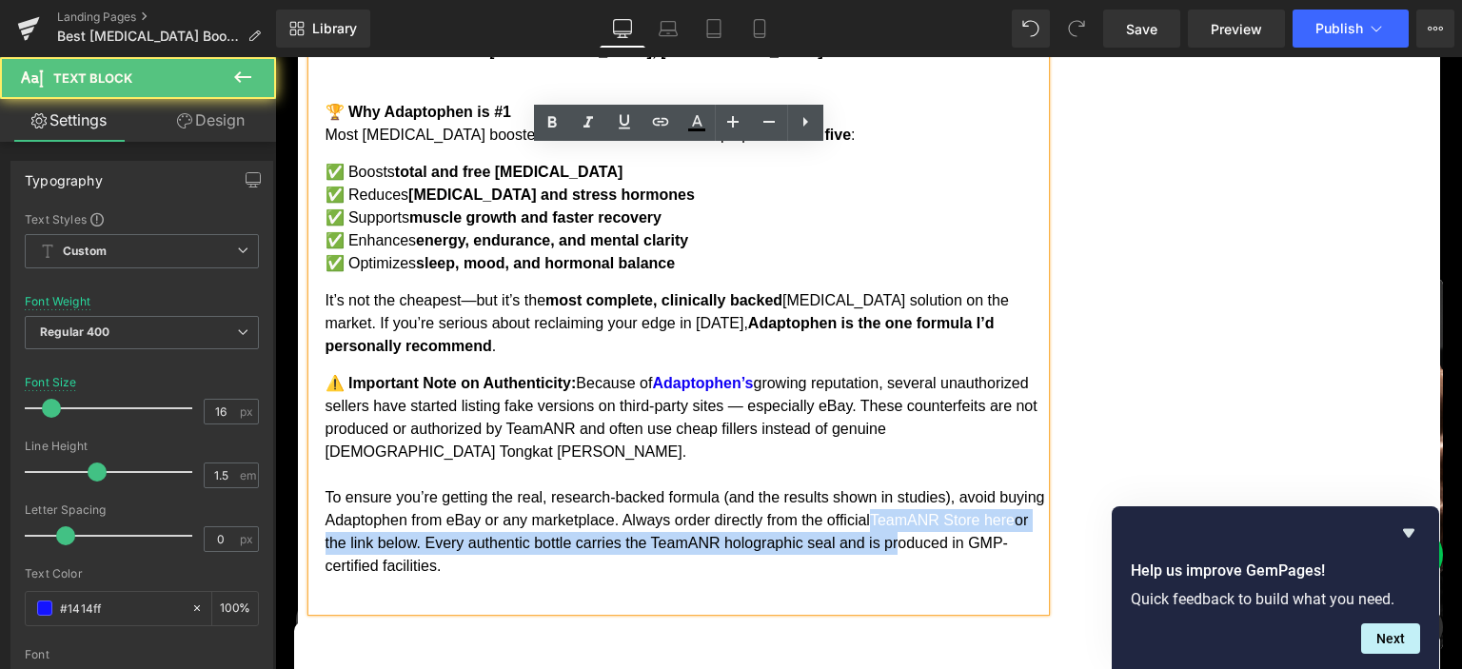
drag, startPoint x: 922, startPoint y: 376, endPoint x: 942, endPoint y: 401, distance: 31.8
click at [946, 404] on p "⚠️ Important Note on Authenticity: Because of Adaptophen’s growing reputation, …" at bounding box center [684, 475] width 719 height 206
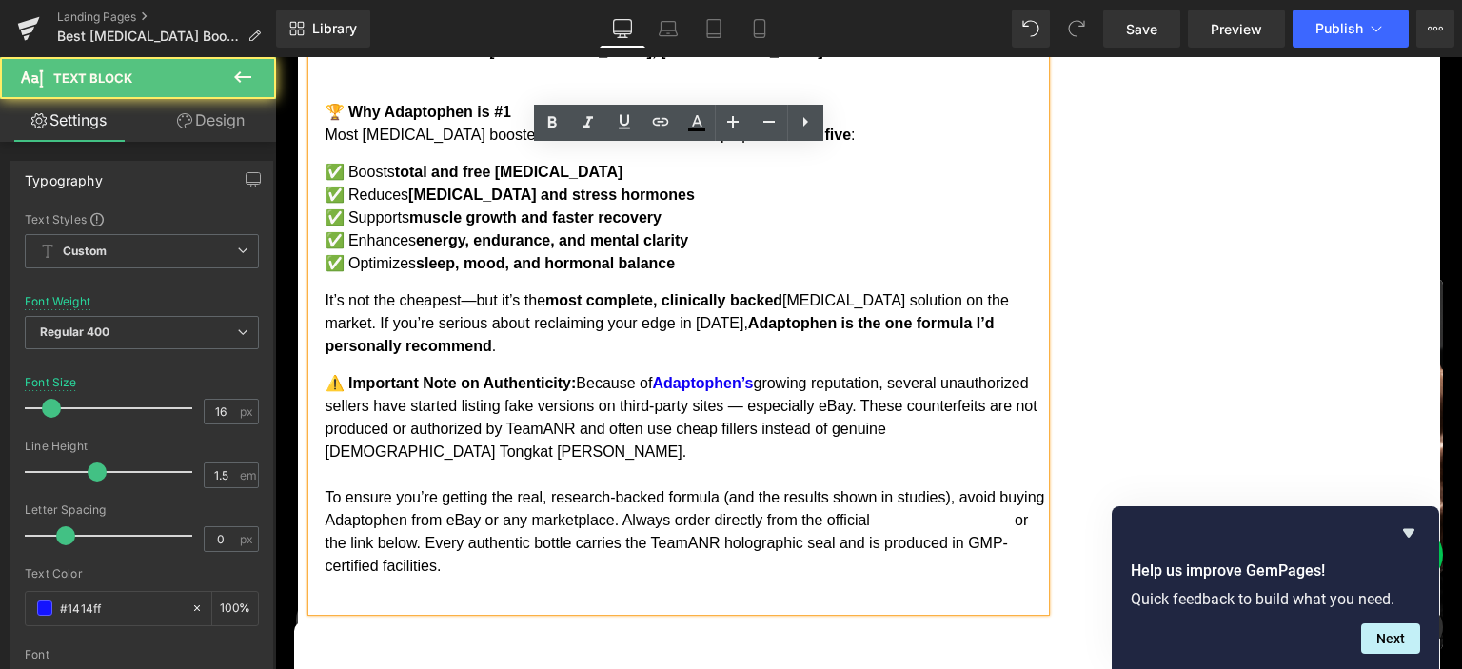
click at [918, 416] on p "⚠️ Important Note on Authenticity: Because of Adaptophen’s growing reputation, …" at bounding box center [684, 475] width 719 height 206
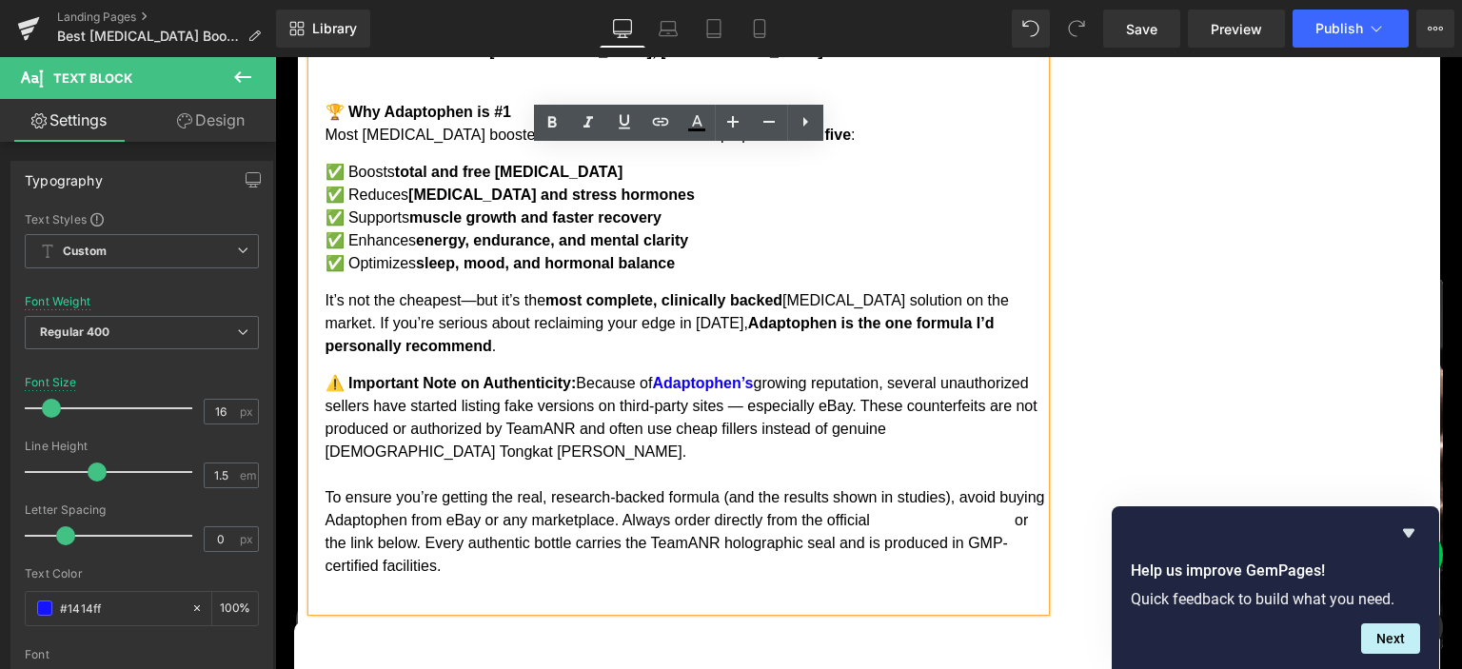
drag, startPoint x: 923, startPoint y: 375, endPoint x: 357, endPoint y: 403, distance: 566.9
click at [357, 403] on p "⚠️ Important Note on Authenticity: Because of Adaptophen’s growing reputation, …" at bounding box center [684, 475] width 719 height 206
click at [554, 115] on icon at bounding box center [552, 122] width 23 height 23
drag, startPoint x: 923, startPoint y: 377, endPoint x: 355, endPoint y: 404, distance: 568.8
click at [355, 404] on p "⚠️ Important Note on Authenticity: Because of Adaptophen’s growing reputation, …" at bounding box center [684, 475] width 719 height 206
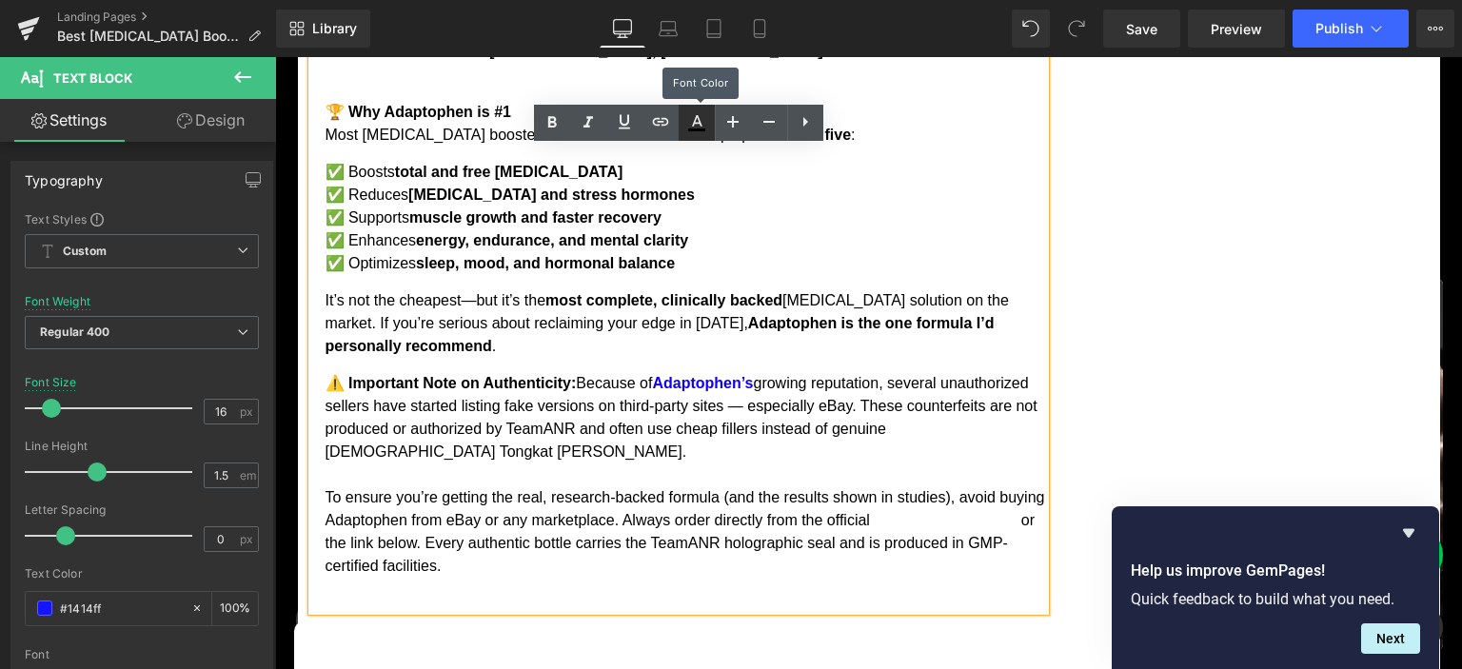
click at [704, 127] on icon at bounding box center [696, 122] width 23 height 23
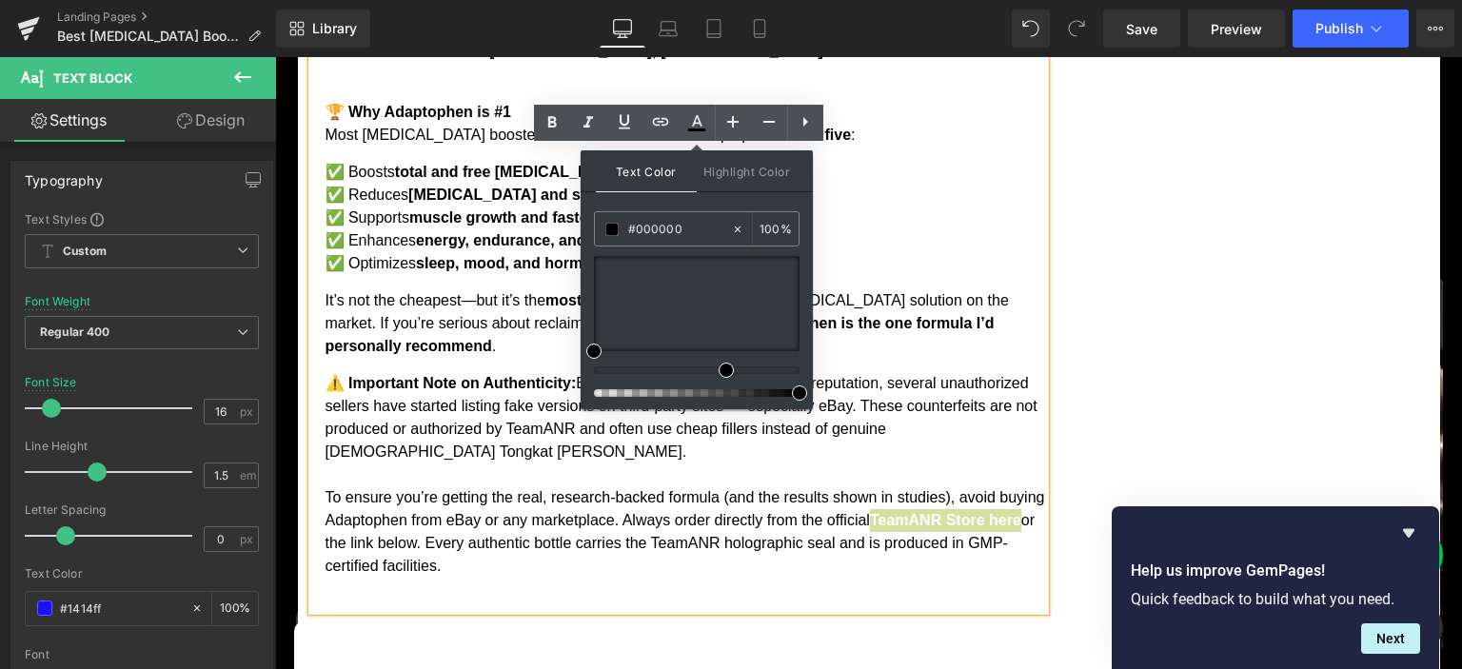
drag, startPoint x: 739, startPoint y: 370, endPoint x: 745, endPoint y: 328, distance: 42.3
click at [718, 370] on div at bounding box center [689, 370] width 206 height 8
drag, startPoint x: 1034, startPoint y: 337, endPoint x: 1087, endPoint y: 363, distance: 58.3
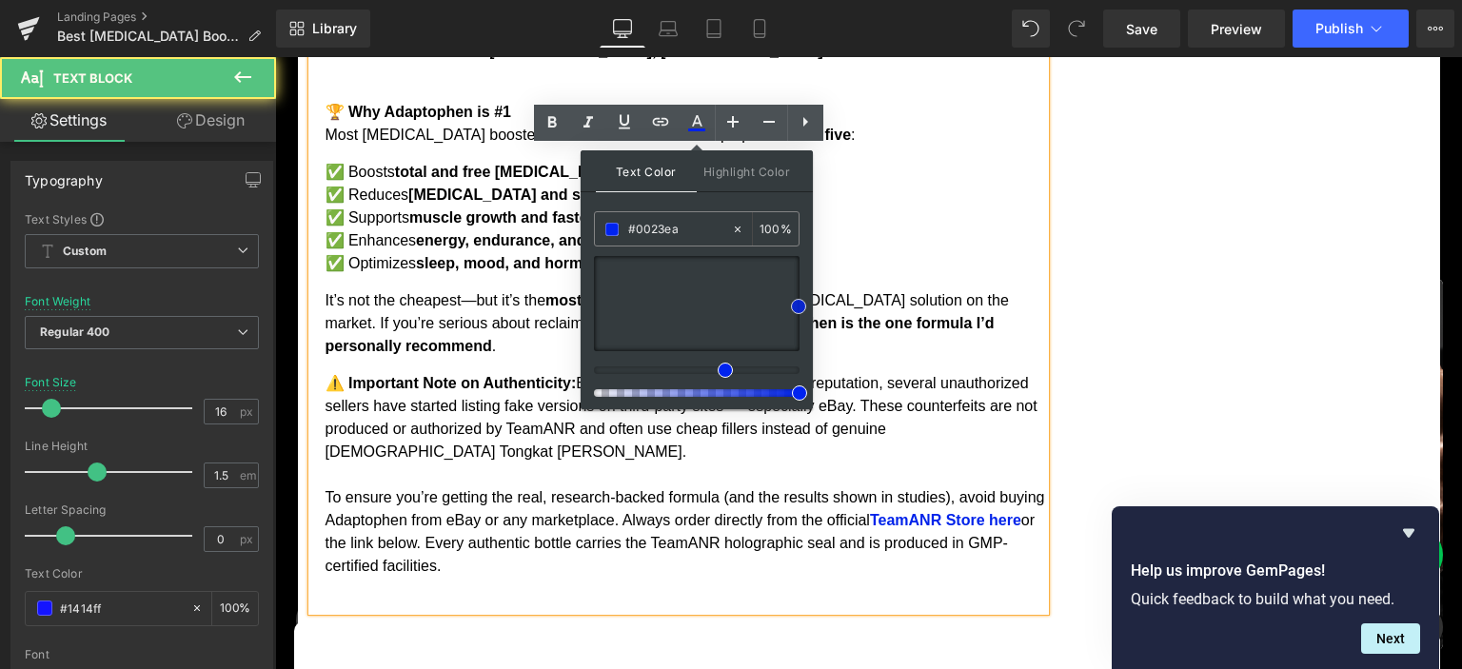
click at [895, 372] on p "⚠️ Important Note on Authenticity: Because of Adaptophen’s growing reputation, …" at bounding box center [684, 475] width 719 height 206
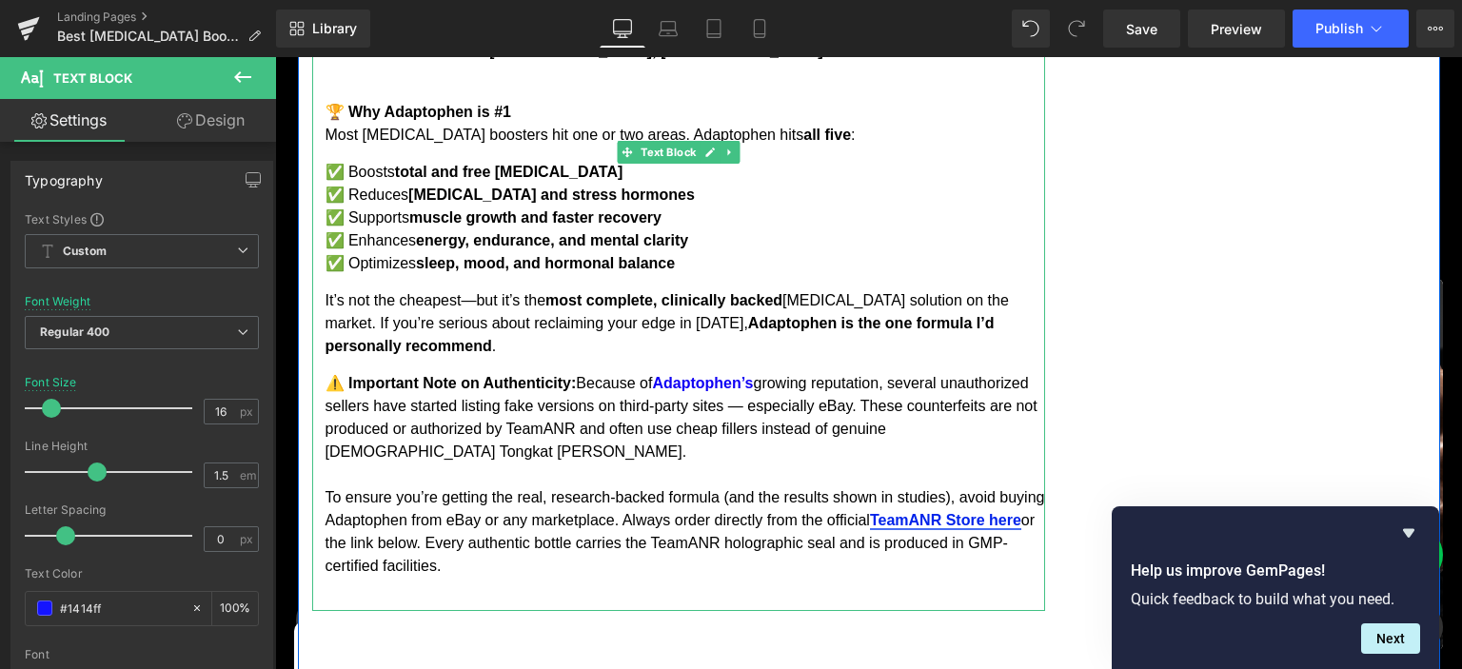
click at [1001, 512] on link "TeamANR Store here" at bounding box center [945, 520] width 151 height 16
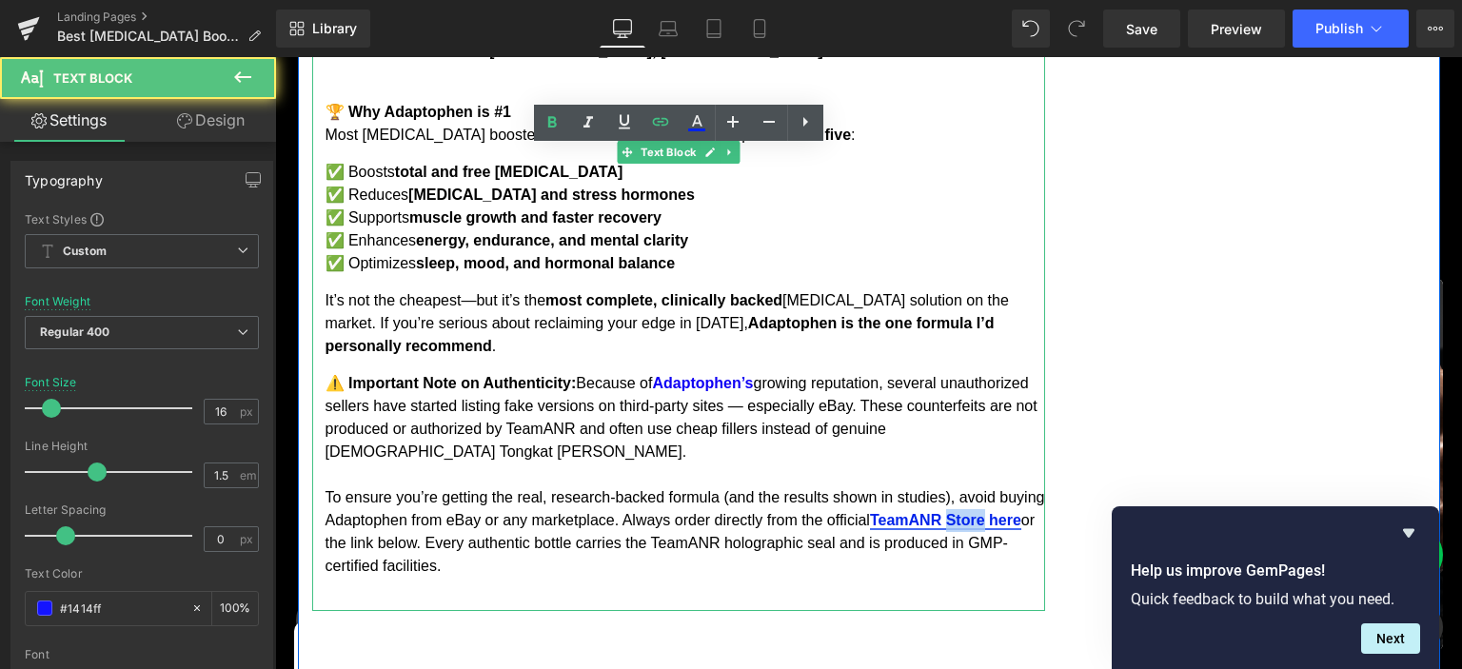
click at [1001, 512] on link "TeamANR Store here" at bounding box center [945, 520] width 151 height 16
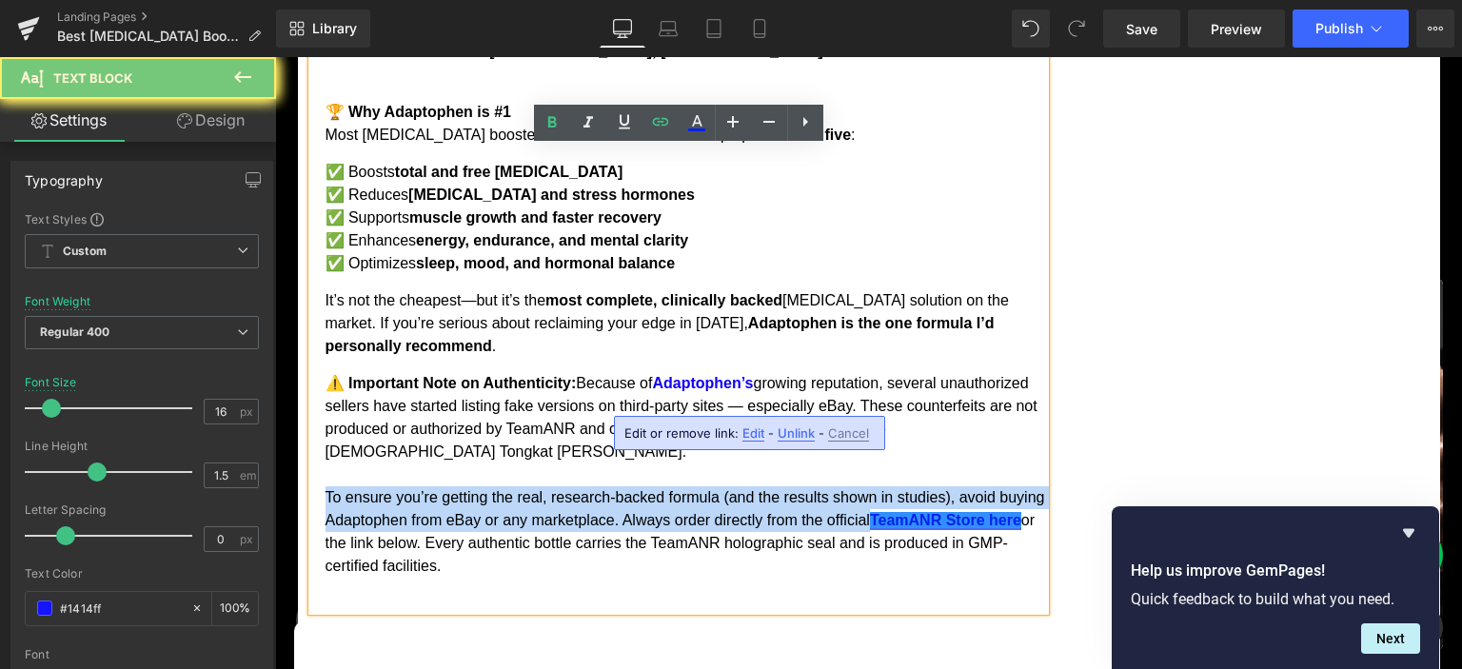
click at [1001, 512] on link "TeamANR Store here" at bounding box center [945, 520] width 151 height 16
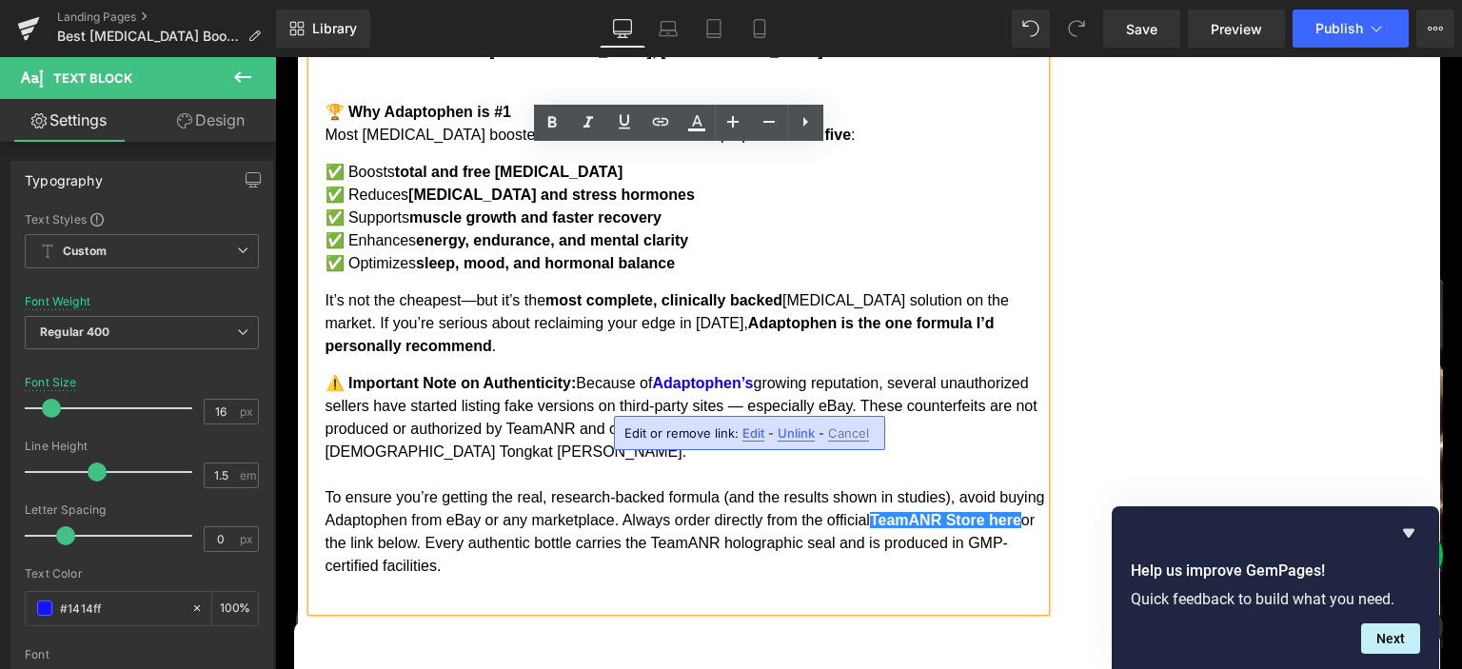
click at [631, 372] on p "⚠️ Important Note on Authenticity: Because of Adaptophen’s growing reputation, …" at bounding box center [684, 475] width 719 height 206
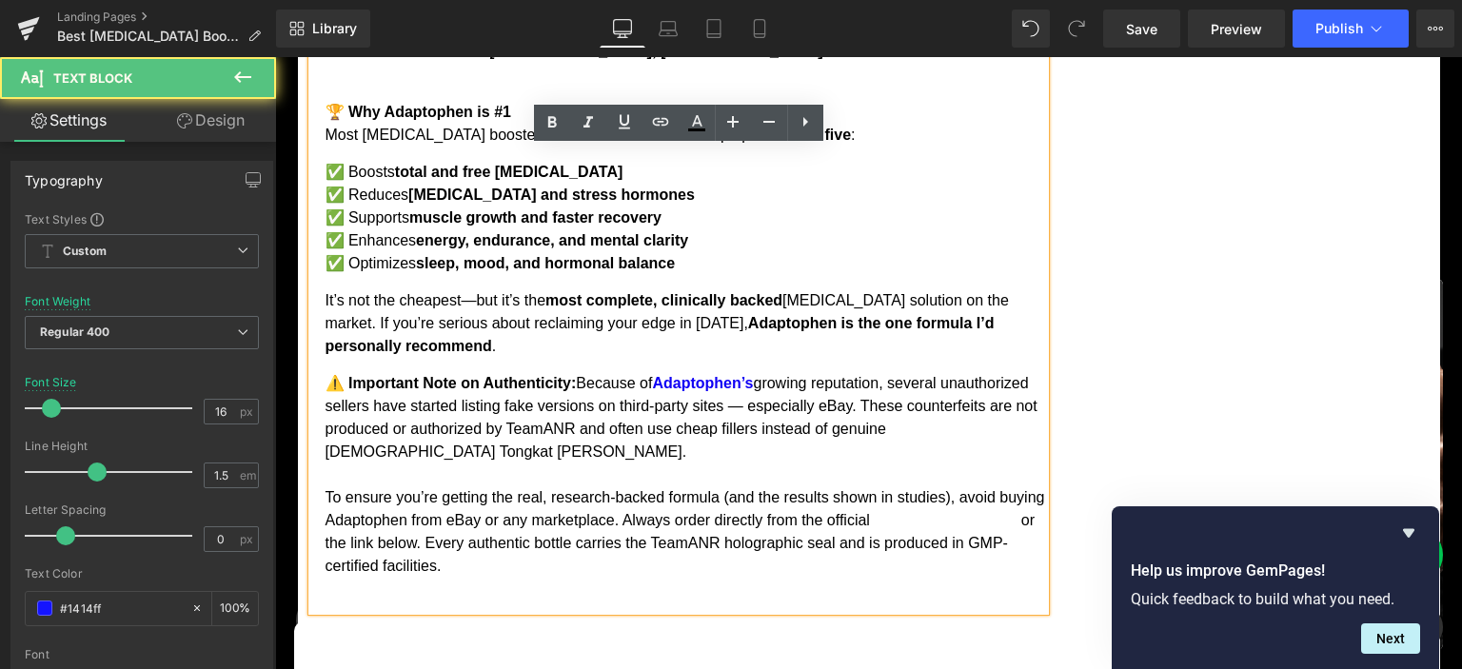
click at [919, 384] on p "⚠️ Important Note on Authenticity: Because of Adaptophen’s growing reputation, …" at bounding box center [684, 475] width 719 height 206
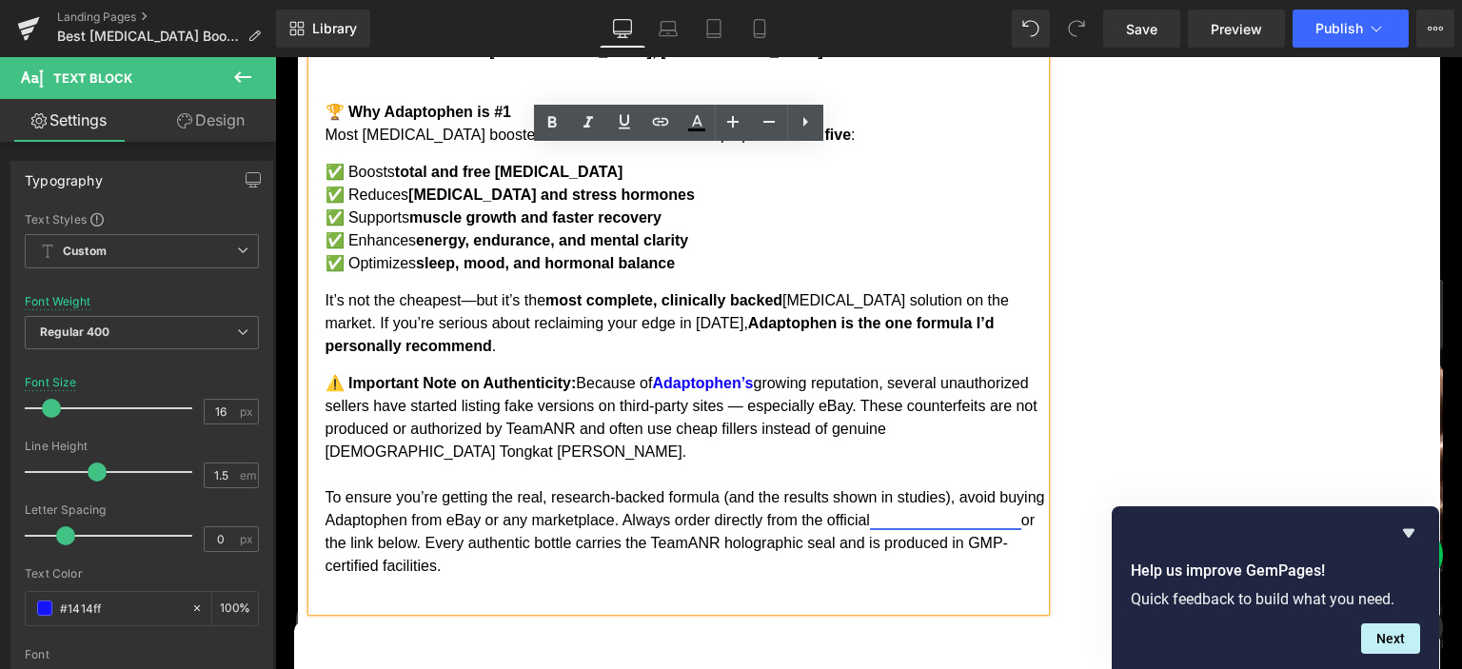
drag, startPoint x: 923, startPoint y: 376, endPoint x: 355, endPoint y: 397, distance: 568.6
click at [355, 397] on p "⚠️ Important Note on Authenticity: Because of Adaptophen’s growing reputation, …" at bounding box center [684, 475] width 719 height 206
click at [698, 114] on icon at bounding box center [696, 122] width 23 height 23
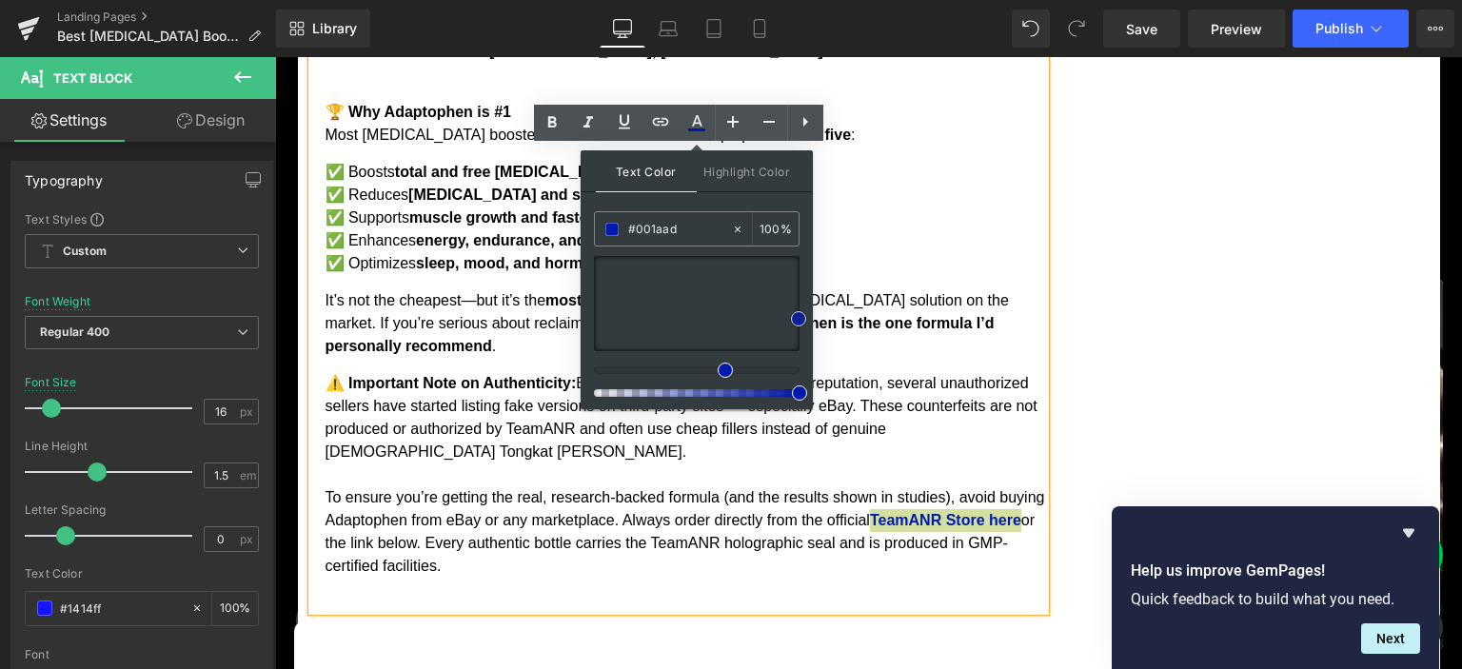
drag, startPoint x: 1054, startPoint y: 353, endPoint x: 846, endPoint y: 310, distance: 211.8
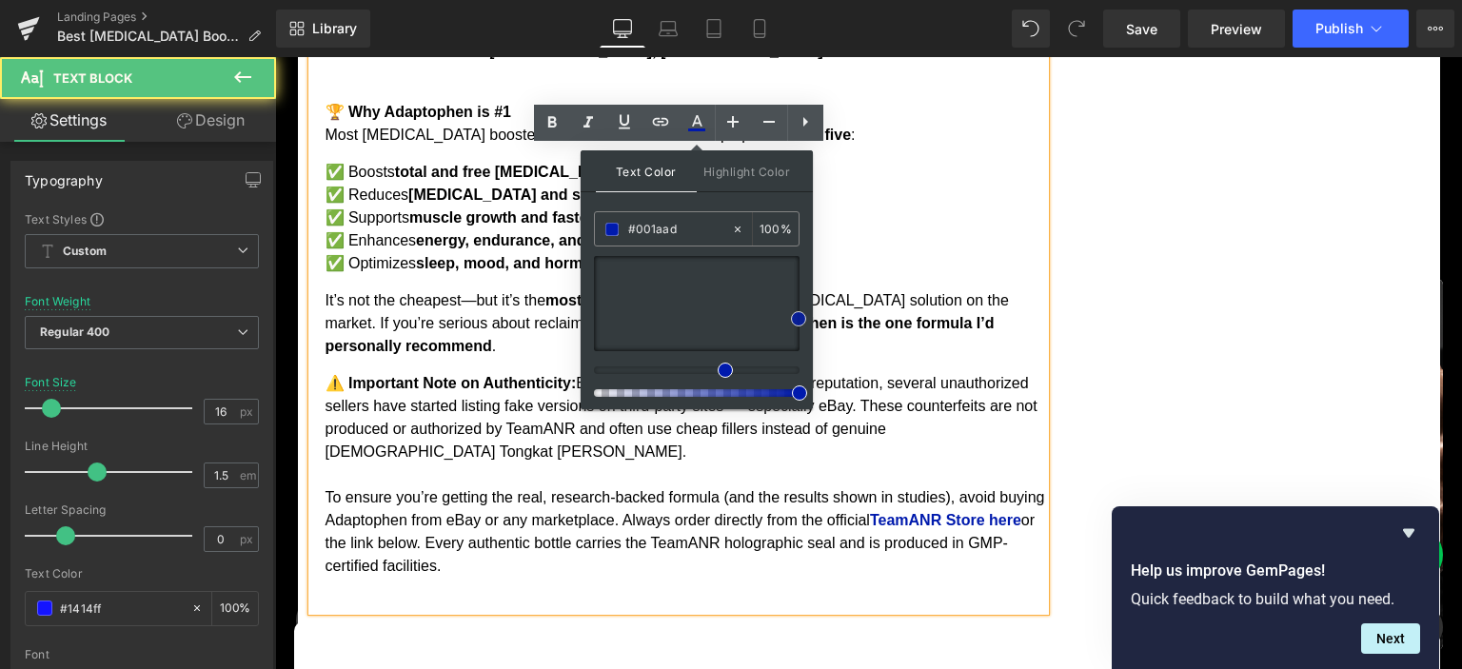
click at [919, 372] on p "⚠️ Important Note on Authenticity: Because of Adaptophen’s growing reputation, …" at bounding box center [684, 475] width 719 height 206
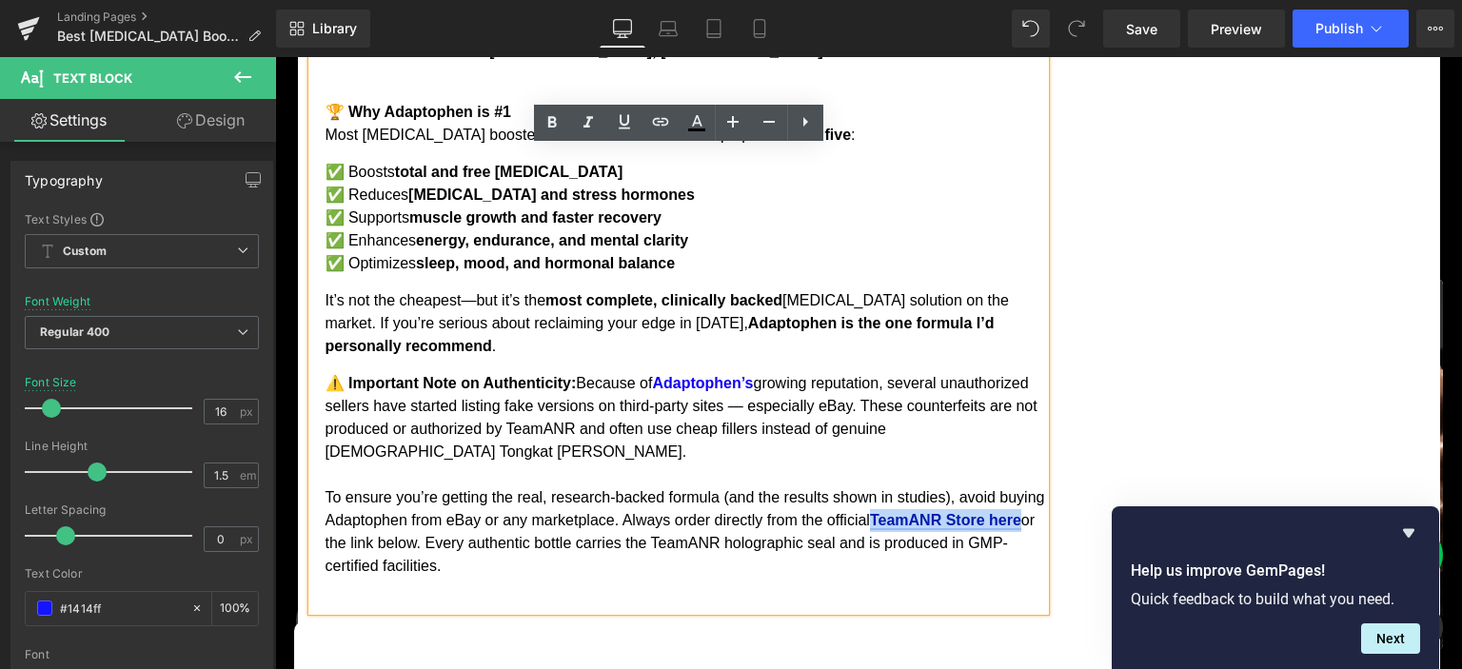
drag, startPoint x: 927, startPoint y: 371, endPoint x: 356, endPoint y: 395, distance: 571.5
click at [870, 512] on link "TeamANR Store here" at bounding box center [945, 520] width 151 height 16
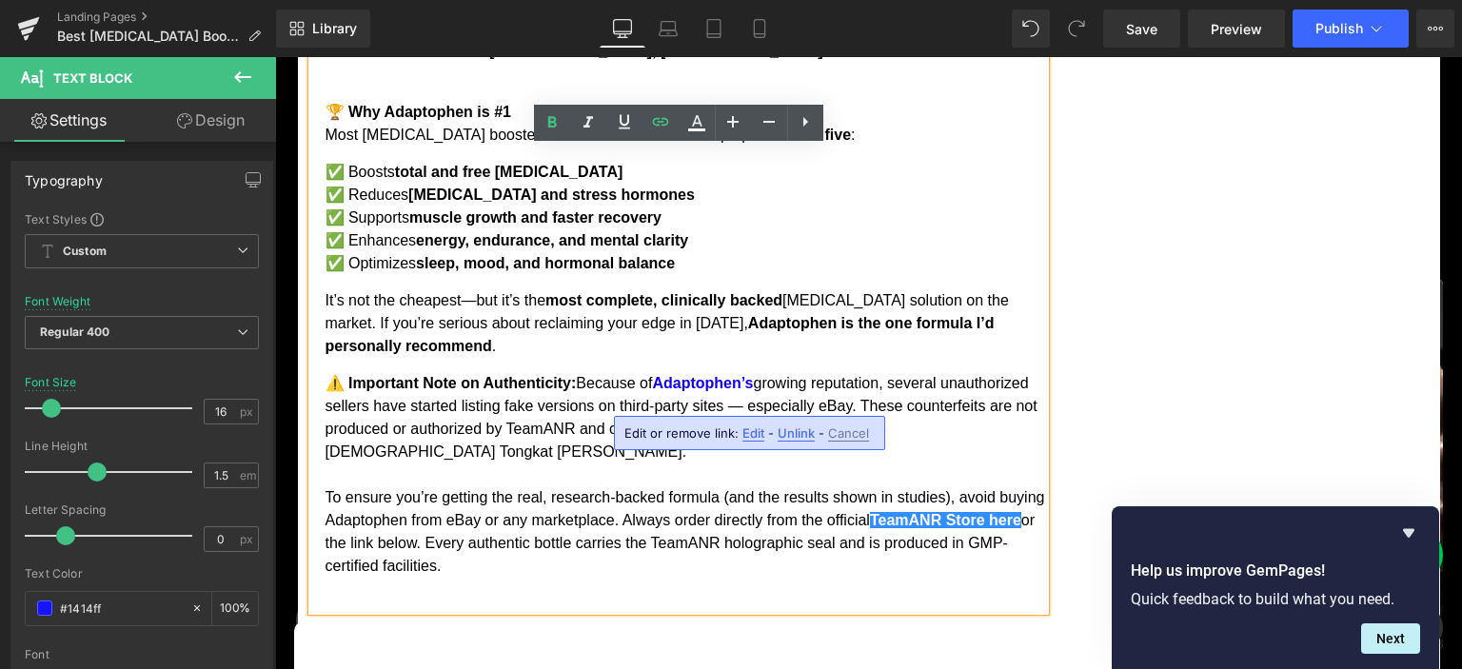
click at [361, 403] on p "⚠️ Important Note on Authenticity: Because of Adaptophen’s growing reputation, …" at bounding box center [684, 475] width 719 height 206
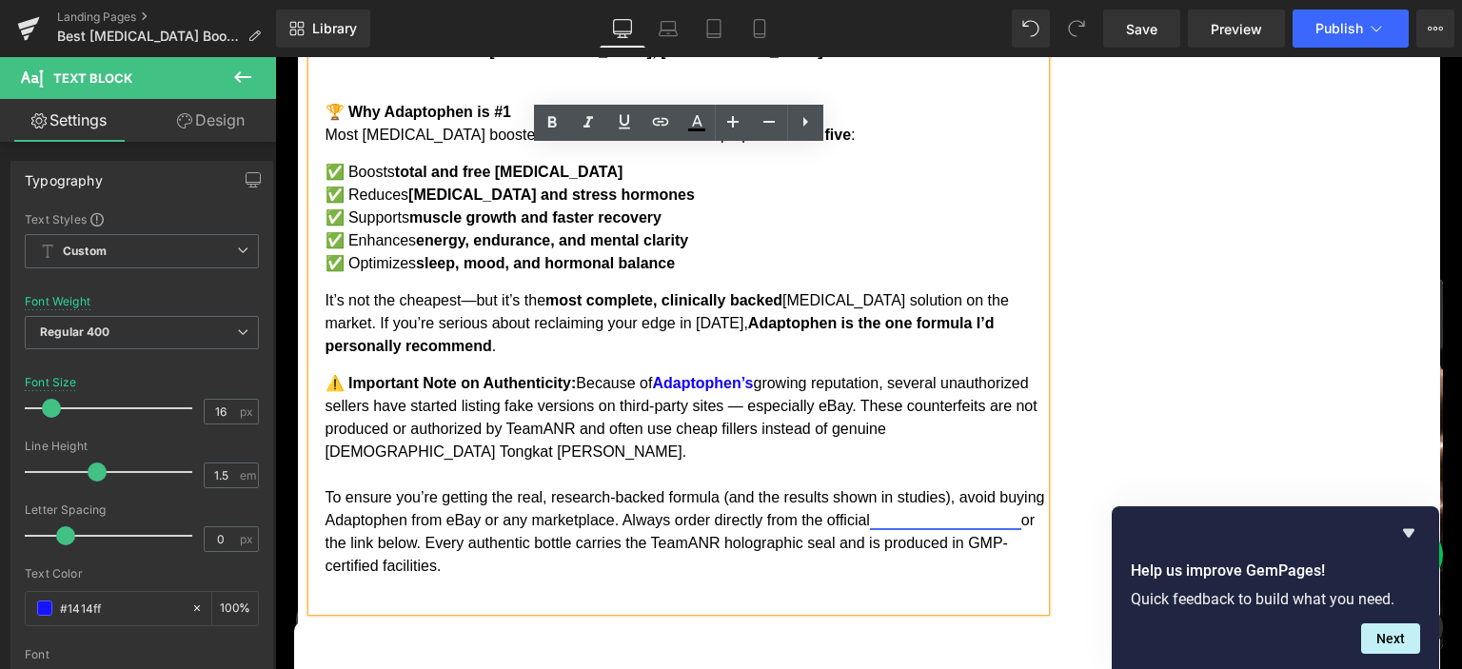
click at [870, 512] on link "TeamANR Store here" at bounding box center [945, 520] width 151 height 16
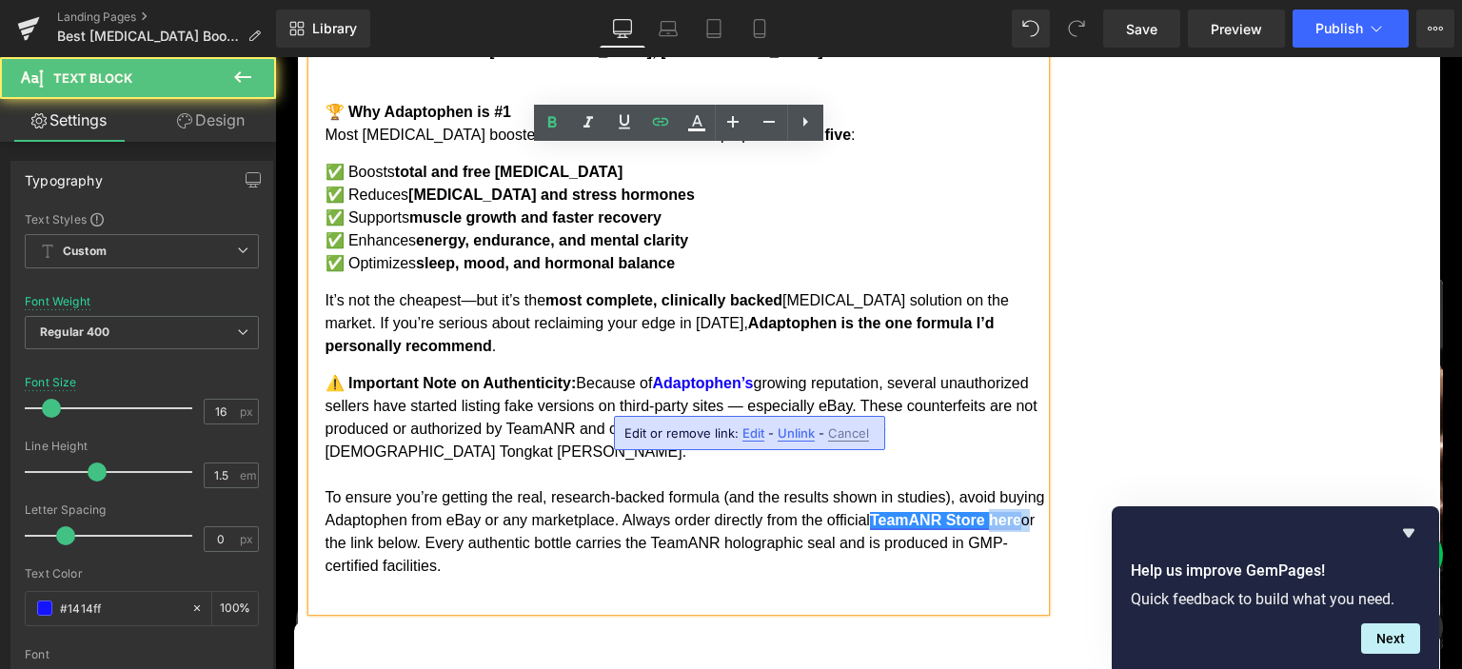
click at [870, 512] on link "TeamANR Store here" at bounding box center [945, 520] width 151 height 16
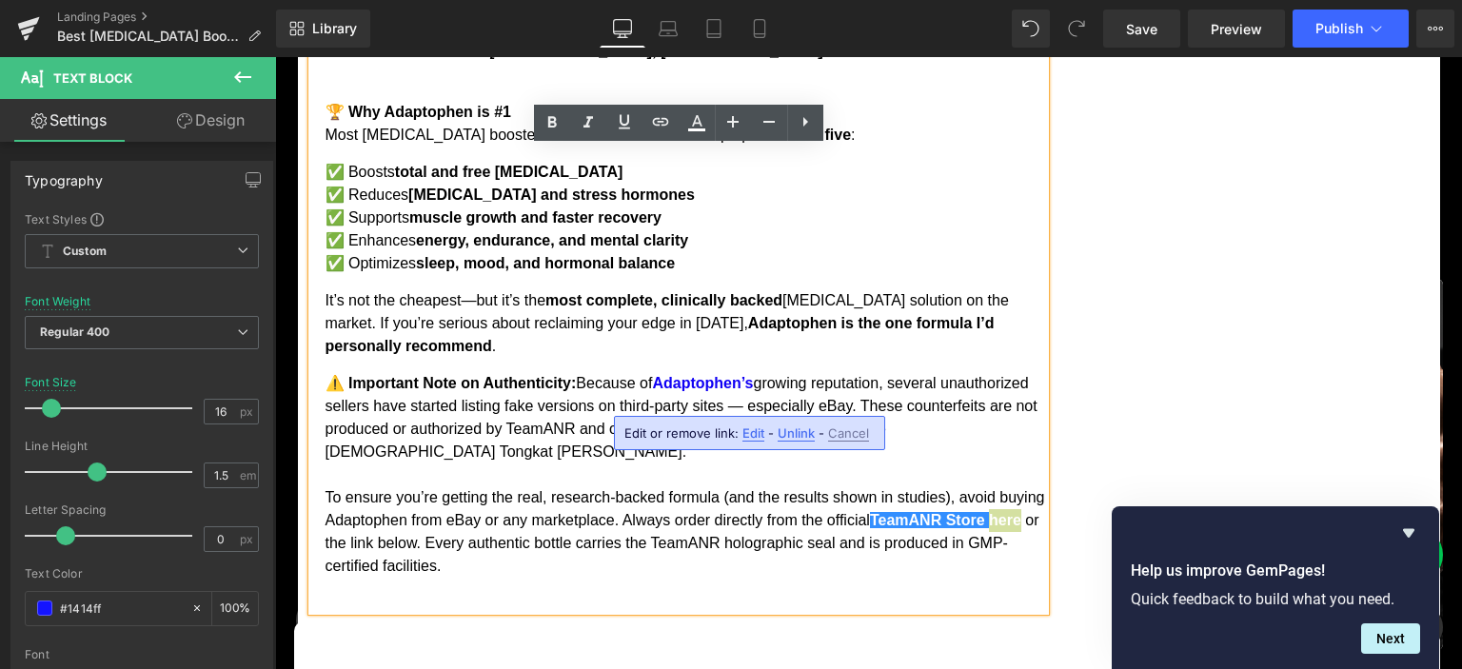
drag, startPoint x: 759, startPoint y: 436, endPoint x: 481, endPoint y: 379, distance: 284.6
click at [759, 436] on span "Edit" at bounding box center [753, 433] width 22 height 16
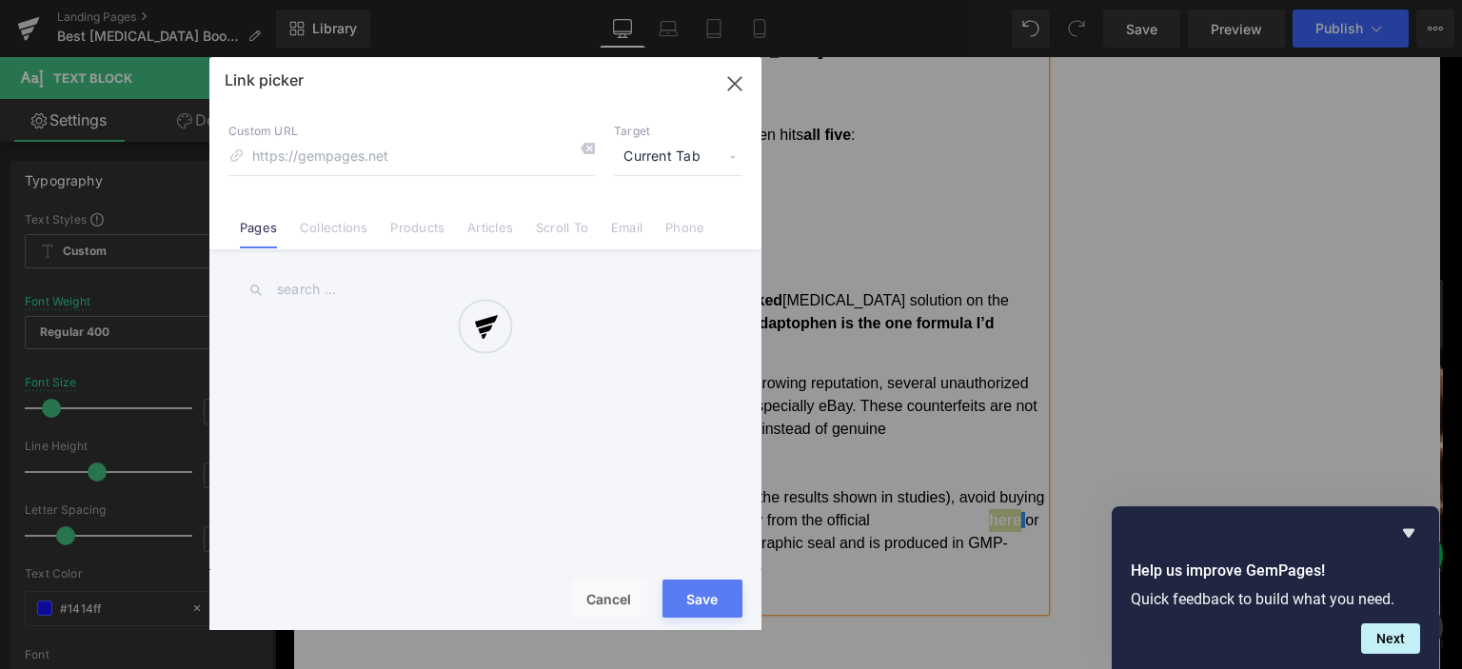
click at [659, 0] on div "Text Color Highlight Color #333333 #000000 100 % transparent 0 % Edit or remove…" at bounding box center [731, 0] width 1462 height 0
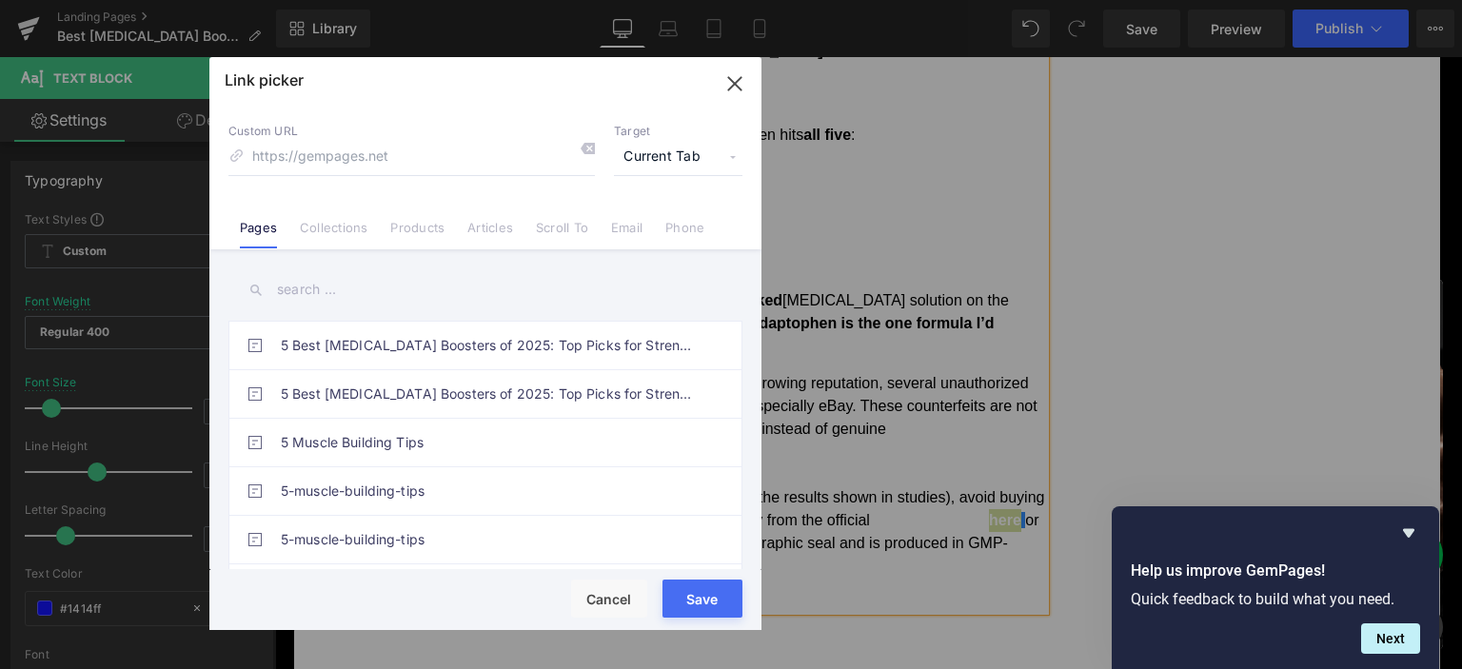
click at [646, 163] on span "Current Tab" at bounding box center [678, 157] width 128 height 36
click at [636, 226] on li "New Tab" at bounding box center [678, 224] width 148 height 33
click at [705, 609] on button "Save" at bounding box center [702, 599] width 80 height 38
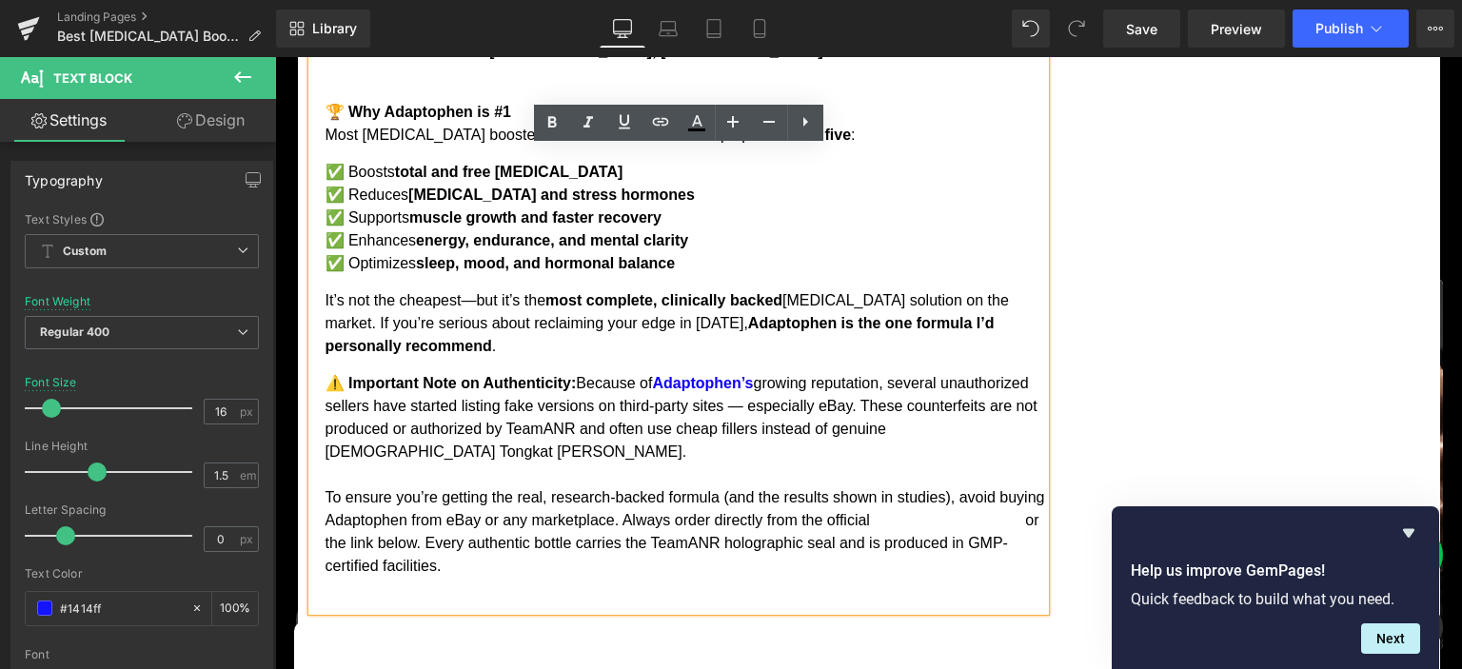
click at [907, 372] on p "⚠️ Important Note on Authenticity: Because of Adaptophen’s growing reputation, …" at bounding box center [684, 475] width 719 height 206
drag, startPoint x: 924, startPoint y: 375, endPoint x: 353, endPoint y: 403, distance: 571.7
click at [870, 512] on link "TeamANR Store here" at bounding box center [945, 520] width 151 height 16
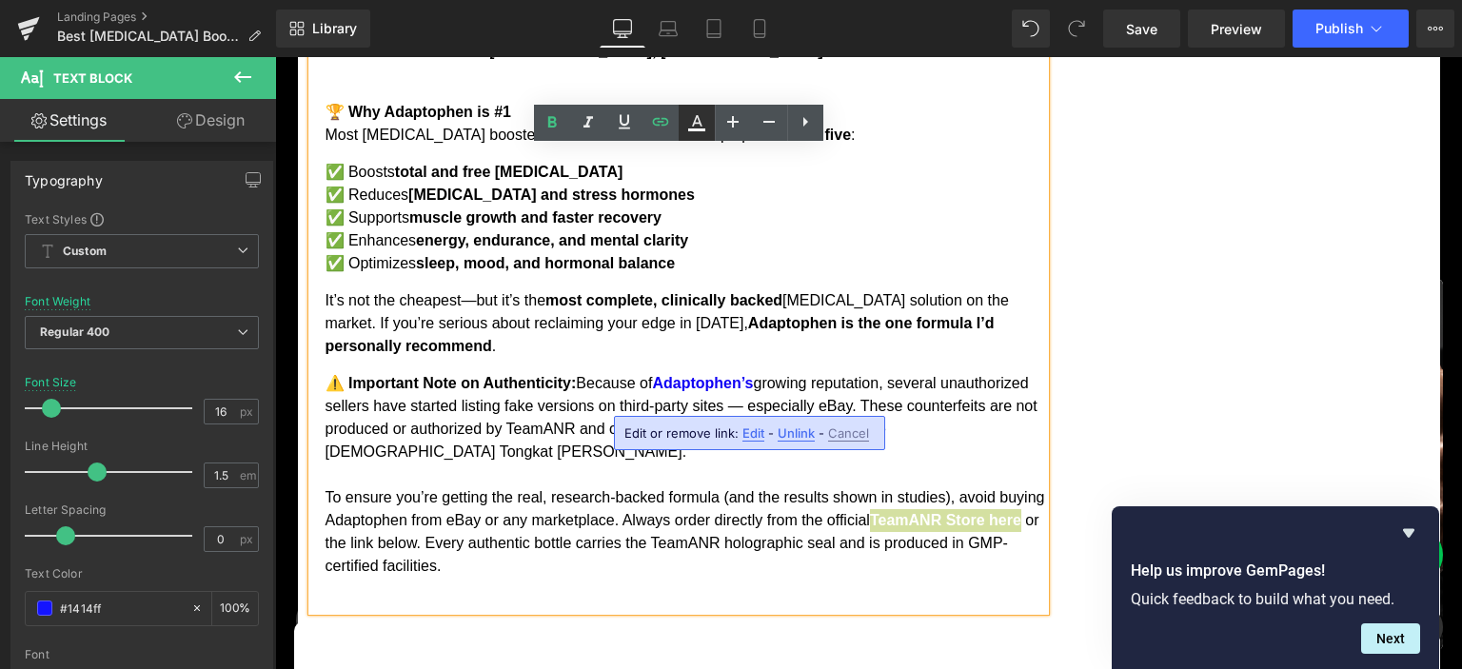
click at [698, 131] on icon at bounding box center [696, 129] width 17 height 3
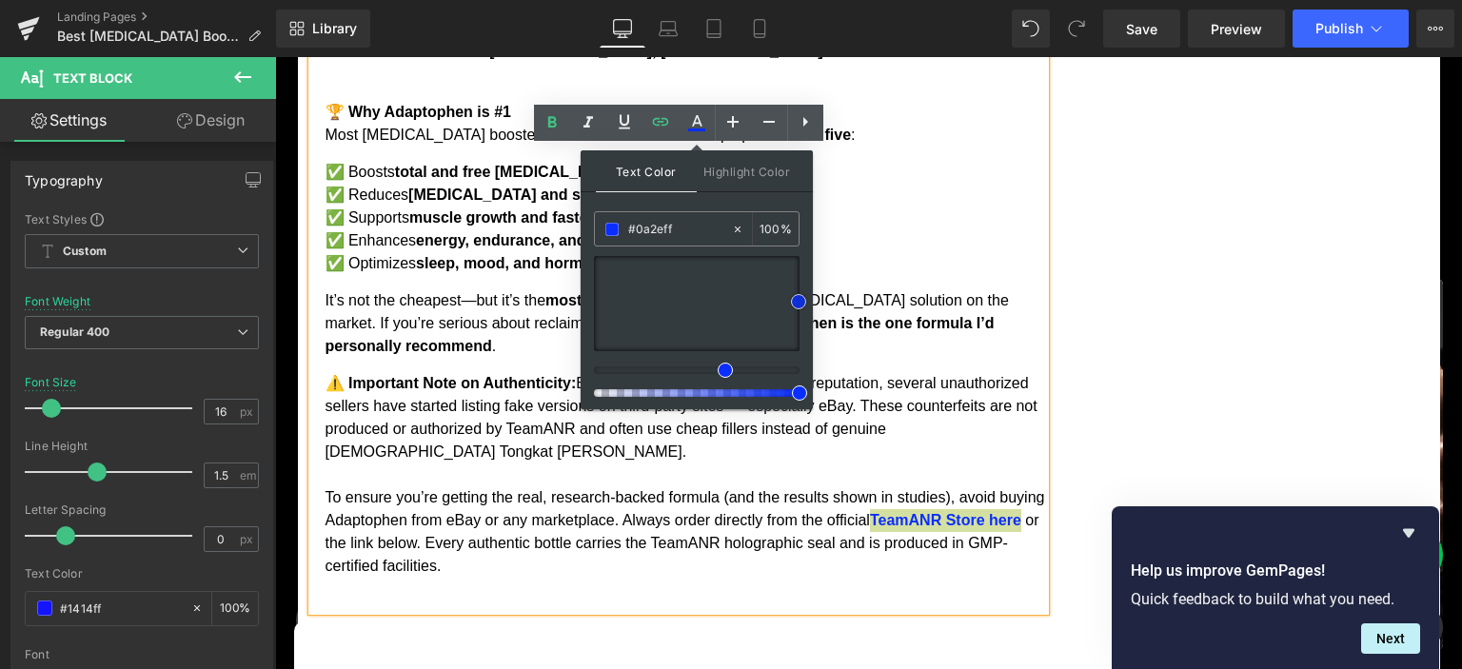
drag, startPoint x: 759, startPoint y: 338, endPoint x: 557, endPoint y: 242, distance: 224.3
click at [809, 301] on div "Text Color Highlight Color #333333 #000000 100 % transparent 0 %" at bounding box center [697, 279] width 232 height 259
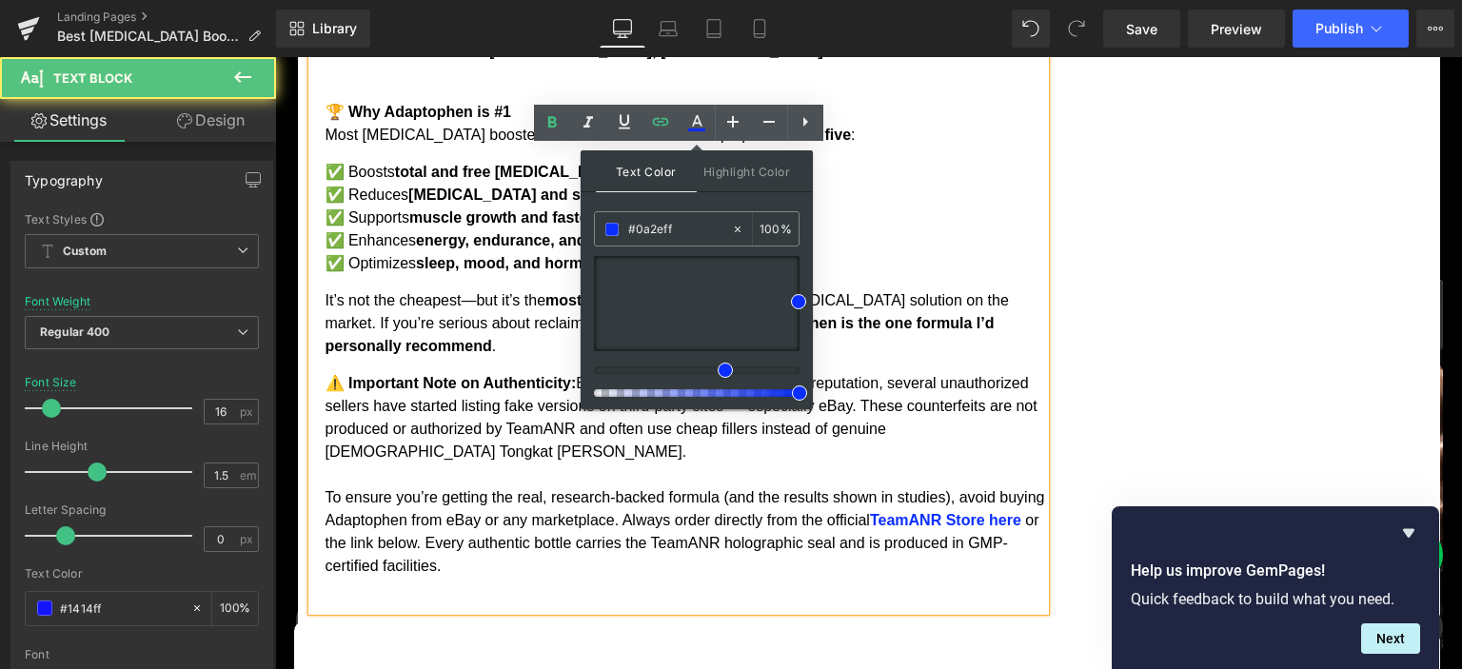
click at [936, 372] on p "⚠️ Important Note on Authenticity: Because of Adaptophen’s growing reputation, …" at bounding box center [684, 475] width 719 height 206
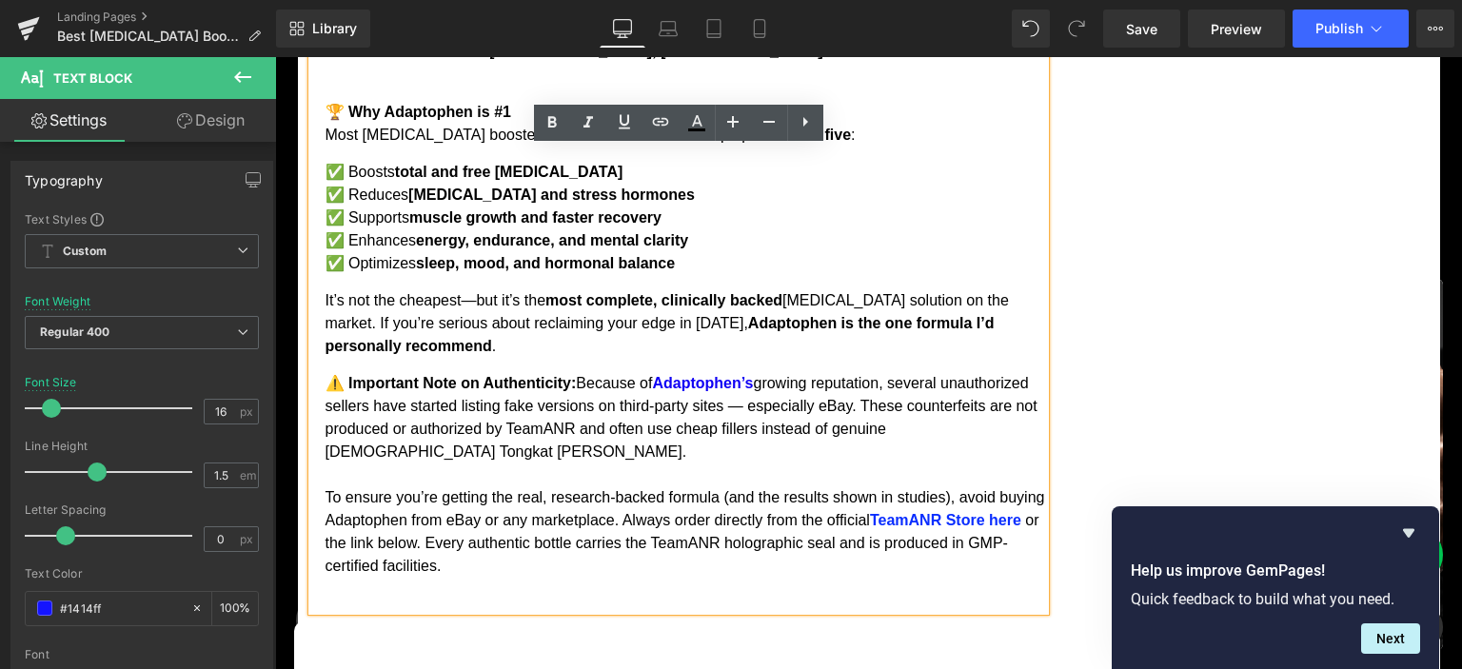
click at [381, 398] on p "⚠️ Important Note on Authenticity: Because of Adaptophen’s growing reputation, …" at bounding box center [684, 475] width 719 height 206
click at [863, 394] on p "⚠️ Important Note on Authenticity: Because of Adaptophen’s growing reputation, …" at bounding box center [684, 475] width 719 height 206
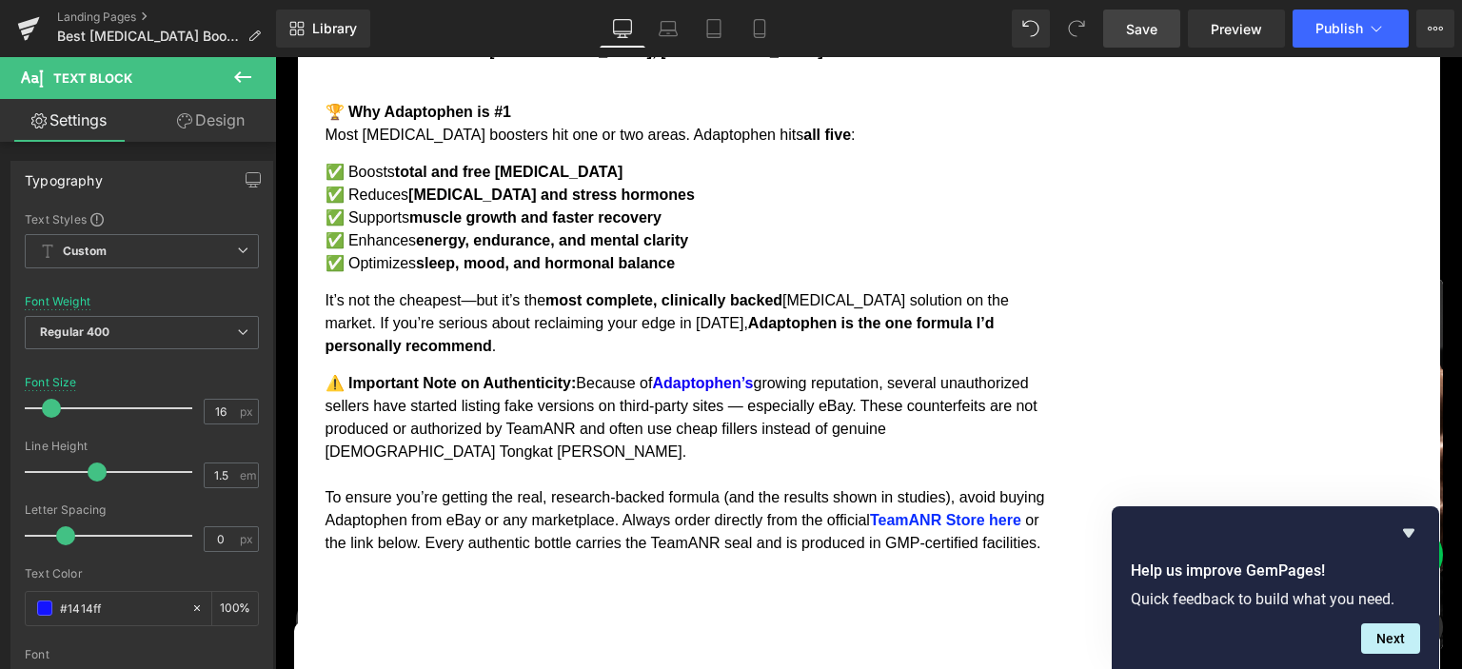
click at [1133, 25] on span "Save" at bounding box center [1141, 29] width 31 height 20
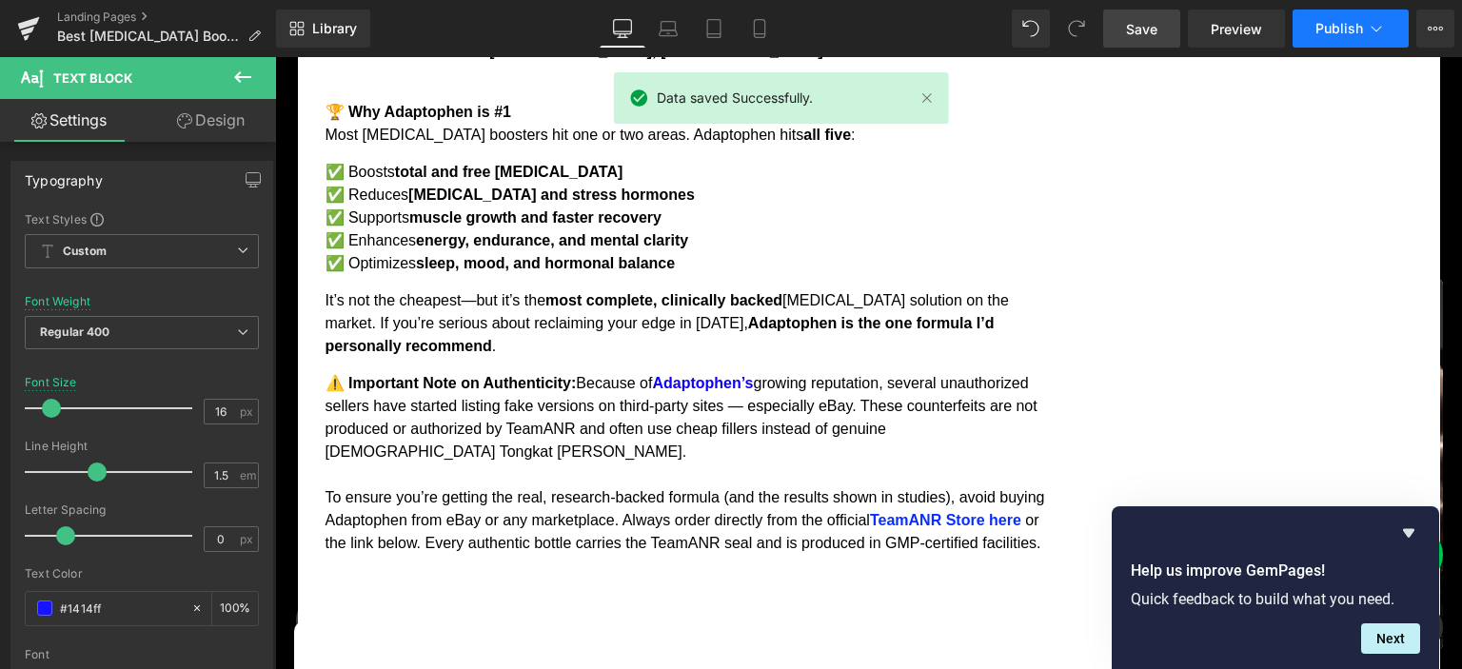
click at [1330, 23] on span "Publish" at bounding box center [1339, 28] width 48 height 15
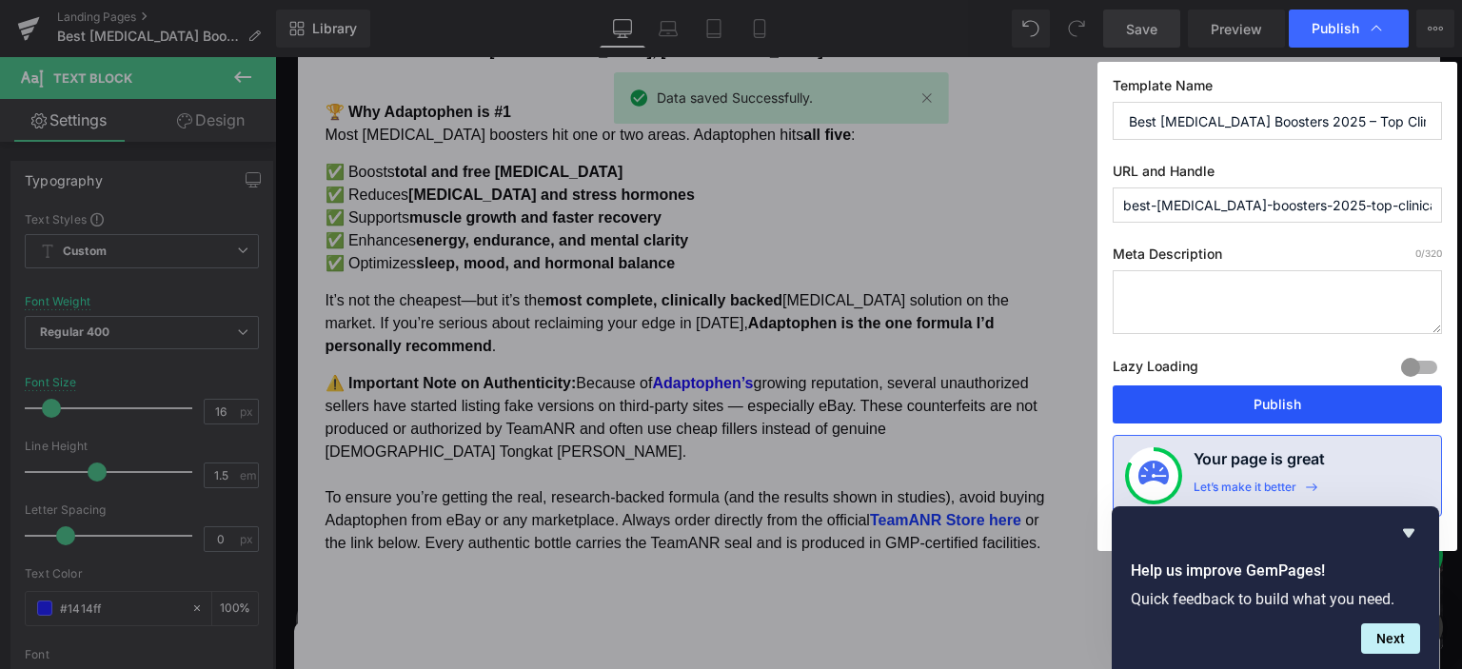
click at [1190, 392] on button "Publish" at bounding box center [1277, 404] width 329 height 38
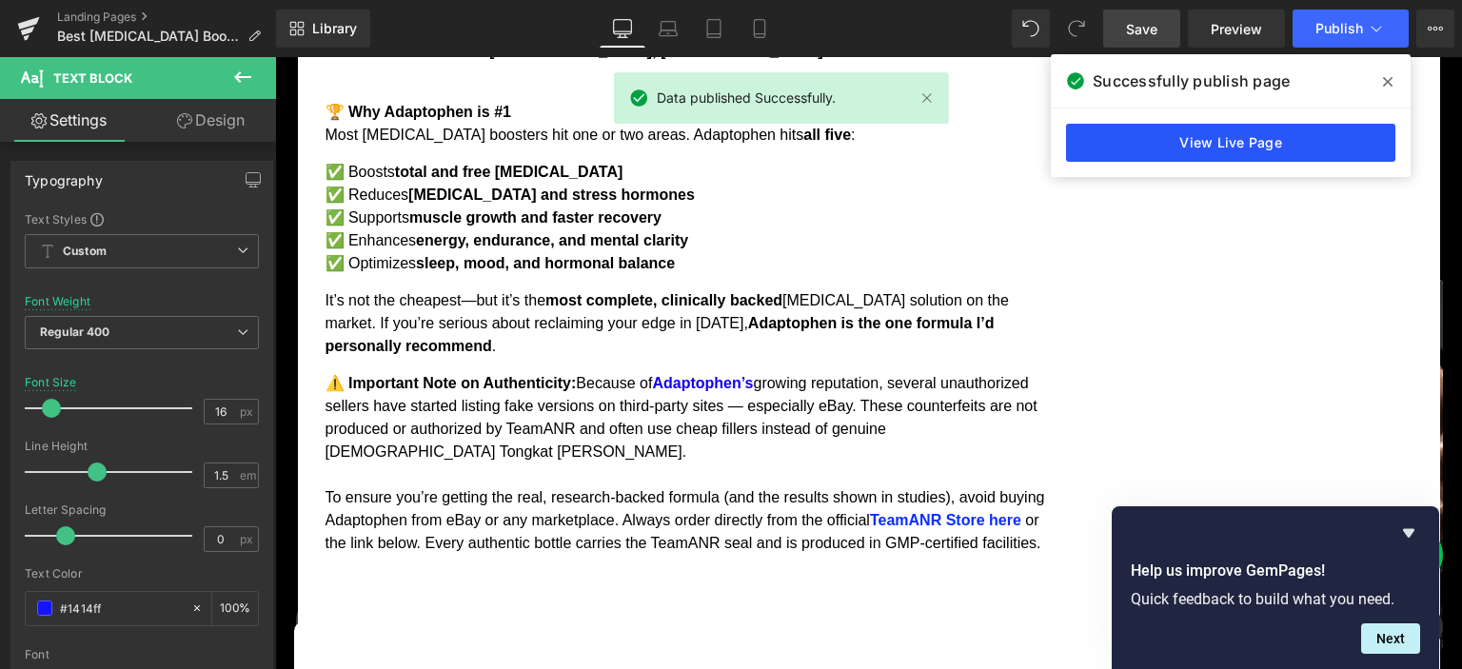
click at [1130, 133] on link "View Live Page" at bounding box center [1230, 143] width 329 height 38
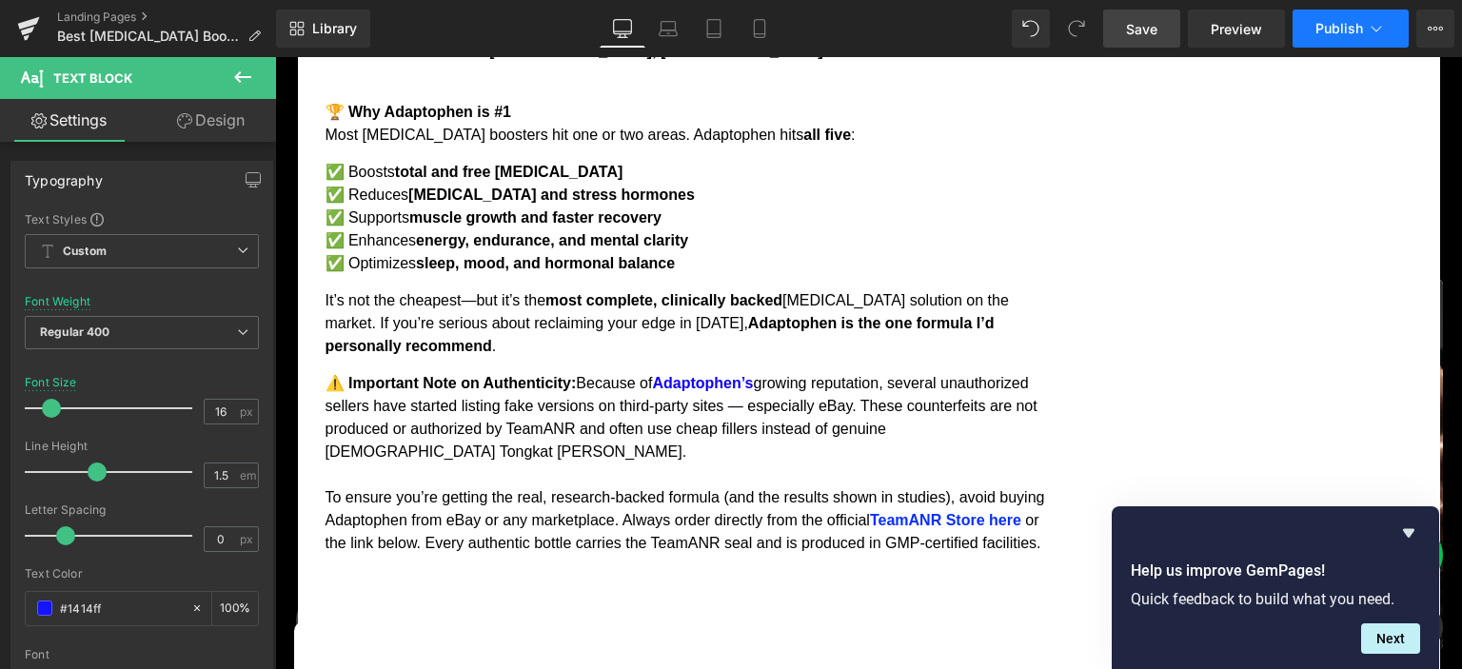
click at [1327, 34] on button "Publish" at bounding box center [1350, 29] width 116 height 38
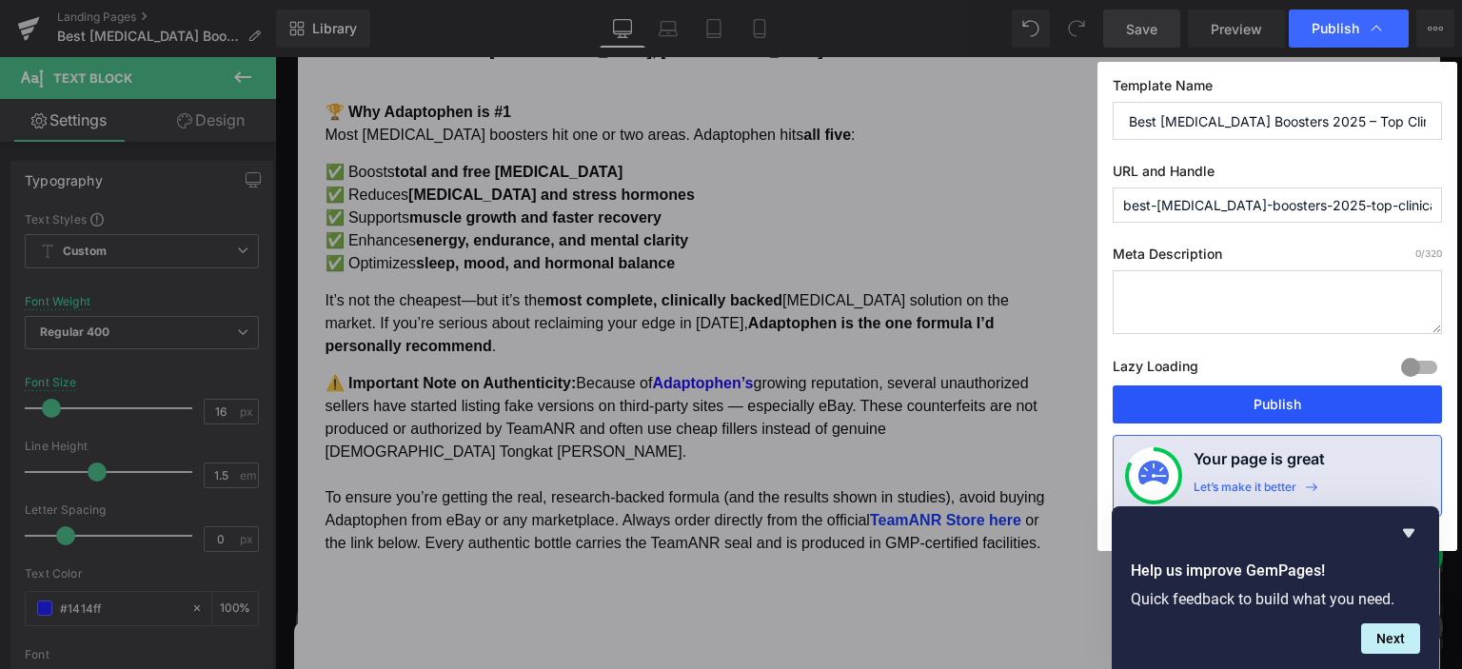
click at [1289, 393] on button "Publish" at bounding box center [1277, 404] width 329 height 38
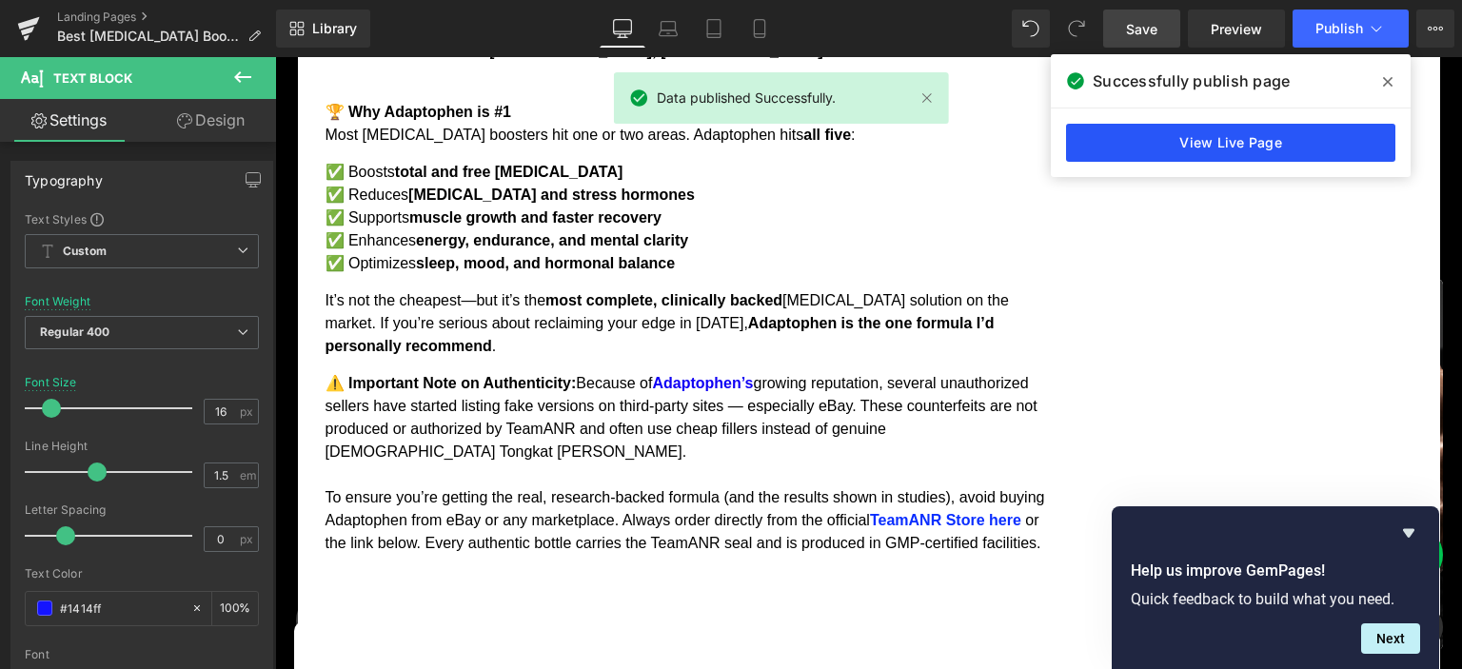
click at [1214, 139] on link "View Live Page" at bounding box center [1230, 143] width 329 height 38
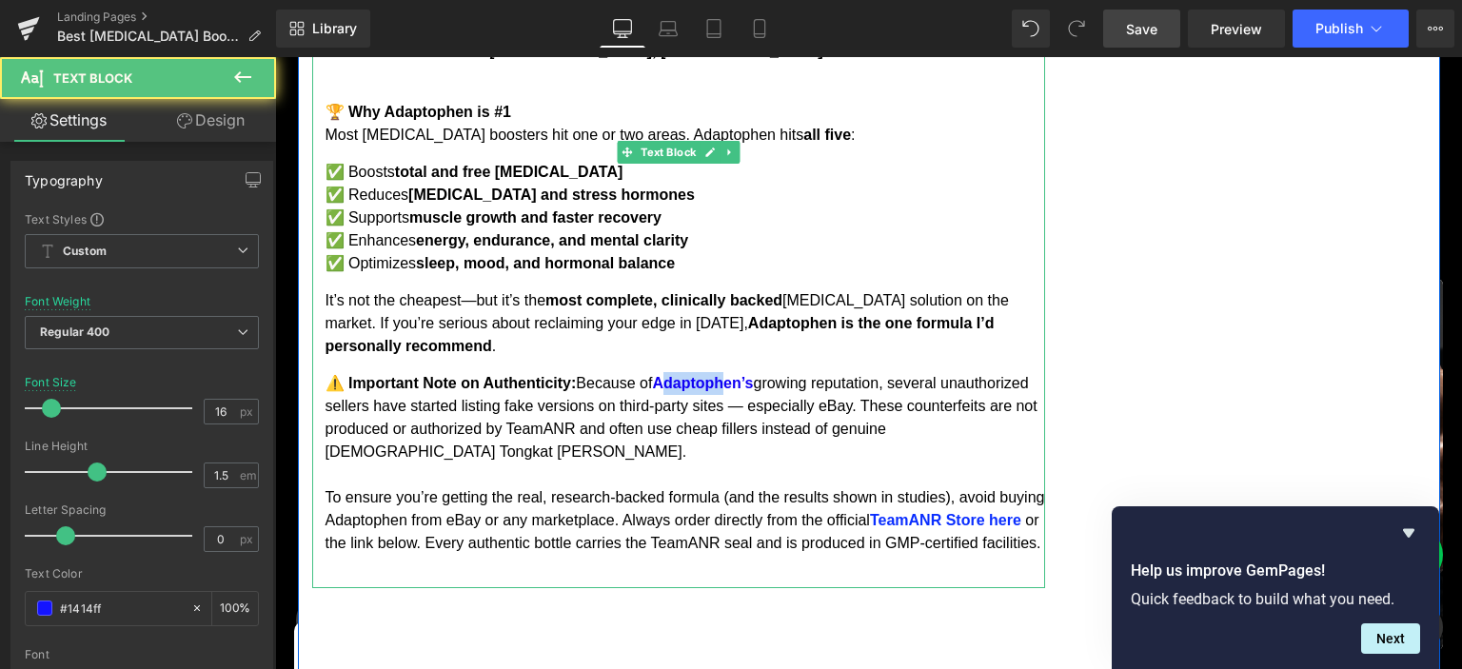
drag, startPoint x: 670, startPoint y: 261, endPoint x: 734, endPoint y: 265, distance: 63.9
click at [734, 375] on span "Adaptophen’s" at bounding box center [702, 383] width 101 height 16
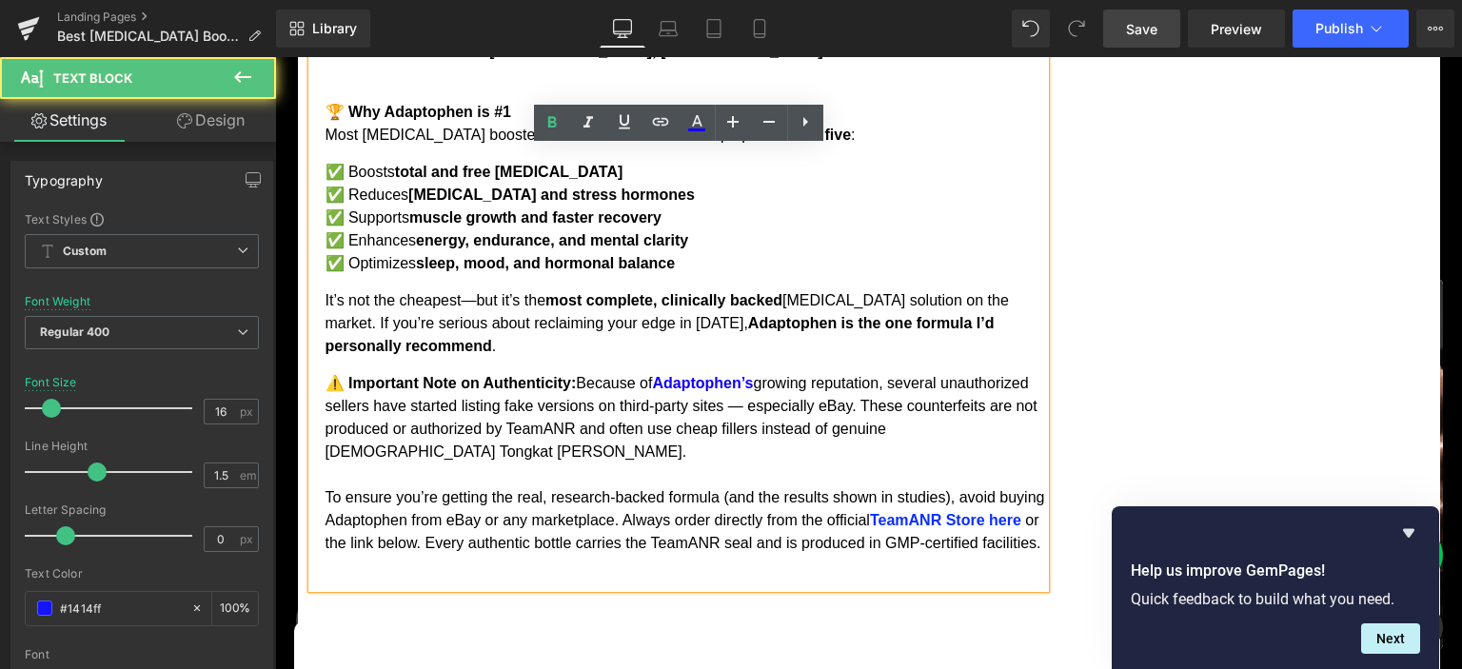
click at [676, 375] on span "Adaptophen’s" at bounding box center [702, 383] width 101 height 16
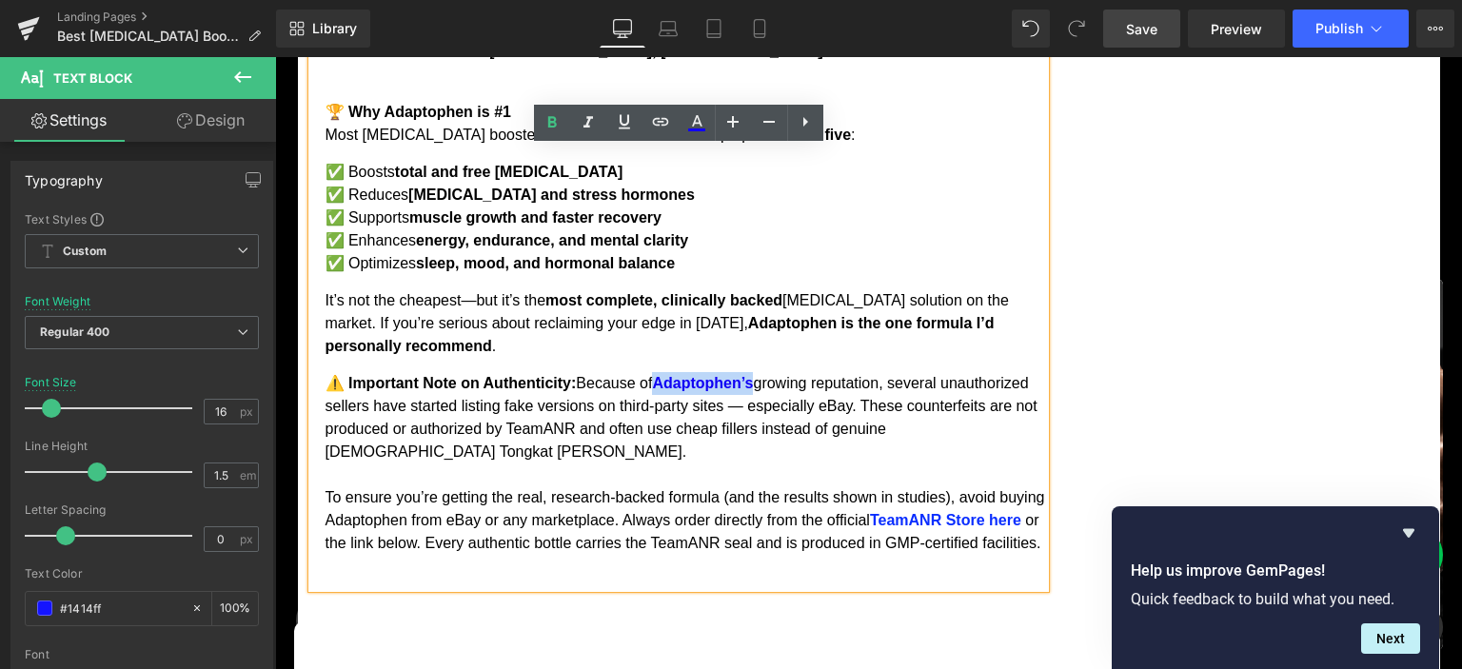
drag, startPoint x: 664, startPoint y: 259, endPoint x: 763, endPoint y: 259, distance: 99.0
click at [753, 375] on span "Adaptophen’s" at bounding box center [702, 383] width 101 height 16
click at [664, 124] on icon at bounding box center [660, 121] width 23 height 23
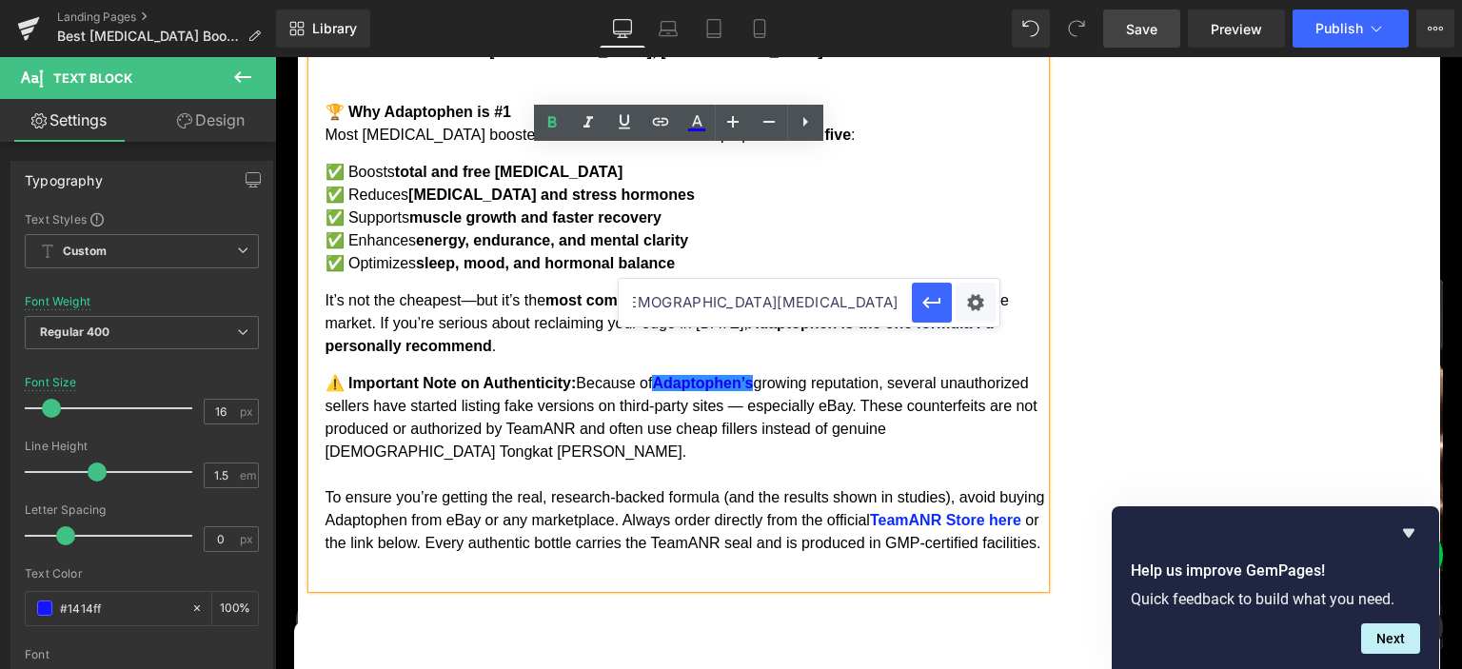
paste input "text"
click at [929, 306] on icon "button" at bounding box center [932, 302] width 18 height 11
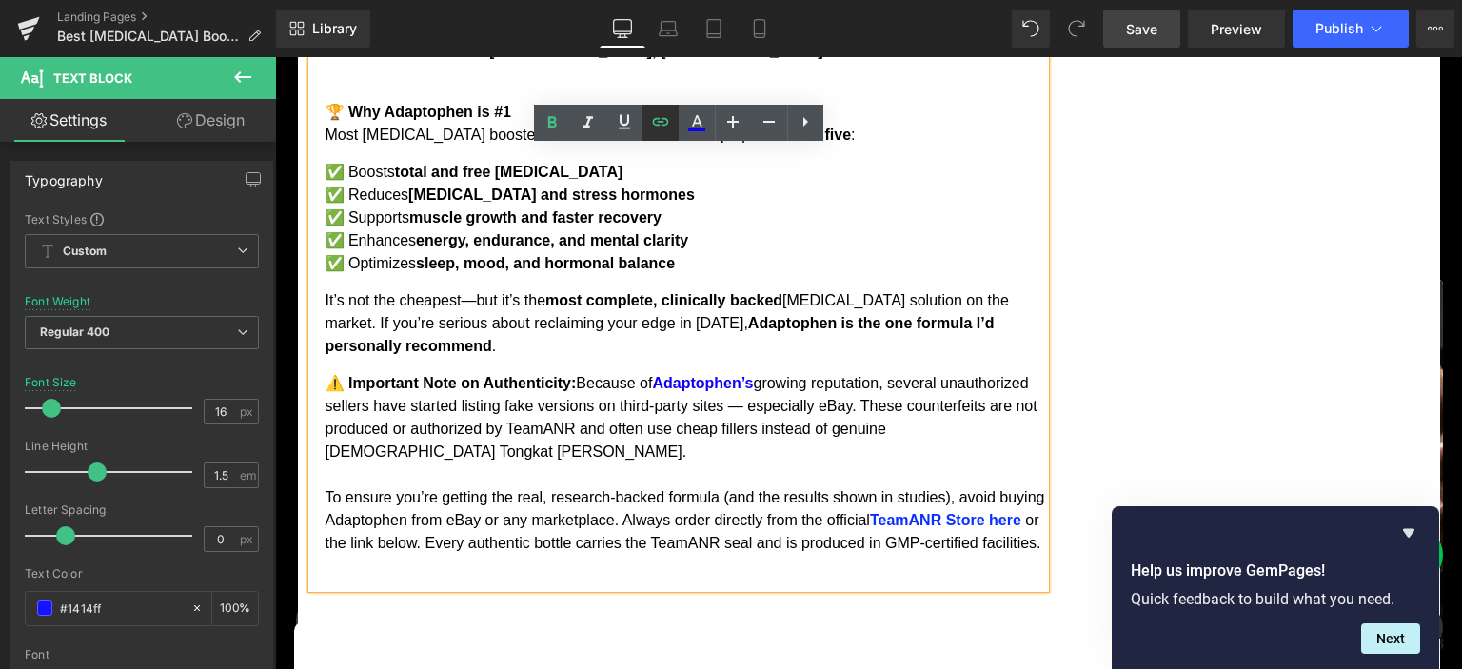
click at [665, 132] on icon at bounding box center [660, 121] width 23 height 23
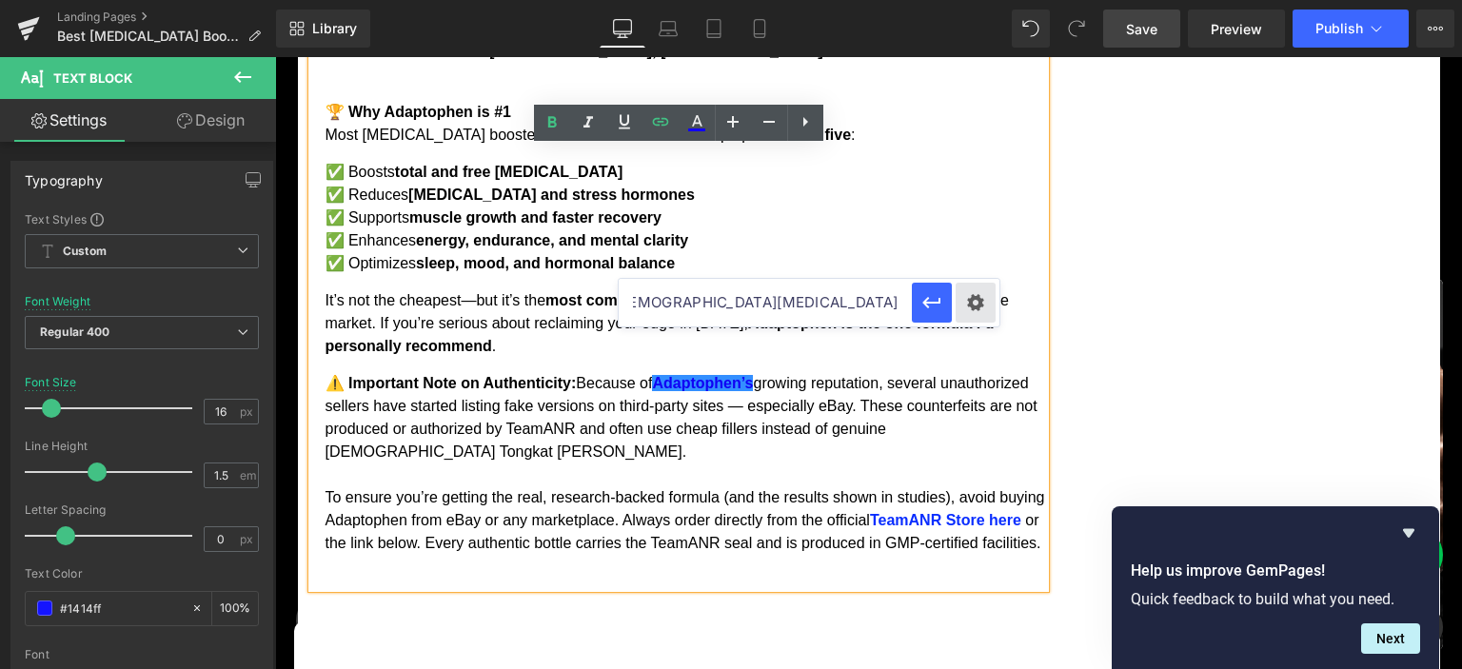
click at [984, 0] on div "Text Color Highlight Color #333333 #000000 100 % transparent 0 % Edit or remove…" at bounding box center [731, 0] width 1462 height 0
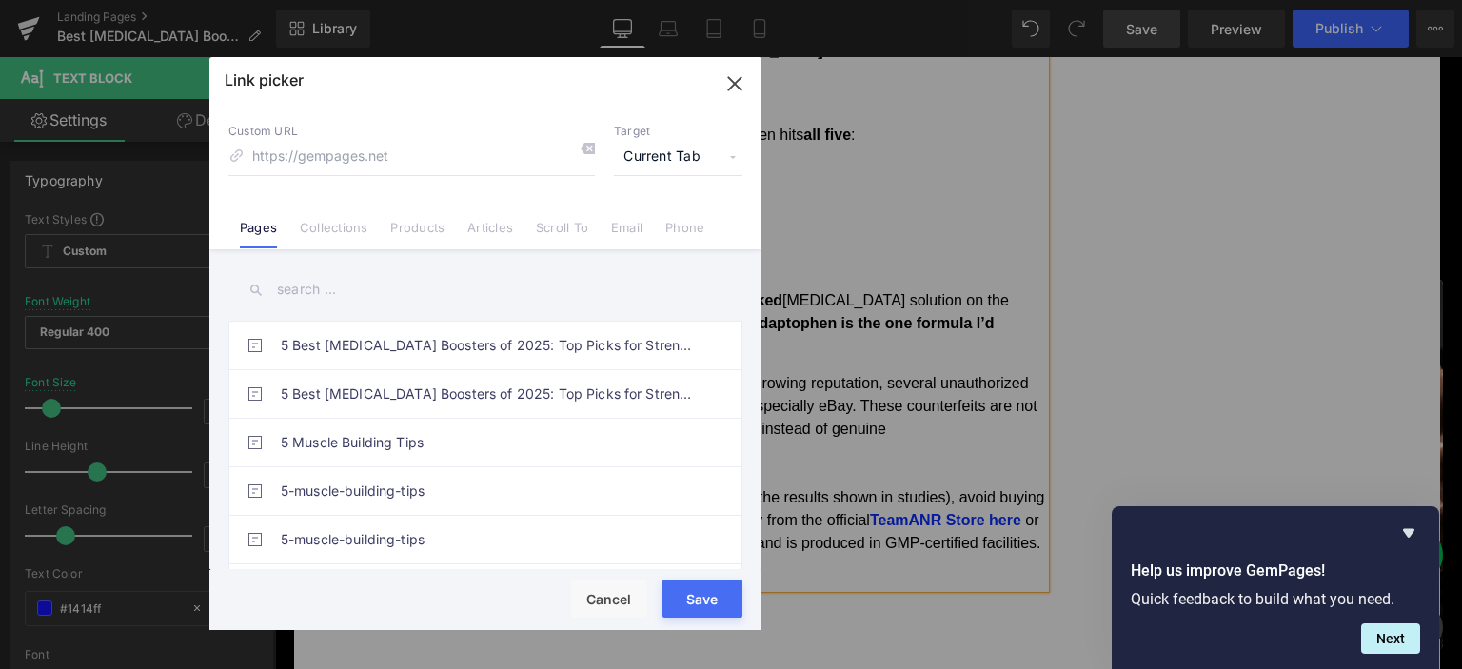
click at [682, 155] on span "Current Tab" at bounding box center [678, 157] width 128 height 36
click at [641, 219] on li "New Tab" at bounding box center [678, 224] width 148 height 33
click at [693, 608] on button "Save" at bounding box center [702, 599] width 80 height 38
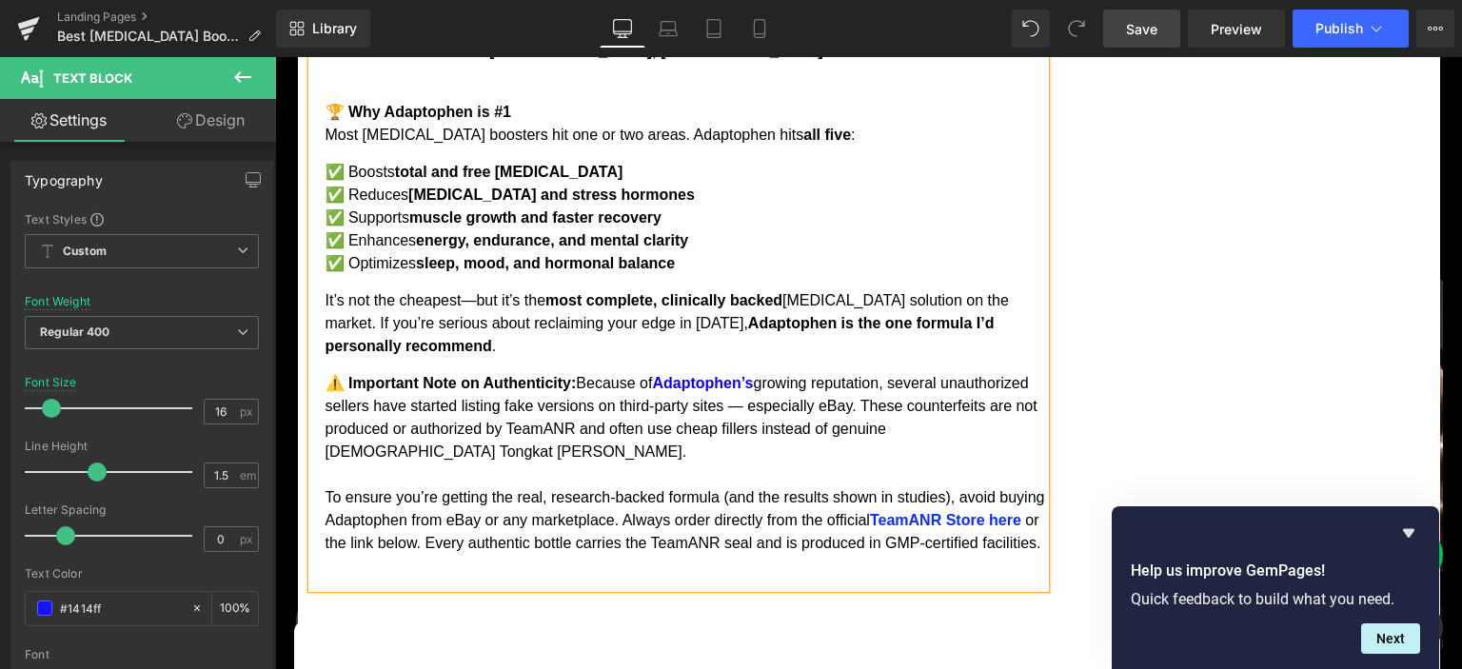
click at [1155, 24] on span "Save" at bounding box center [1141, 29] width 31 height 20
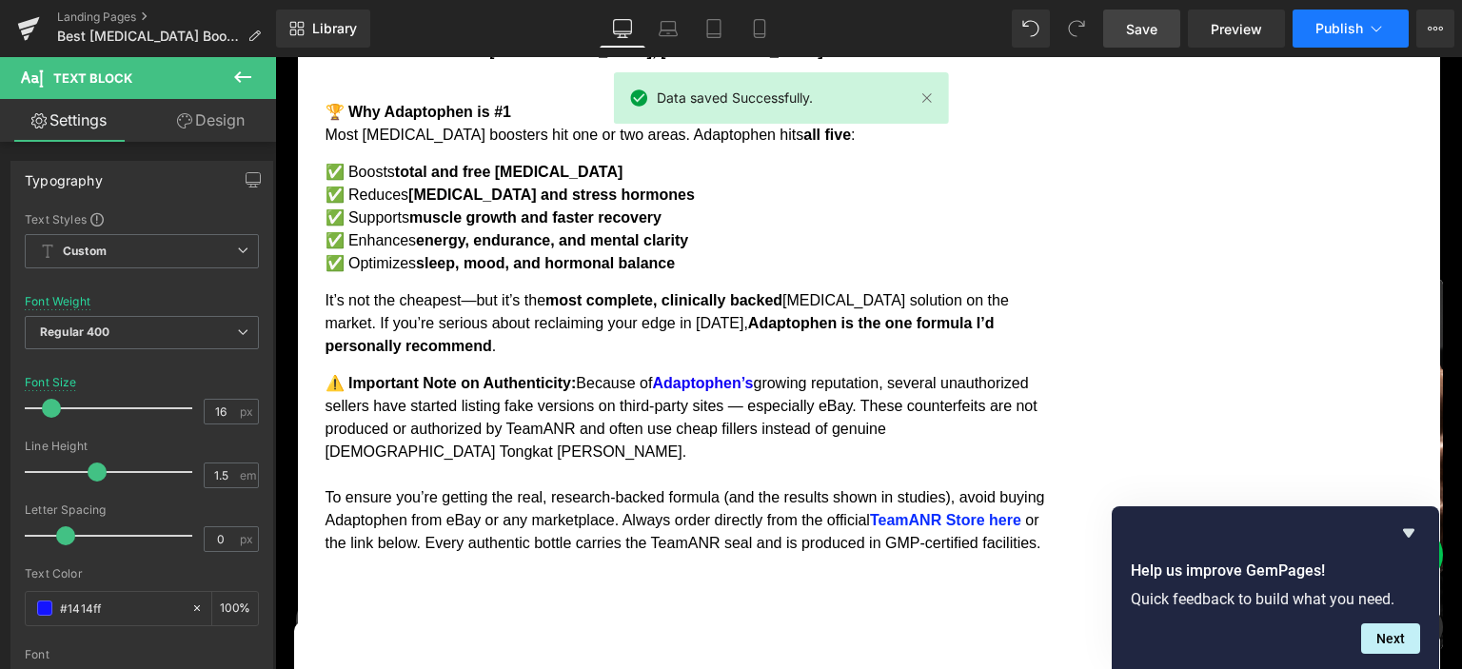
click at [1340, 32] on span "Publish" at bounding box center [1339, 28] width 48 height 15
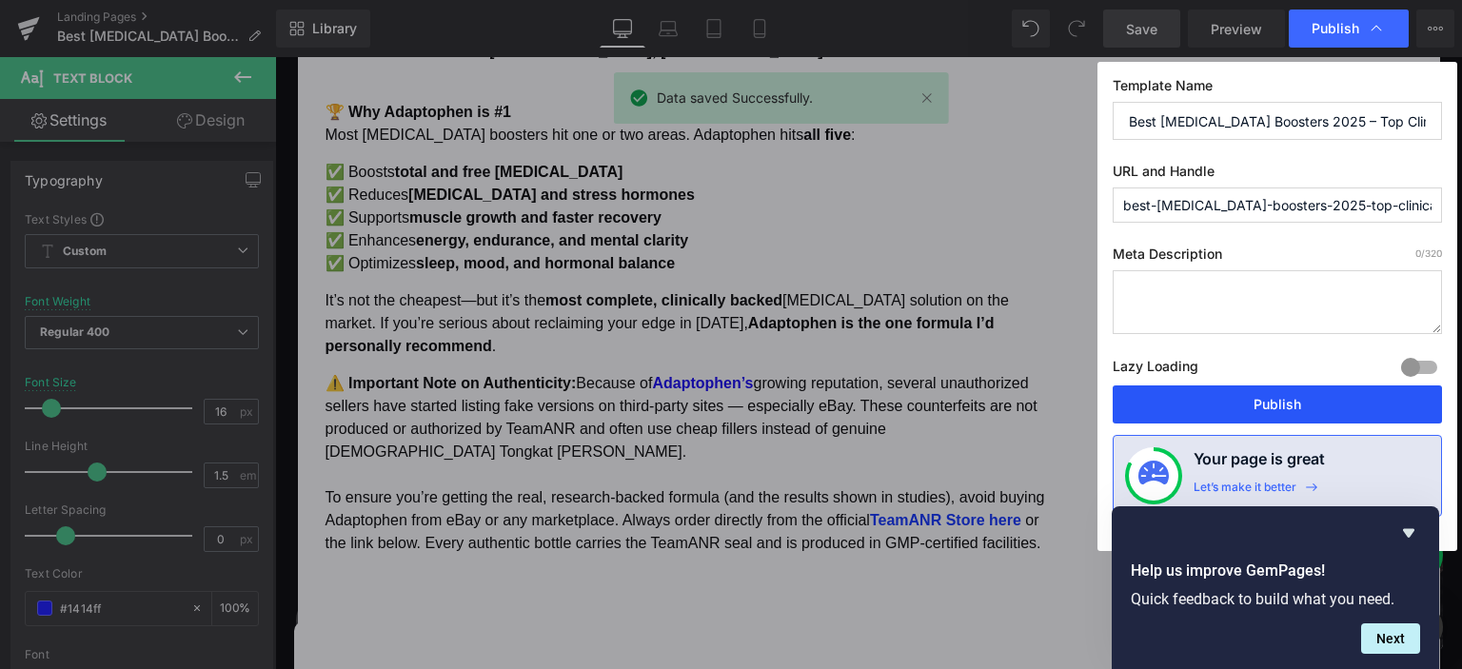
drag, startPoint x: 1322, startPoint y: 398, endPoint x: 1041, endPoint y: 337, distance: 287.3
click at [1322, 398] on button "Publish" at bounding box center [1277, 404] width 329 height 38
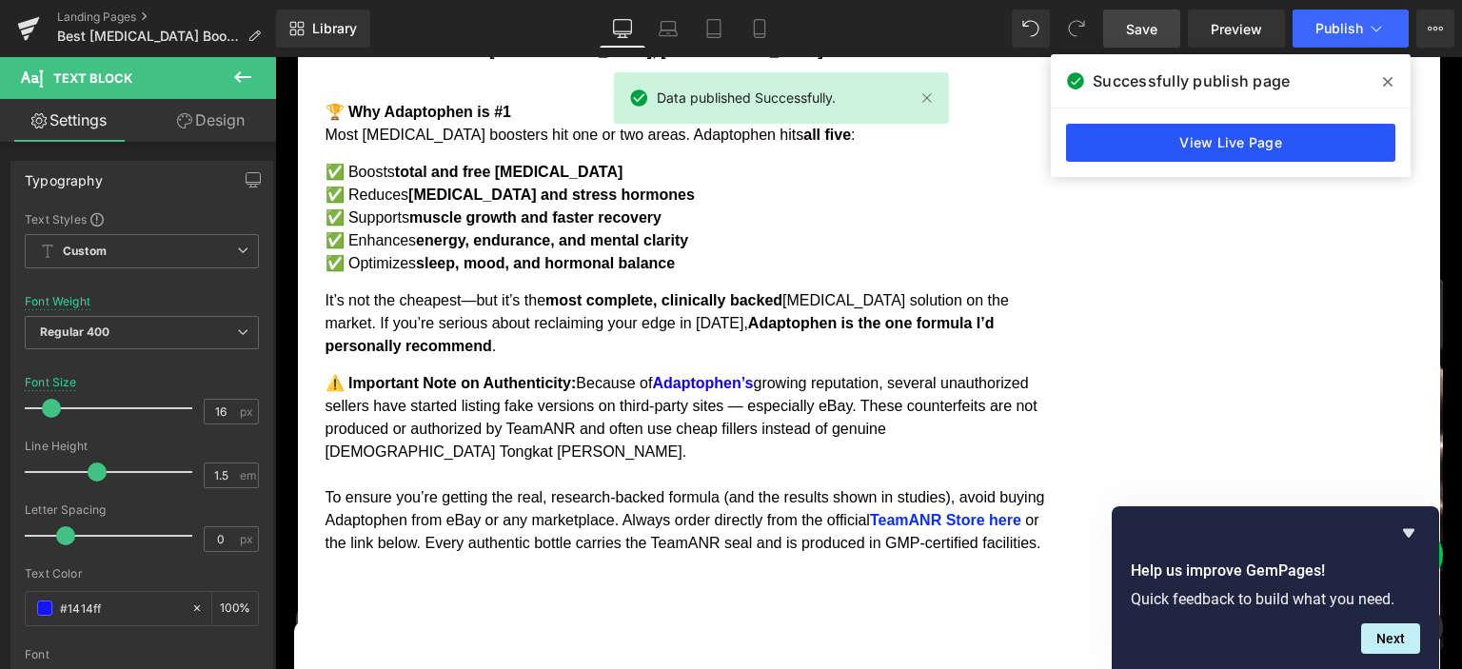
click at [1152, 139] on link "View Live Page" at bounding box center [1230, 143] width 329 height 38
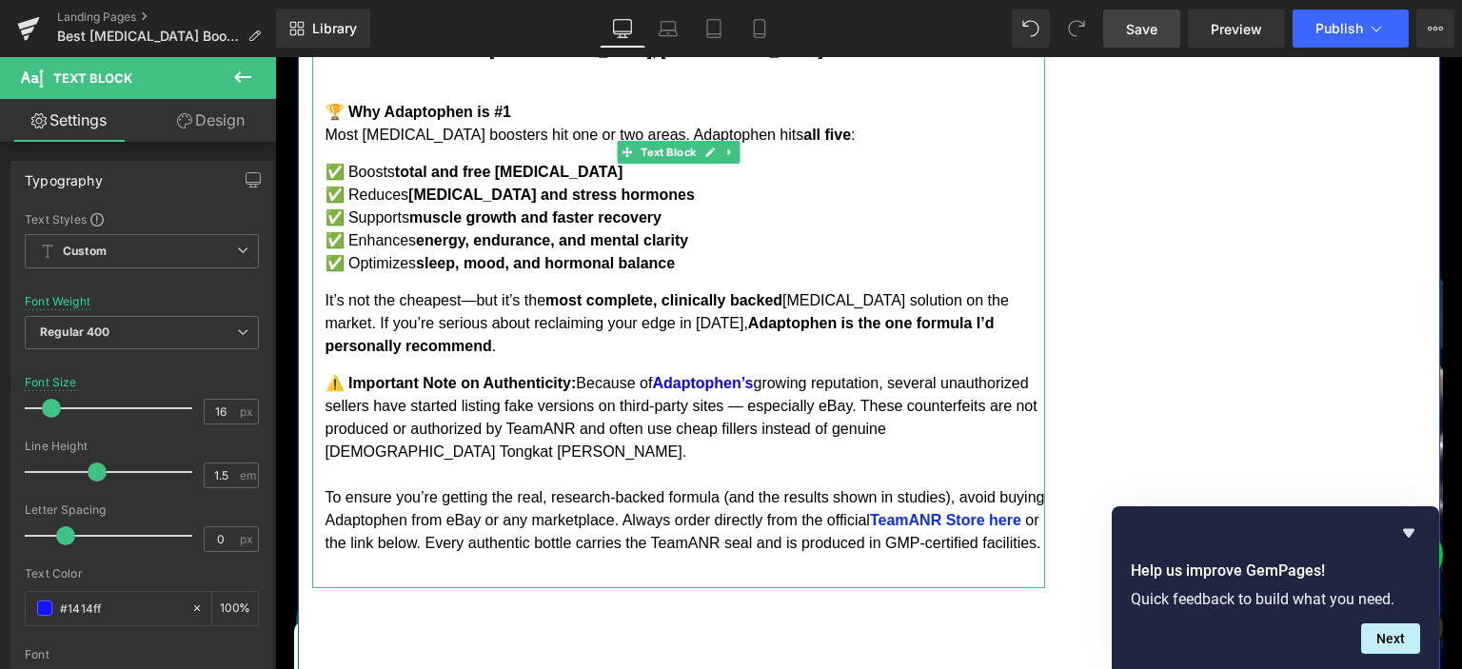
click at [708, 375] on span "Adaptophen’s" at bounding box center [702, 383] width 101 height 16
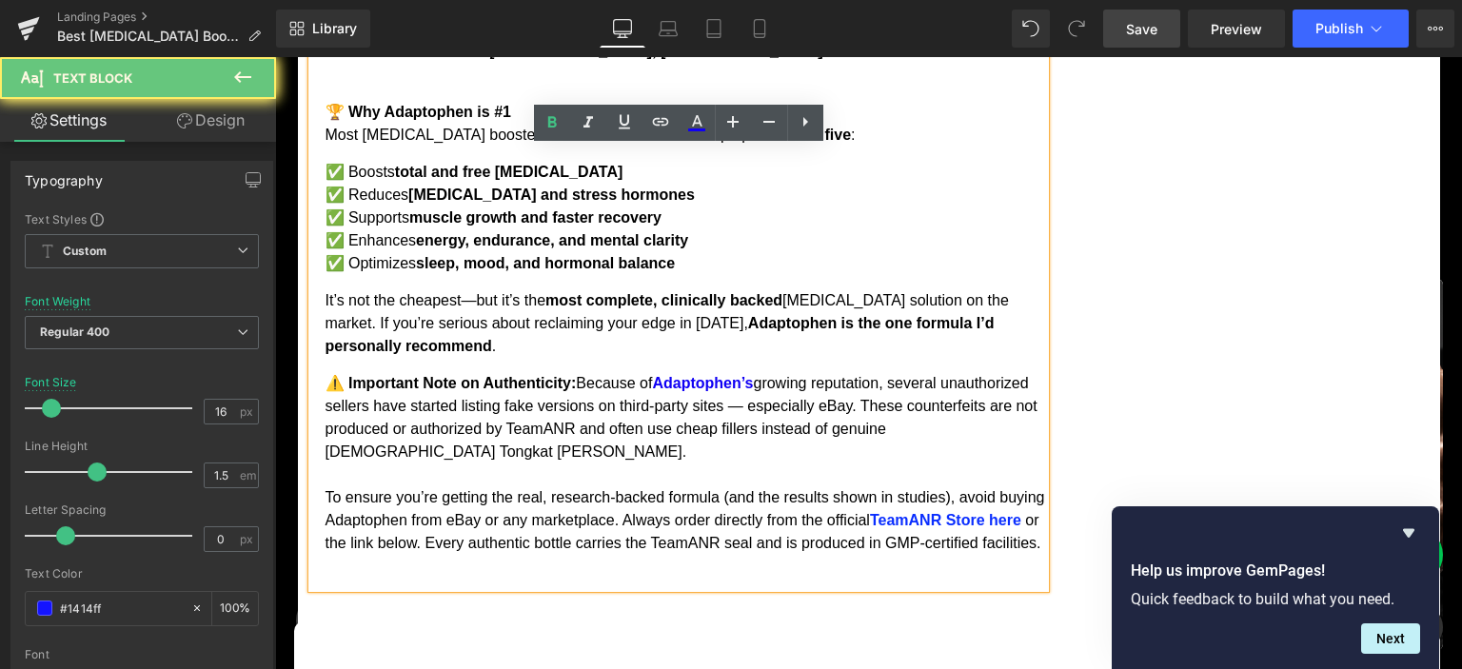
click at [708, 375] on span "Adaptophen’s" at bounding box center [702, 383] width 101 height 16
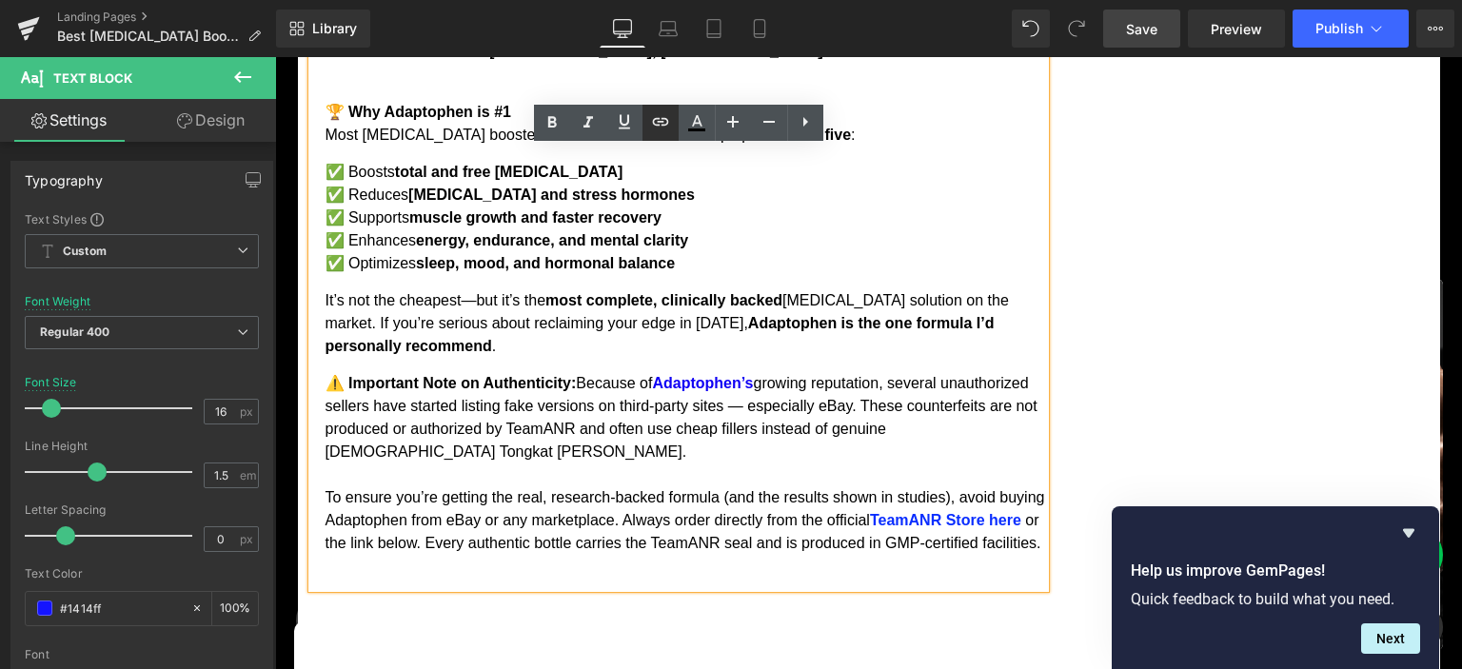
click at [657, 118] on icon at bounding box center [660, 121] width 23 height 23
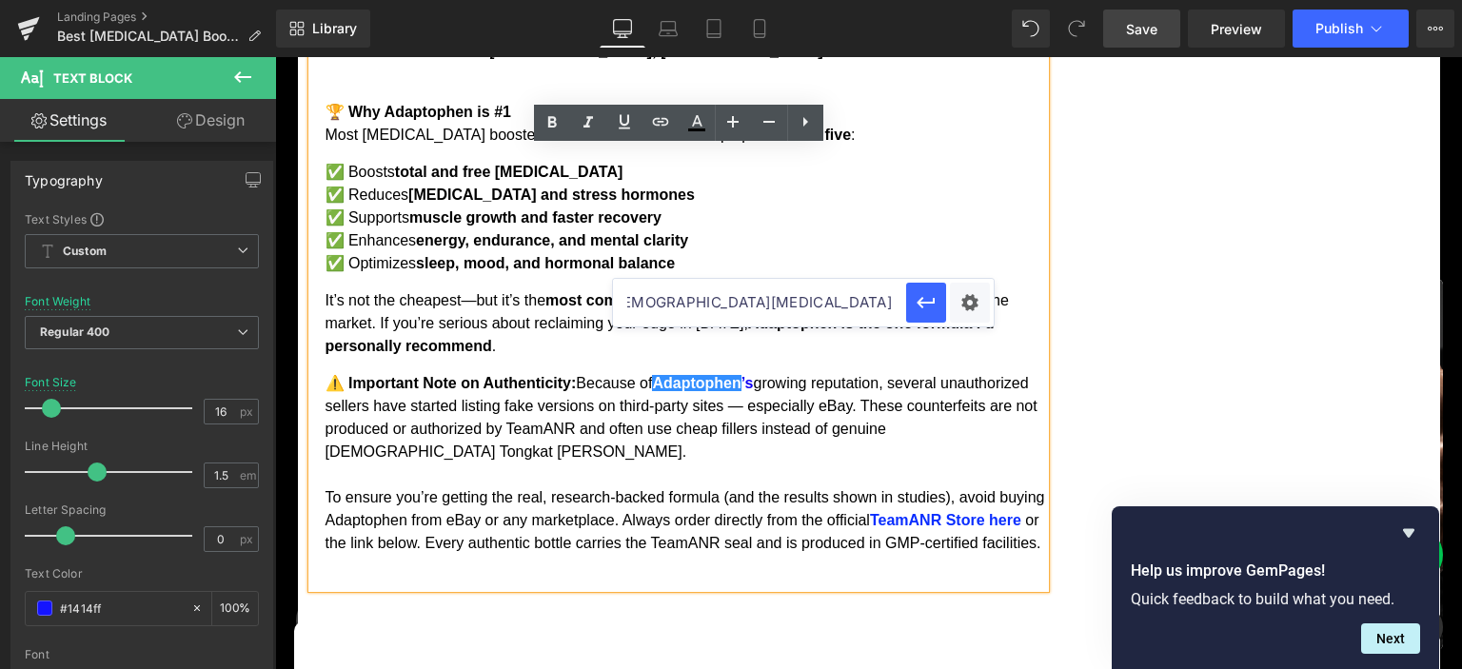
paste input "text"
click at [934, 289] on button "button" at bounding box center [926, 303] width 40 height 40
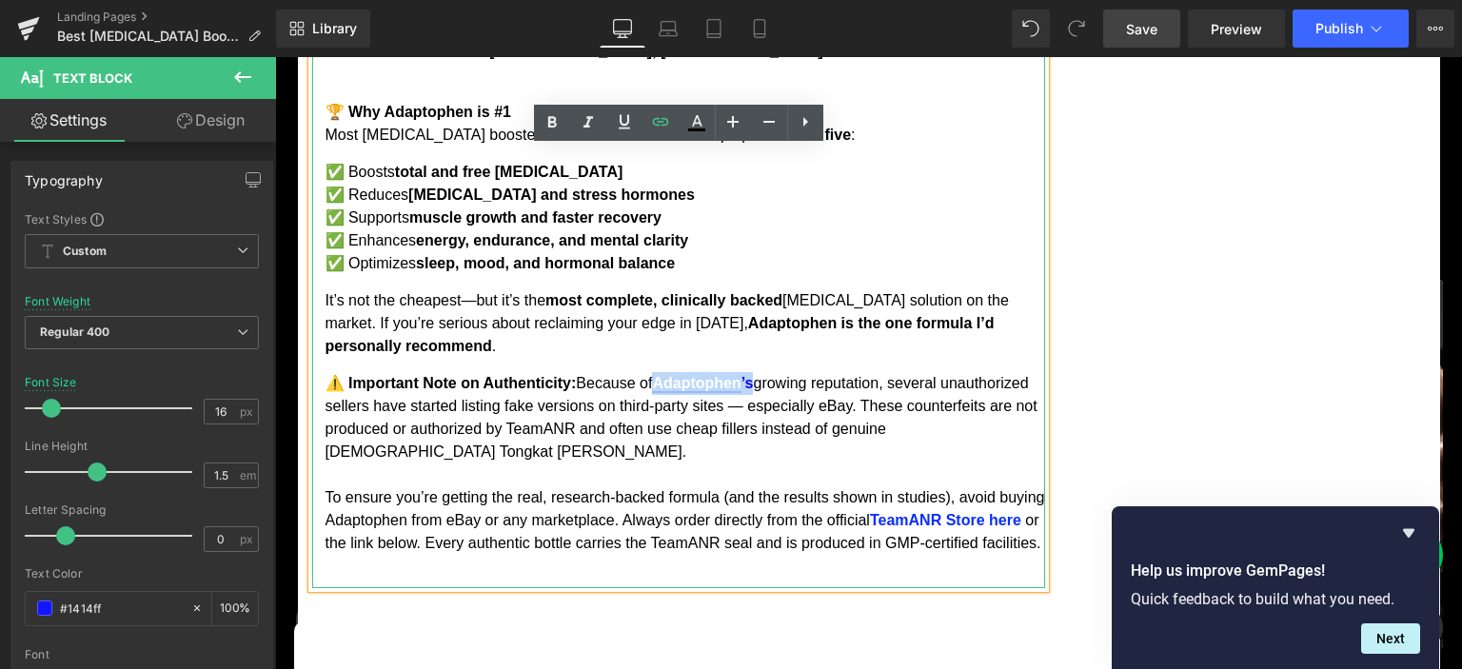
drag, startPoint x: 762, startPoint y: 257, endPoint x: 668, endPoint y: 266, distance: 94.7
click at [668, 375] on span "Adaptophen ’s" at bounding box center [702, 383] width 101 height 16
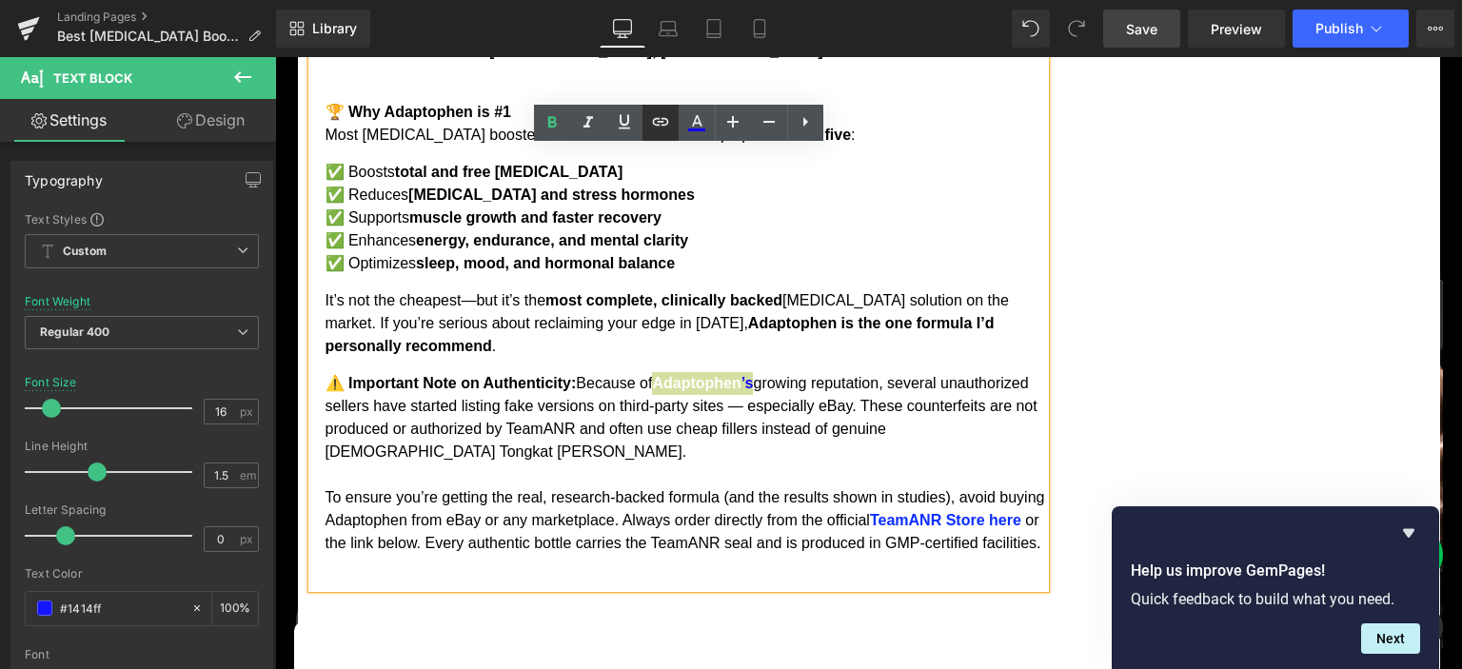
click at [663, 120] on icon at bounding box center [660, 121] width 23 height 23
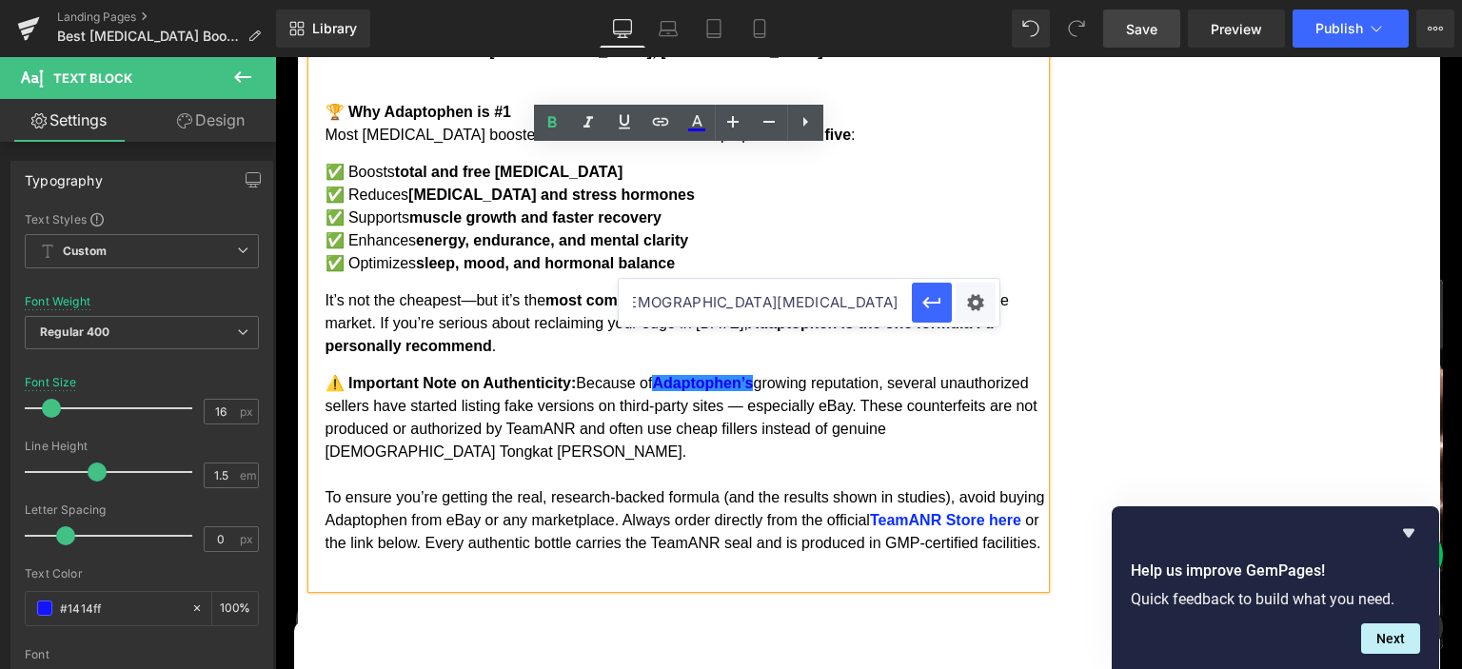
click at [758, 299] on input "[URL][DOMAIN_NAME][DEMOGRAPHIC_DATA][MEDICAL_DATA]" at bounding box center [765, 303] width 293 height 48
paste input "text"
type input "[URL][DOMAIN_NAME][DEMOGRAPHIC_DATA][MEDICAL_DATA]"
drag, startPoint x: 936, startPoint y: 302, endPoint x: 656, endPoint y: 252, distance: 284.1
click at [936, 302] on icon "button" at bounding box center [932, 302] width 18 height 11
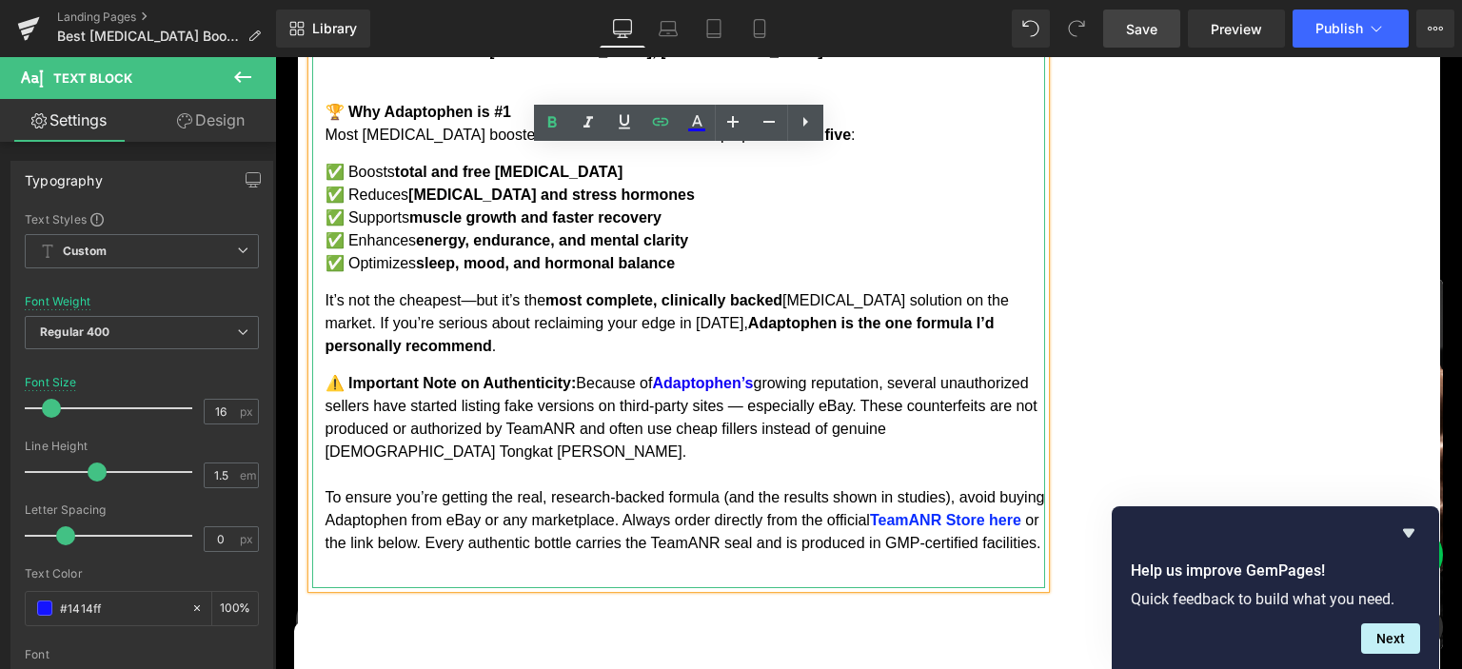
click at [788, 372] on p "⚠️ Important Note on Authenticity: Because of Adaptophen ’s growing reputation,…" at bounding box center [684, 463] width 719 height 183
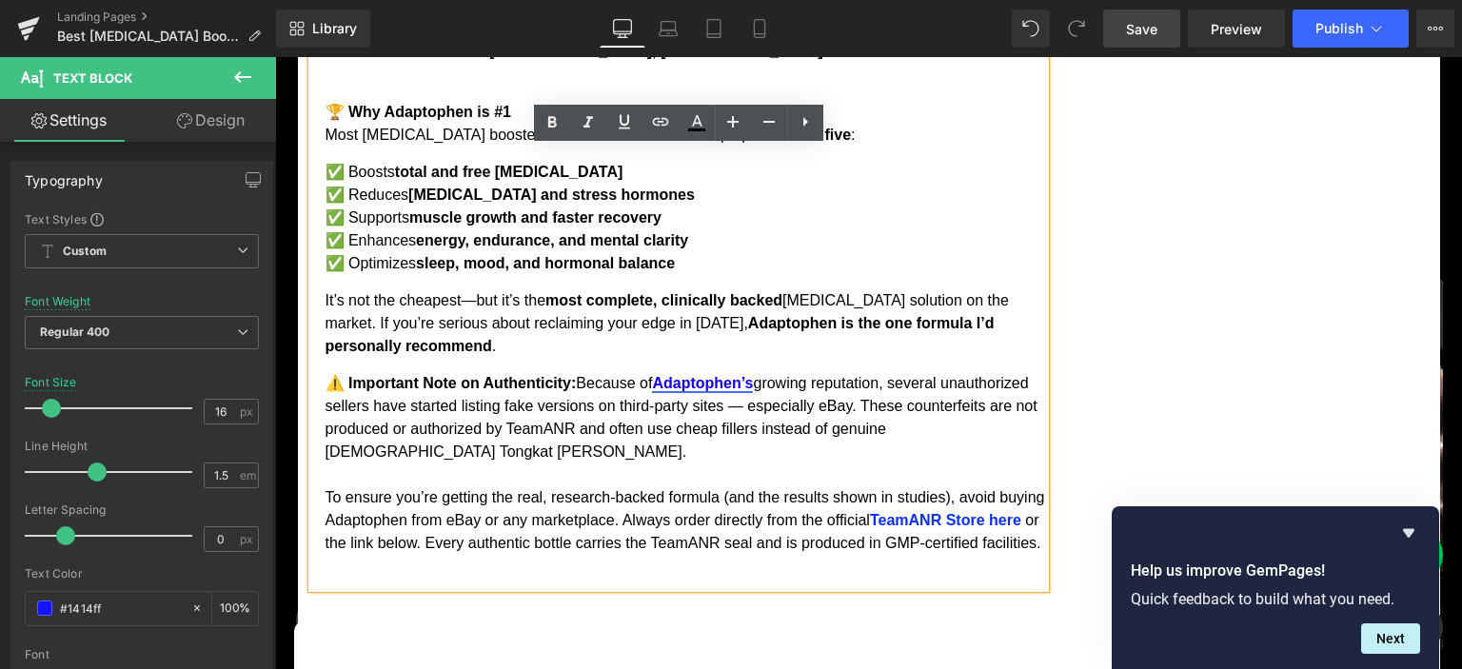
click at [726, 375] on span "Adaptophen ’s" at bounding box center [702, 383] width 101 height 16
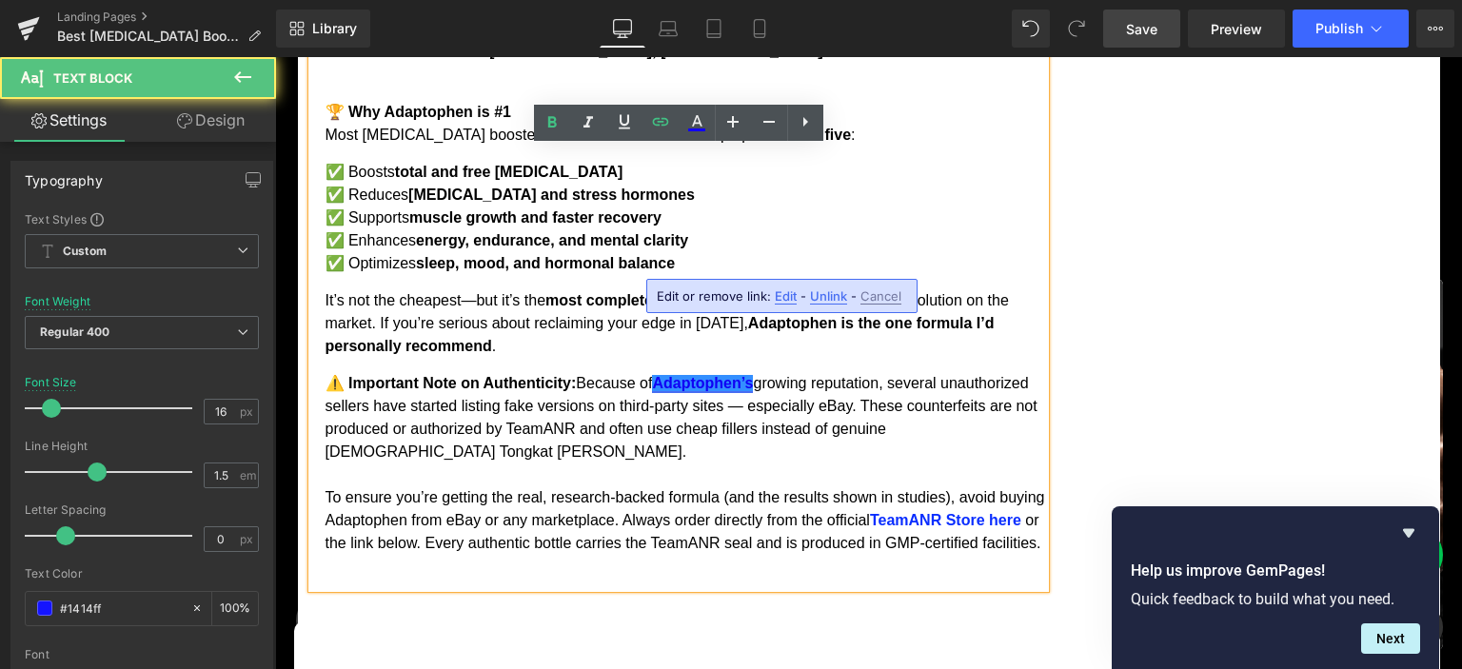
click at [726, 375] on span "Adaptophen ’s" at bounding box center [702, 383] width 101 height 16
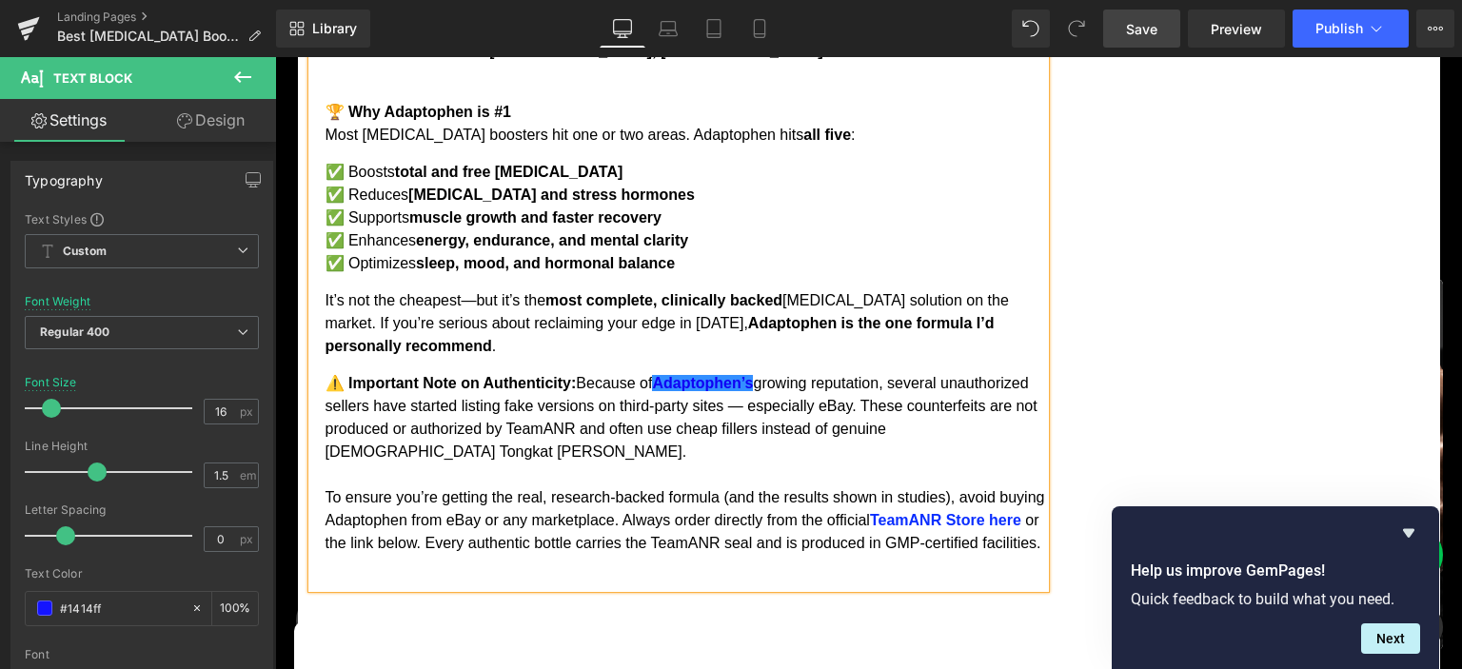
drag, startPoint x: 1141, startPoint y: 30, endPoint x: 858, endPoint y: 1, distance: 284.1
click at [1141, 30] on span "Save" at bounding box center [1141, 29] width 31 height 20
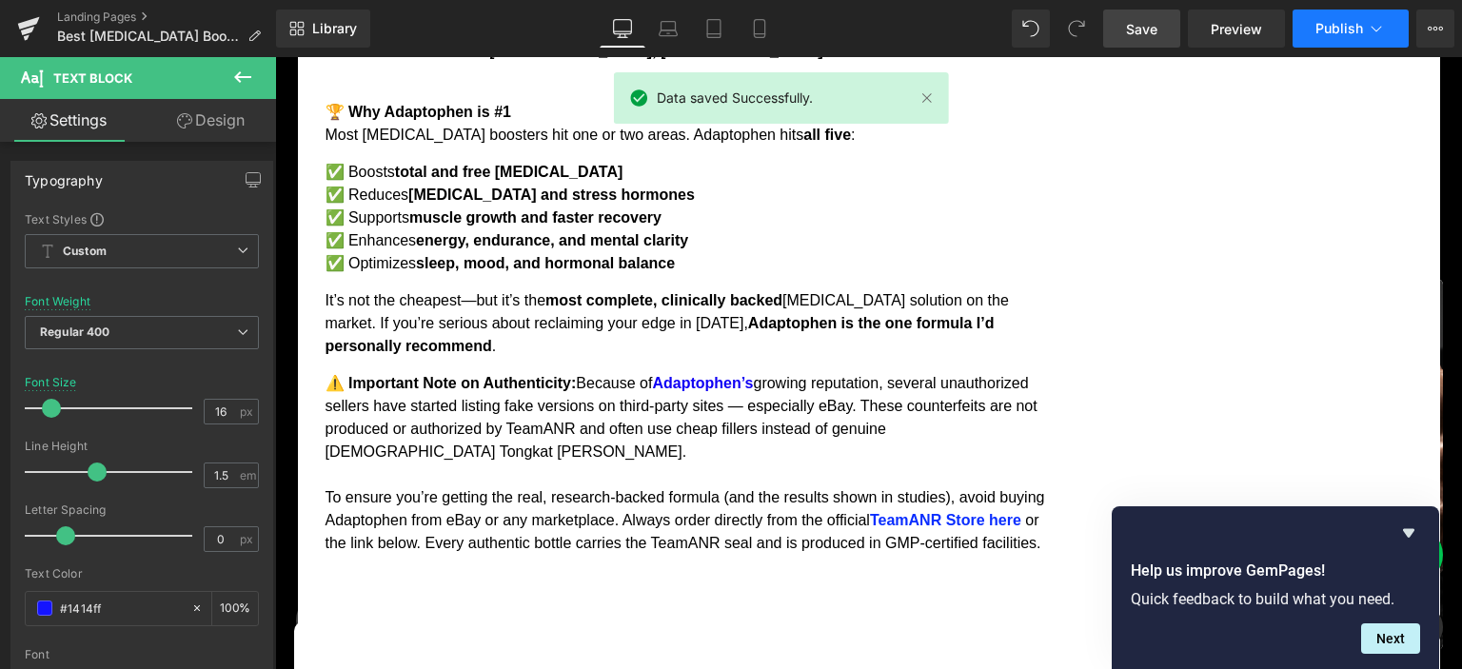
click at [1335, 29] on span "Publish" at bounding box center [1339, 28] width 48 height 15
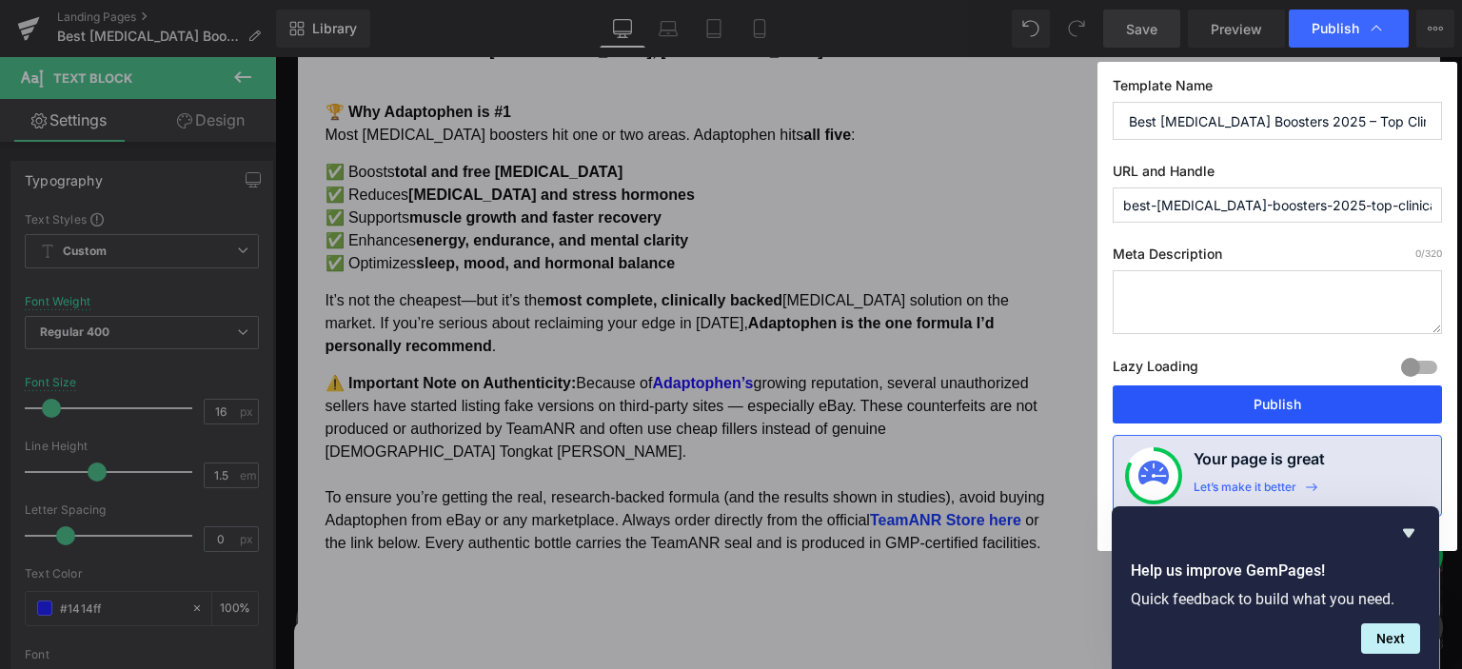
click at [1280, 398] on button "Publish" at bounding box center [1277, 404] width 329 height 38
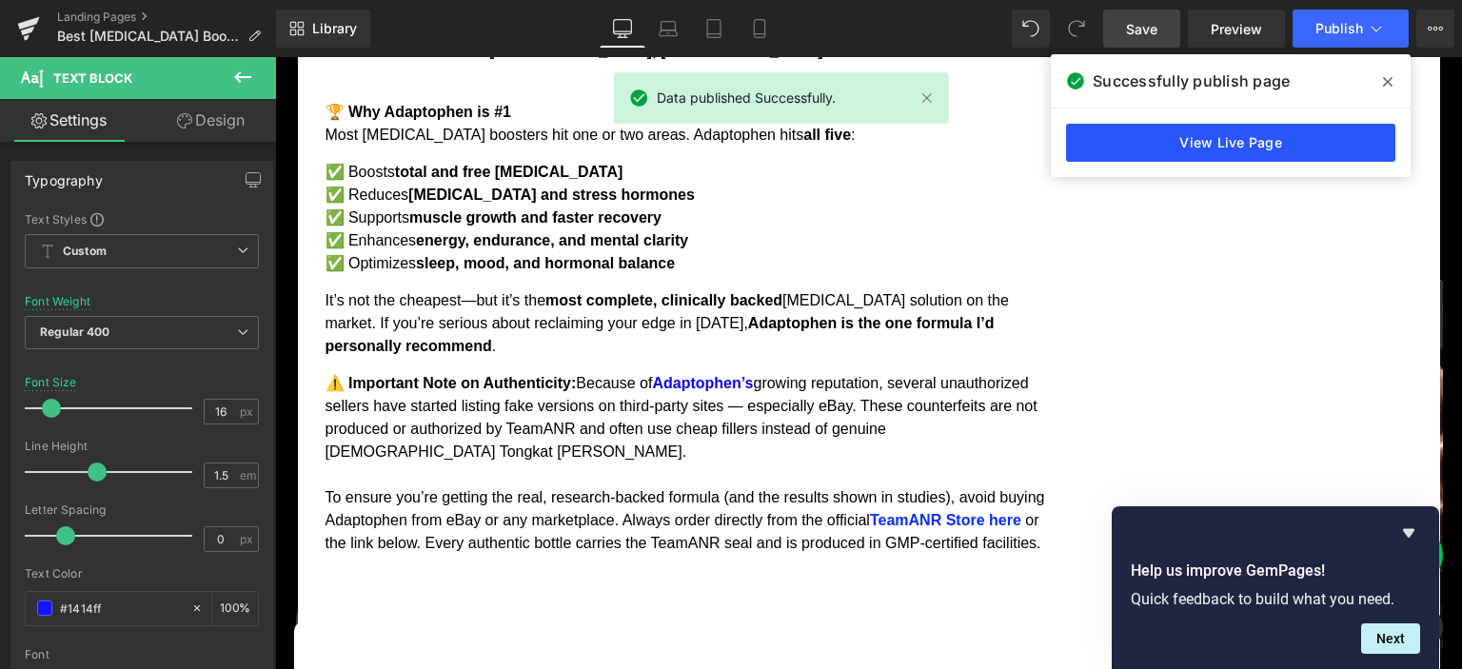
drag, startPoint x: 1239, startPoint y: 138, endPoint x: 962, endPoint y: 79, distance: 283.2
click at [1239, 138] on link "View Live Page" at bounding box center [1230, 143] width 329 height 38
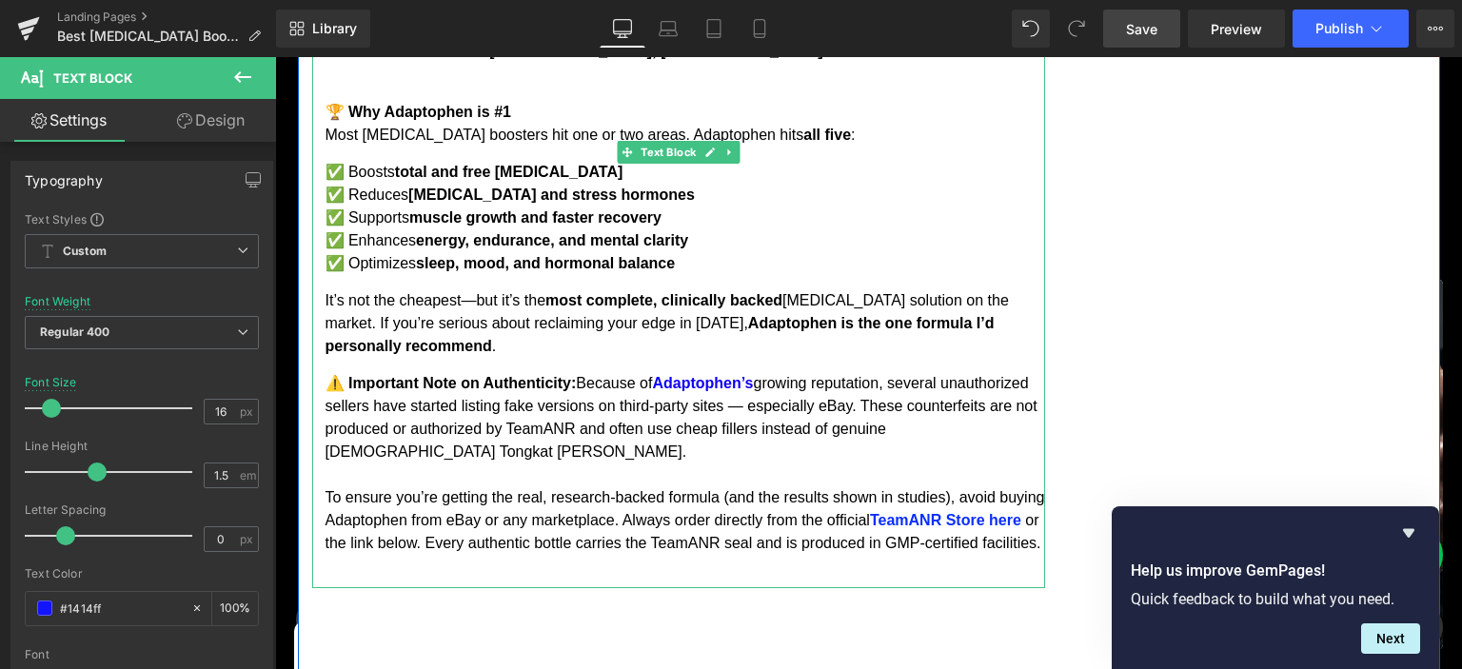
click at [364, 398] on p "⚠️ Important Note on Authenticity: Because of Adaptophen ’s growing reputation,…" at bounding box center [684, 463] width 719 height 183
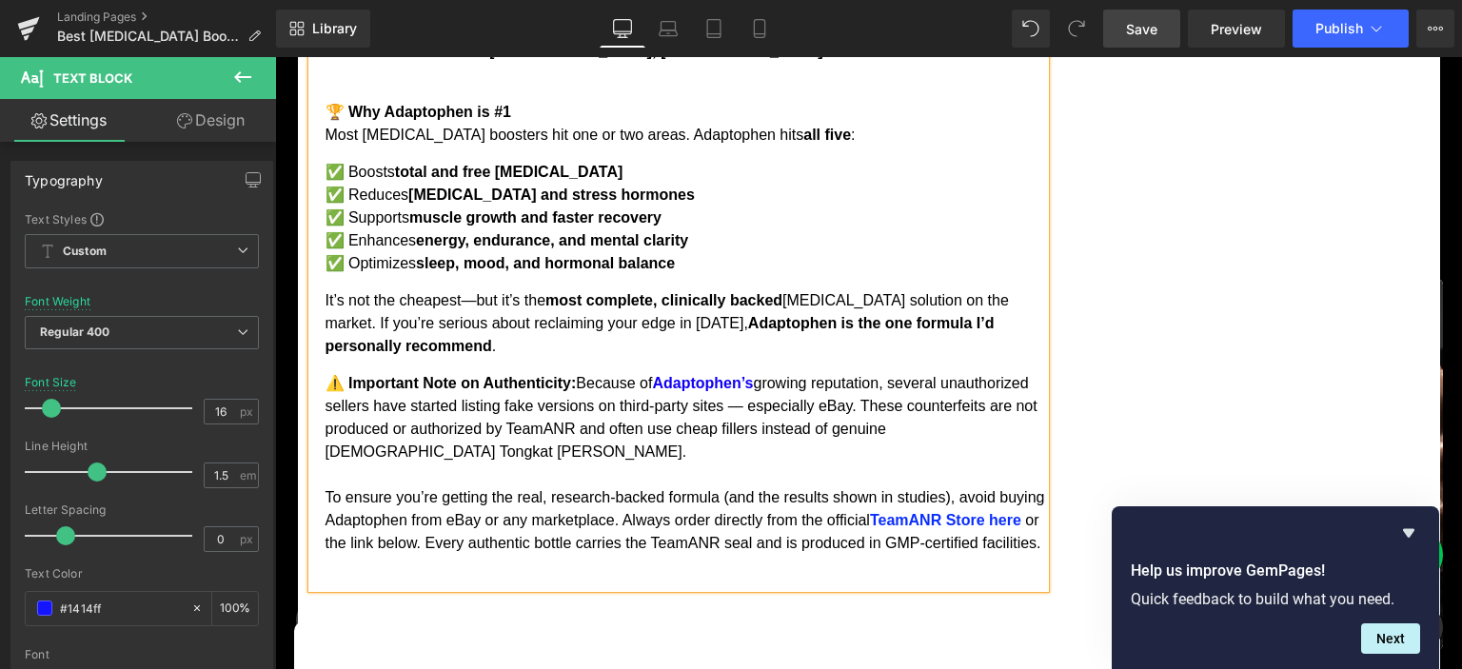
click at [1137, 44] on link "Save" at bounding box center [1141, 29] width 77 height 38
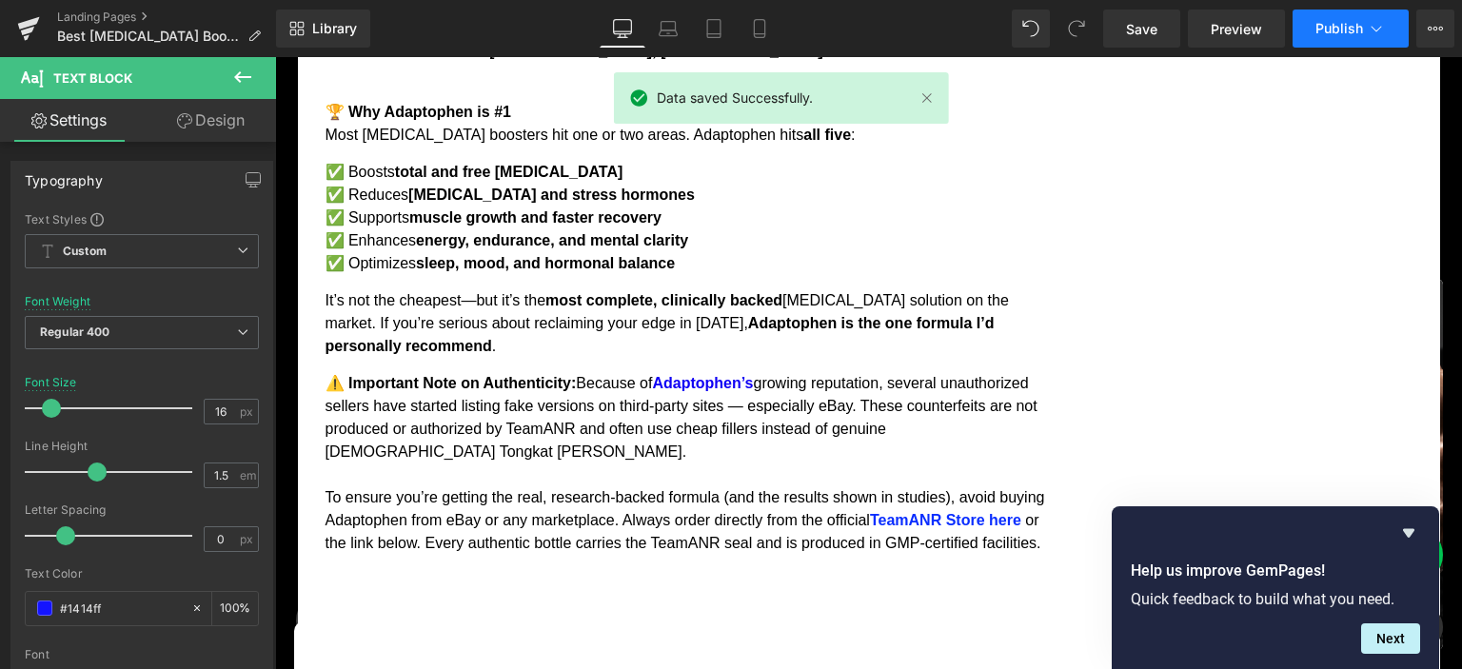
click at [1346, 25] on span "Publish" at bounding box center [1339, 28] width 48 height 15
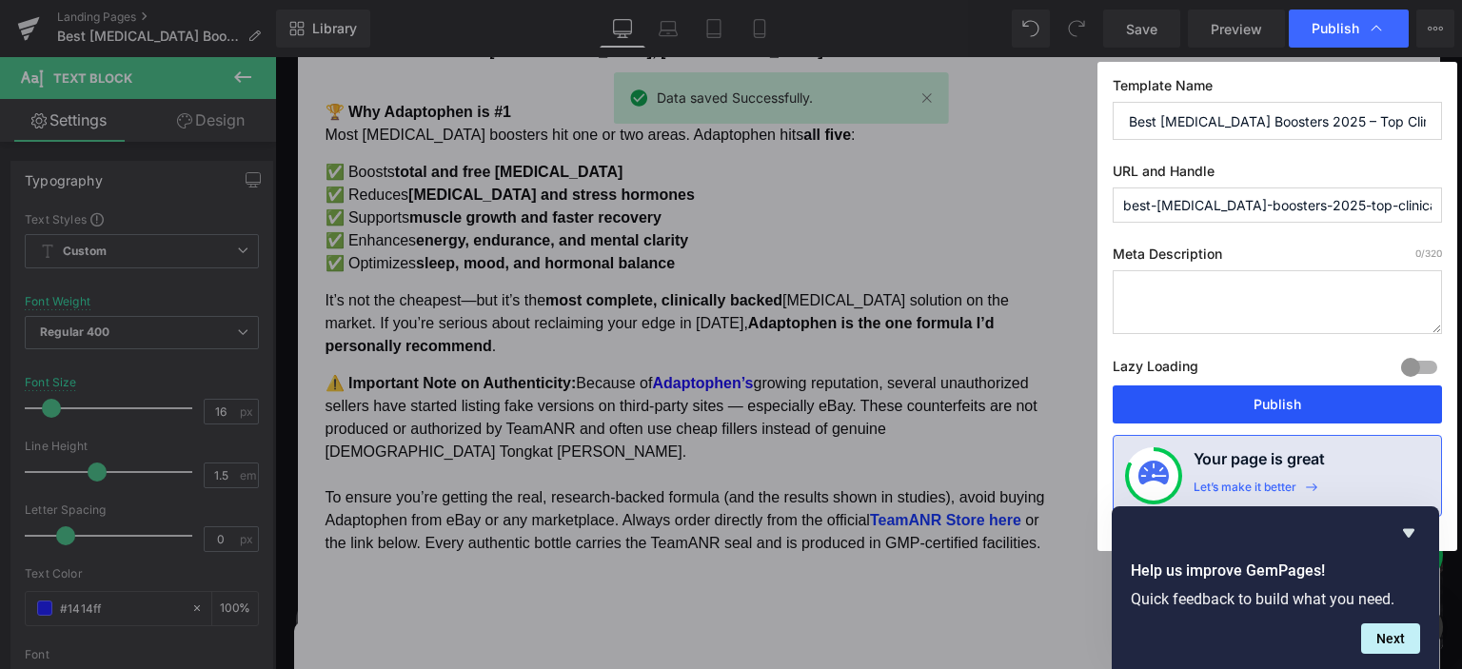
click at [1281, 395] on button "Publish" at bounding box center [1277, 404] width 329 height 38
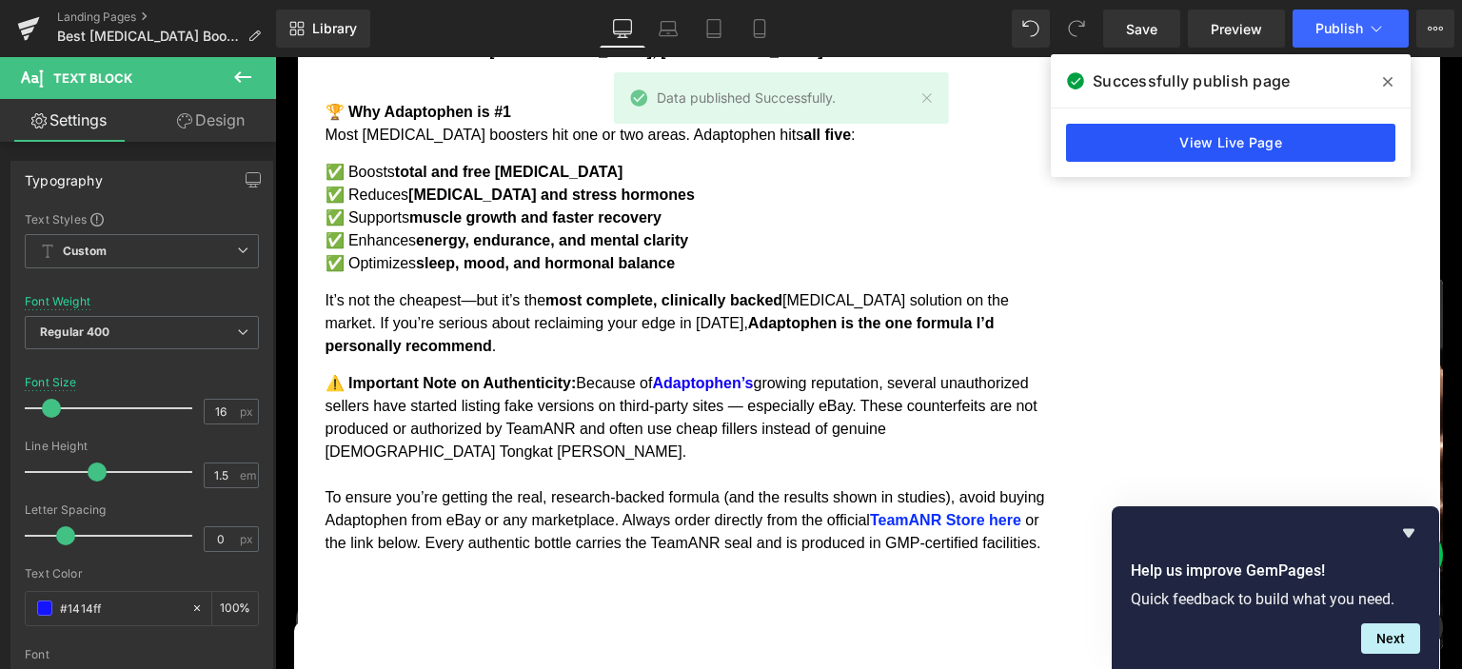
drag, startPoint x: 1201, startPoint y: 129, endPoint x: 927, endPoint y: 71, distance: 280.2
click at [1201, 129] on link "View Live Page" at bounding box center [1230, 143] width 329 height 38
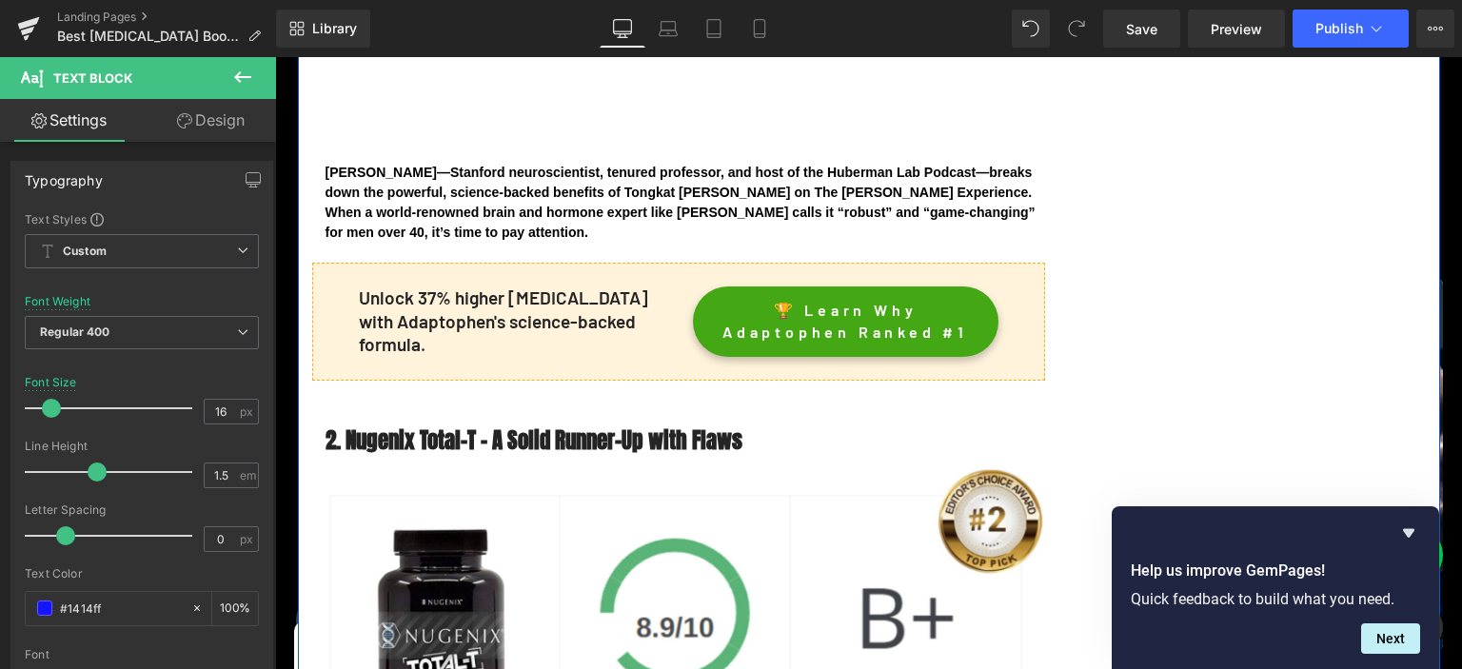
scroll to position [5728, 0]
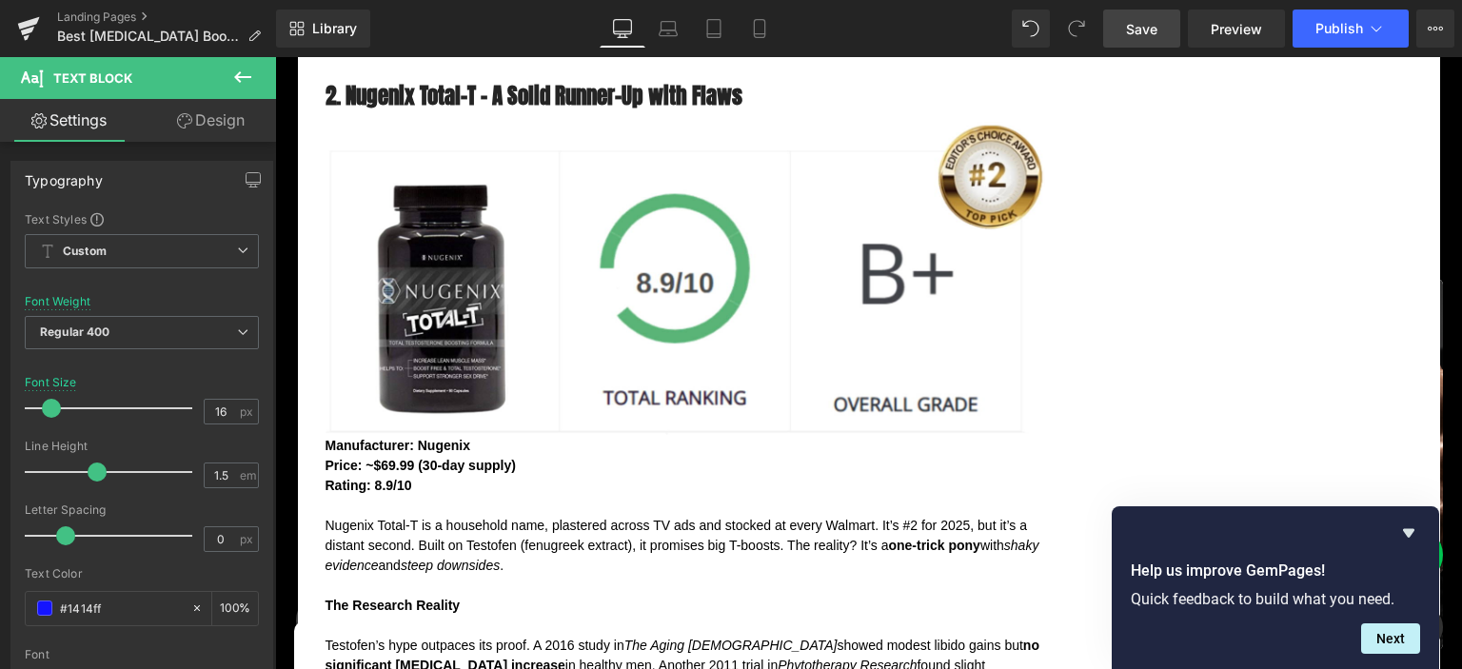
click at [1137, 30] on span "Save" at bounding box center [1141, 29] width 31 height 20
